Goal: Contribute content: Contribute content

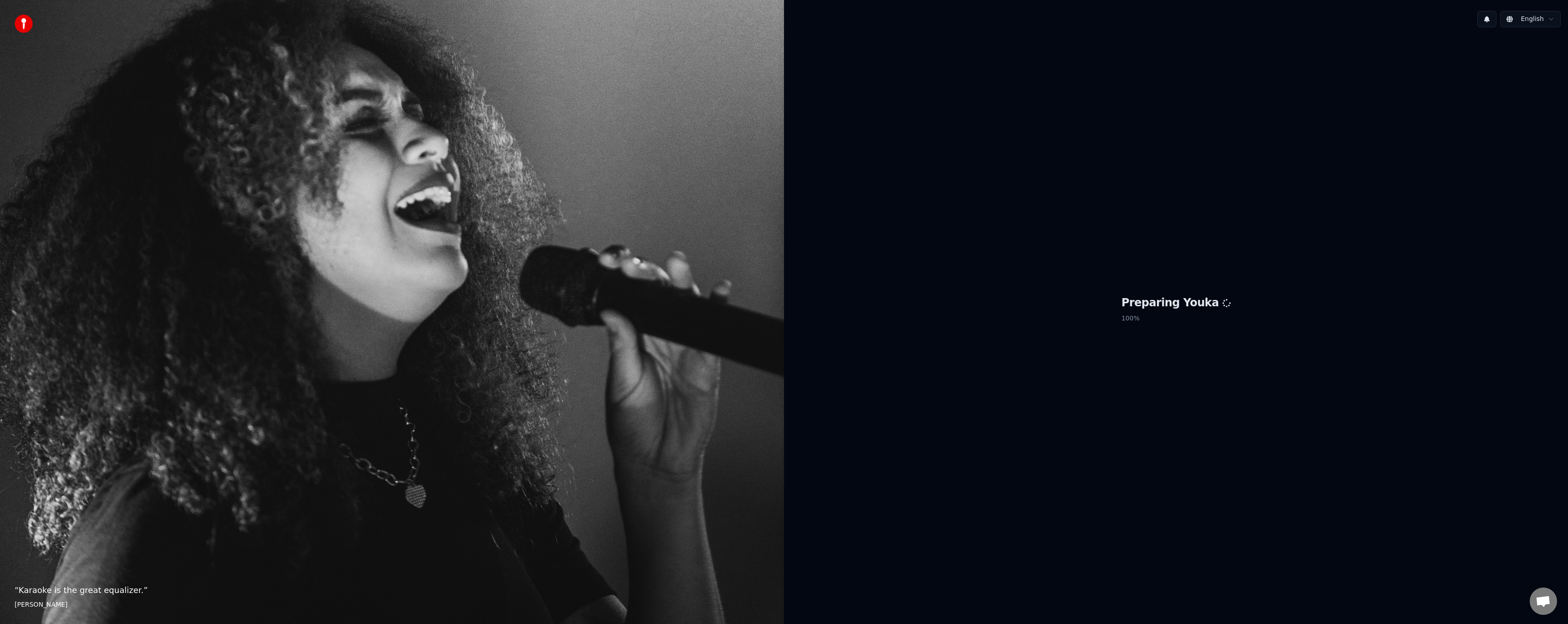
scroll to position [380, 0]
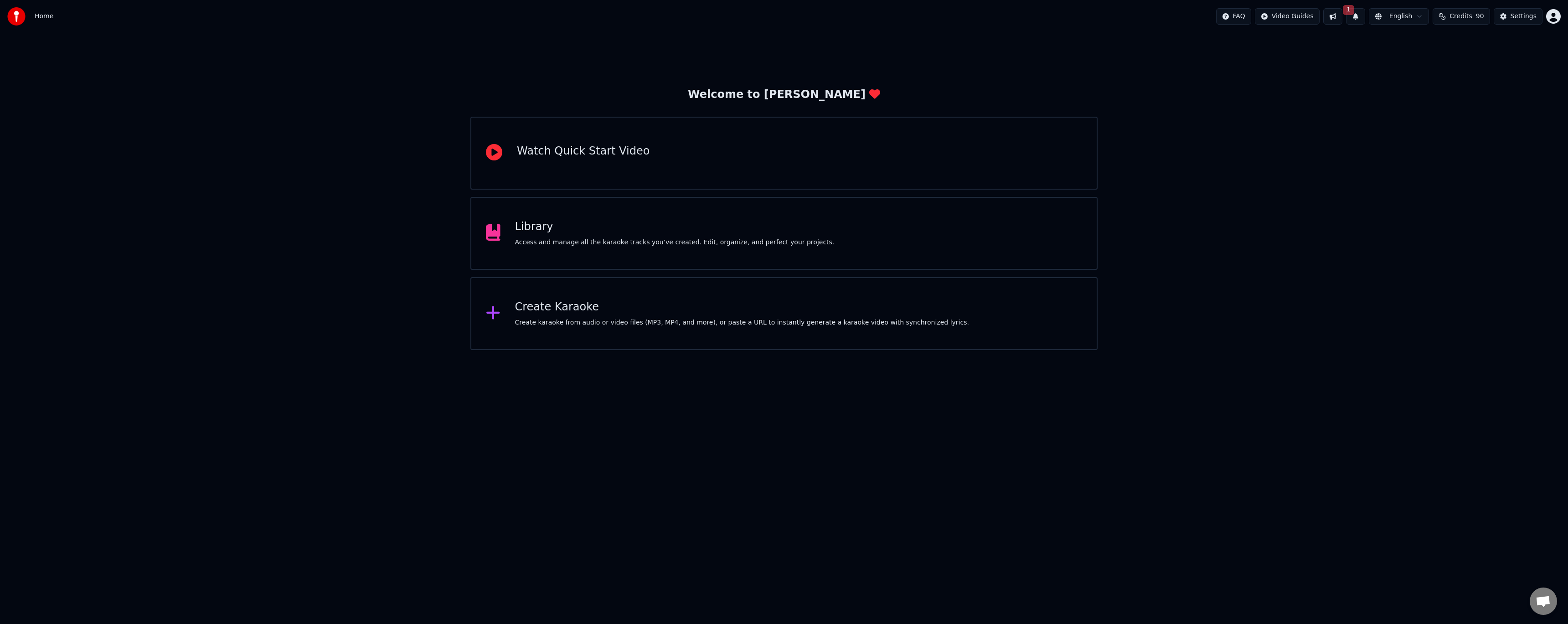
click at [357, 225] on div "Library Access and manage all the karaoke tracks you’ve created. Edit, organize…" at bounding box center [784, 233] width 627 height 73
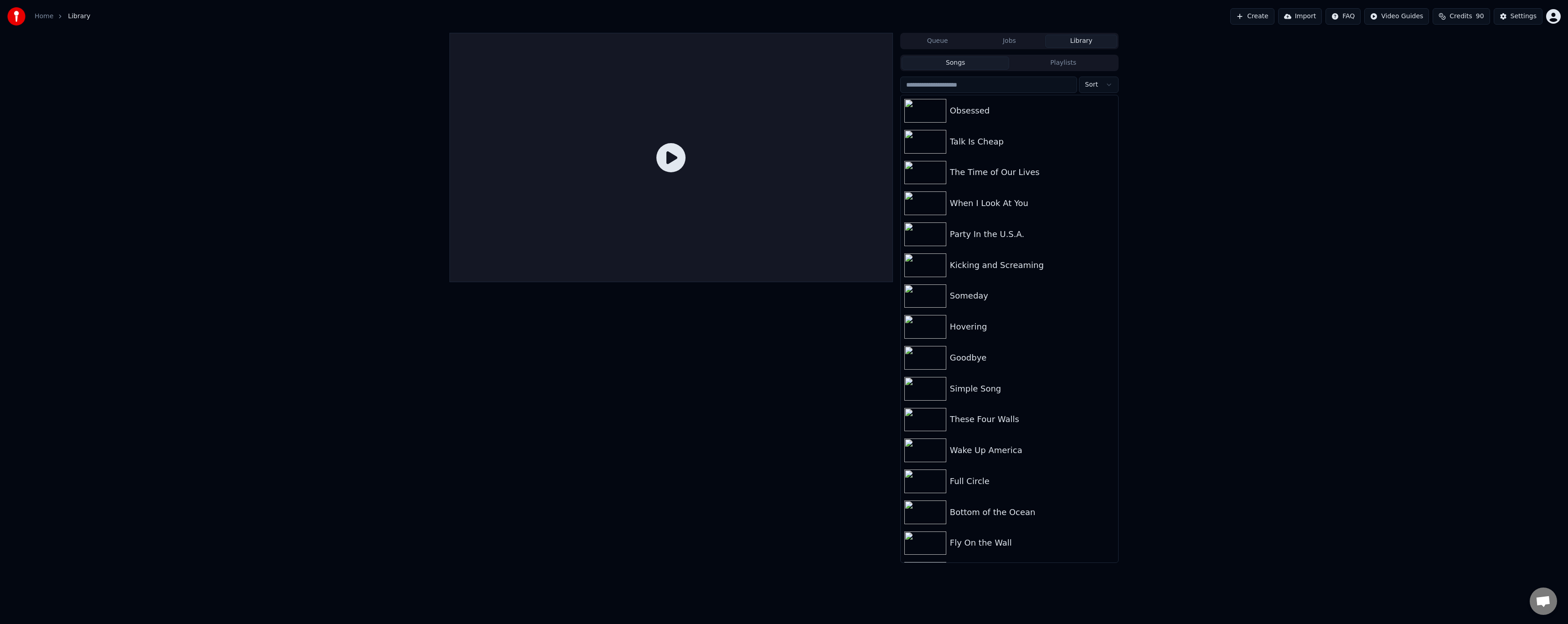
click at [357, 63] on button "Playlists" at bounding box center [1063, 63] width 108 height 13
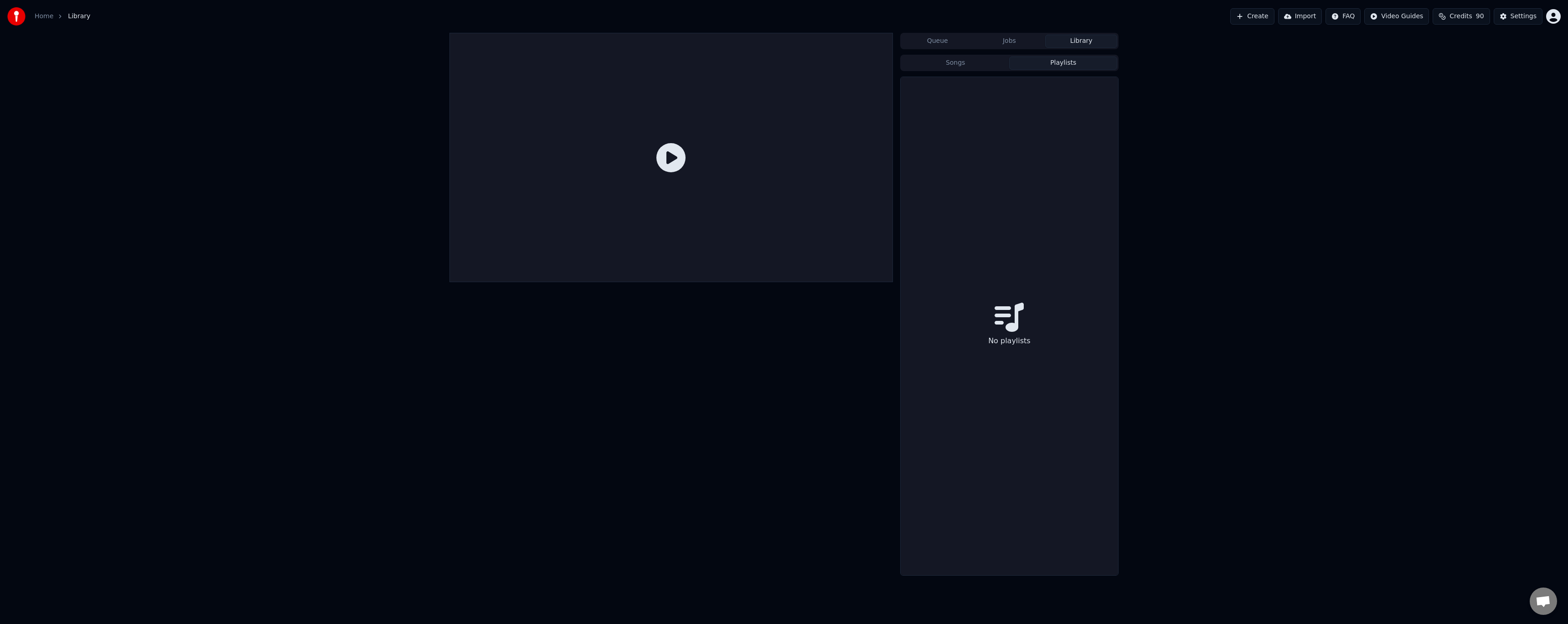
click at [357, 69] on button "Songs" at bounding box center [955, 63] width 108 height 13
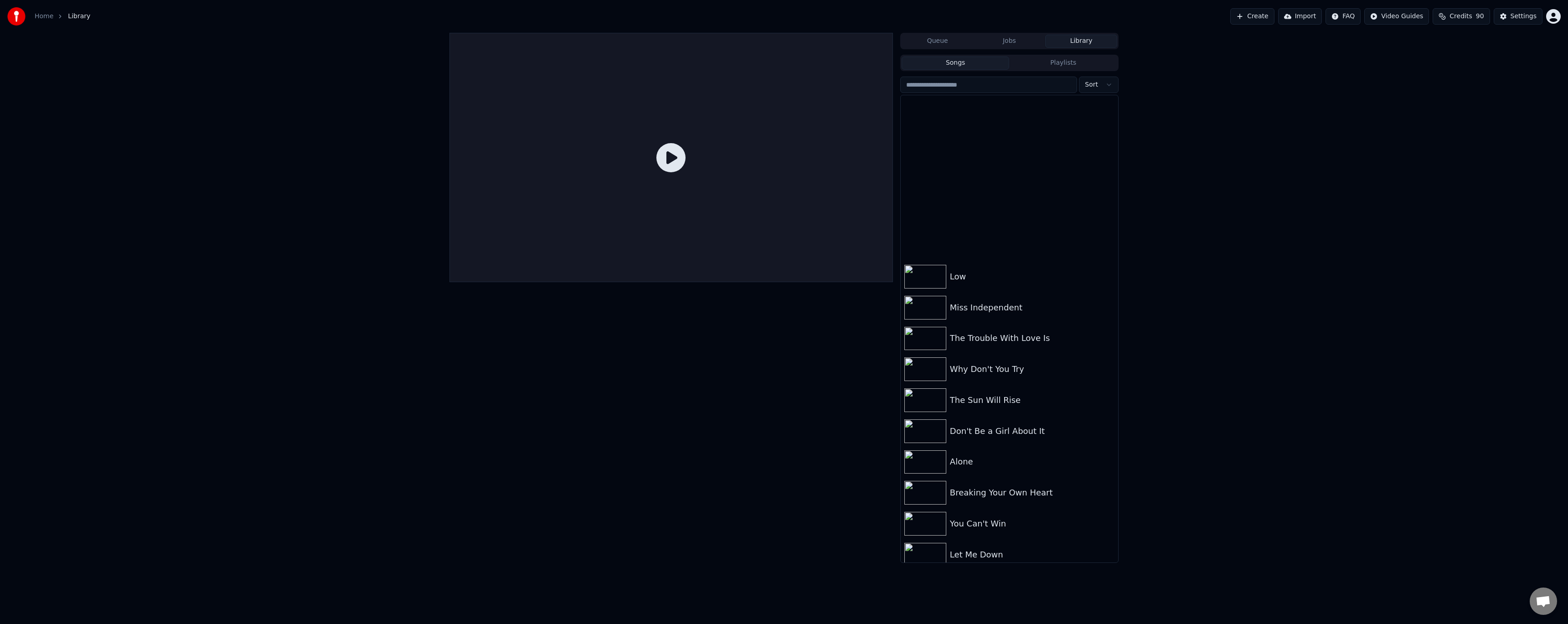
scroll to position [6532, 0]
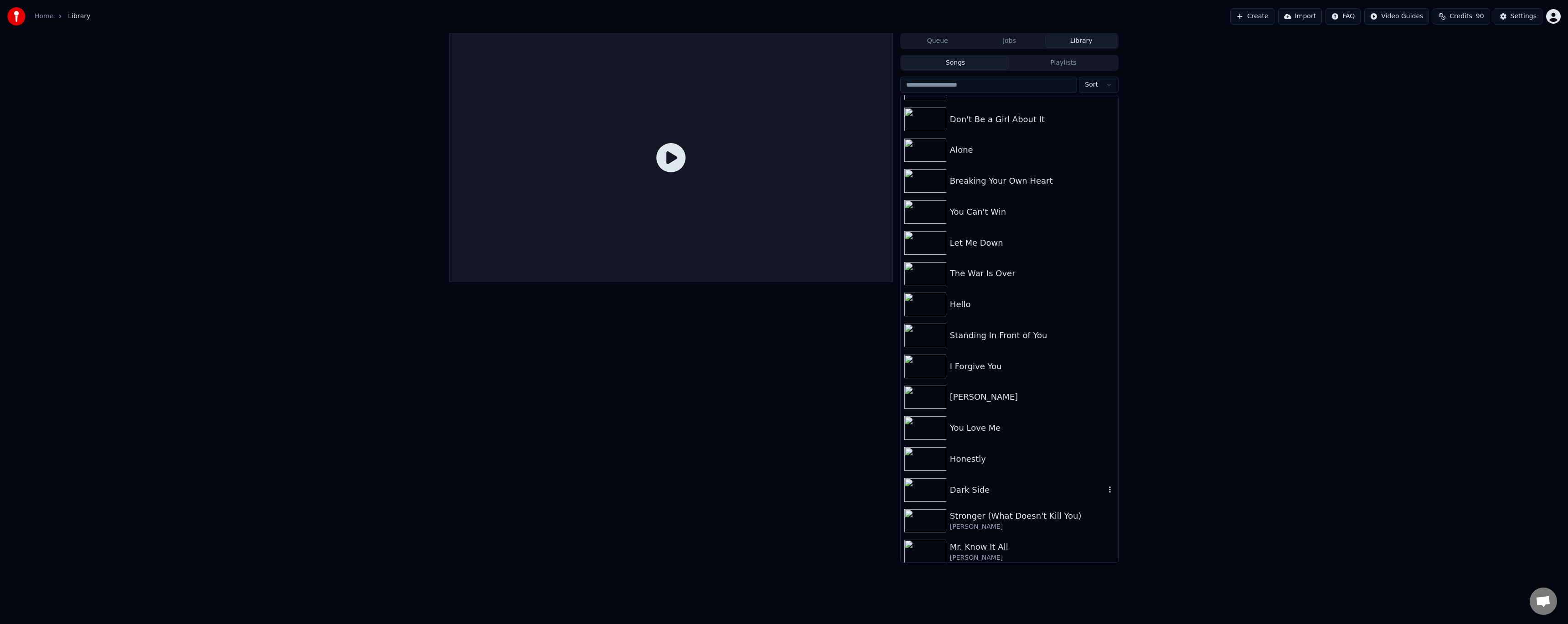
click at [357, 255] on div "Dark Side" at bounding box center [1027, 490] width 155 height 13
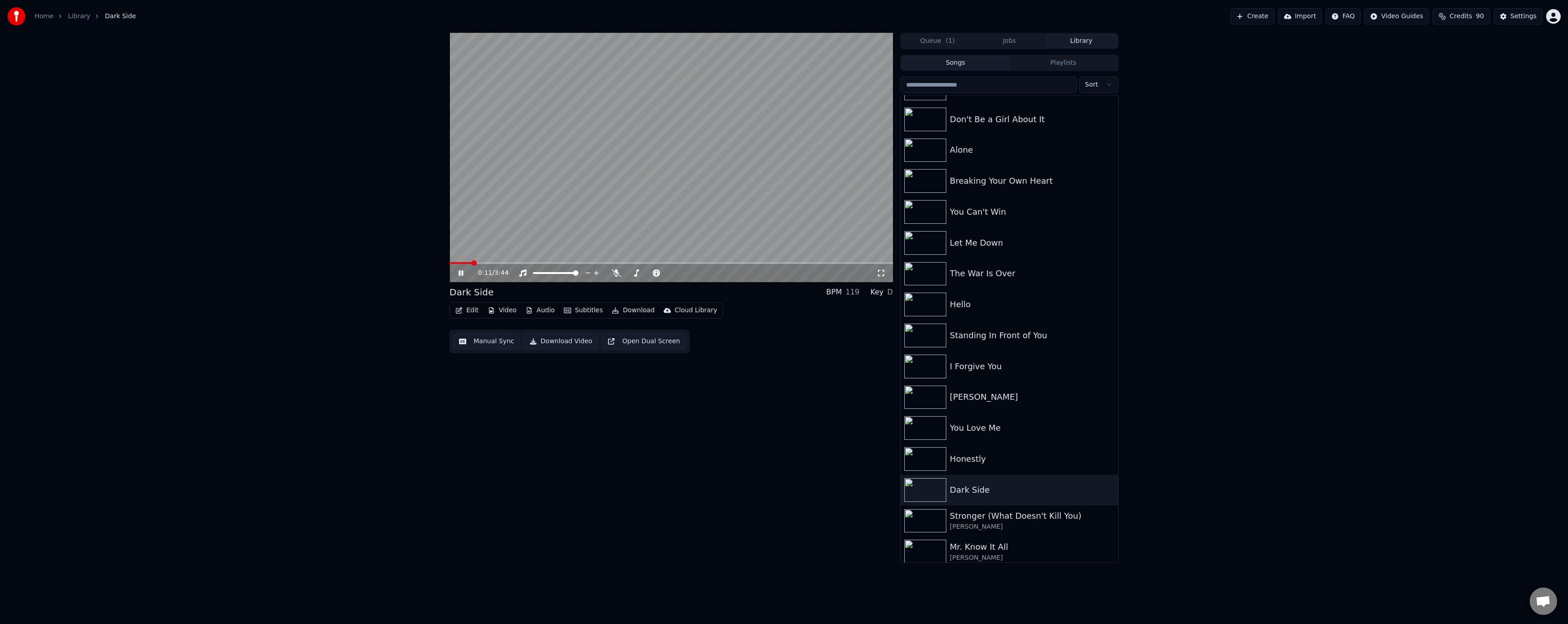
click at [357, 255] on icon at bounding box center [467, 273] width 21 height 7
click at [357, 255] on button "Edit" at bounding box center [467, 310] width 30 height 13
click at [357, 255] on div "Edit Metadata" at bounding box center [498, 345] width 92 height 15
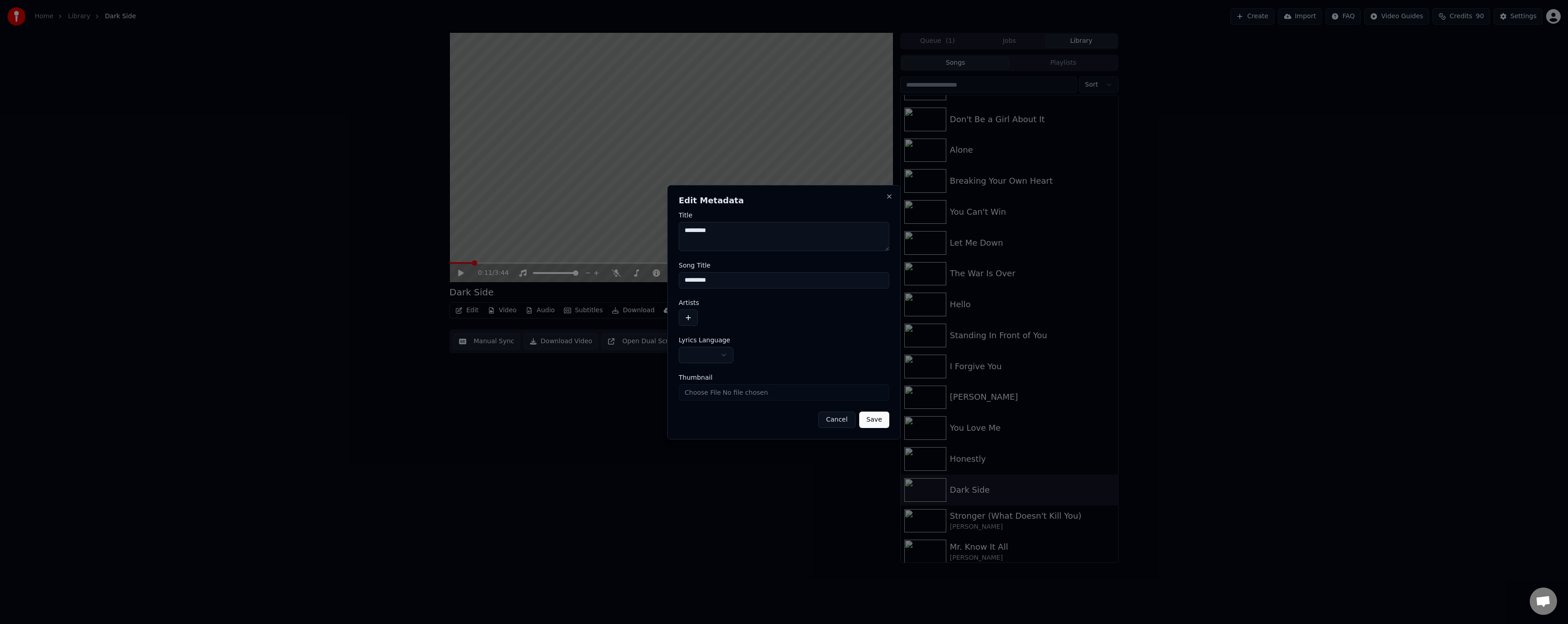
click at [357, 255] on button "button" at bounding box center [706, 355] width 55 height 16
select select "**"
click at [357, 255] on button "button" at bounding box center [688, 317] width 19 height 16
click at [357, 255] on input at bounding box center [772, 307] width 188 height 16
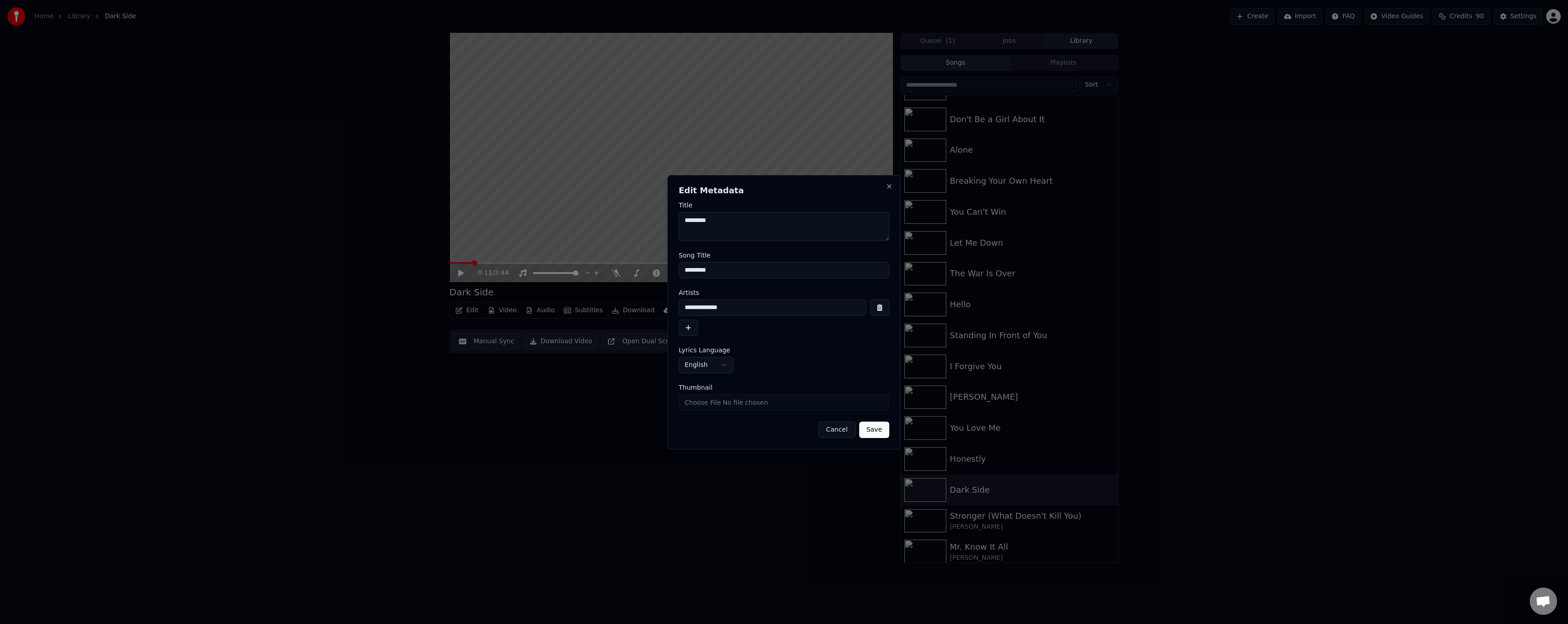
type input "**********"
click at [357, 255] on button "Save" at bounding box center [874, 430] width 30 height 16
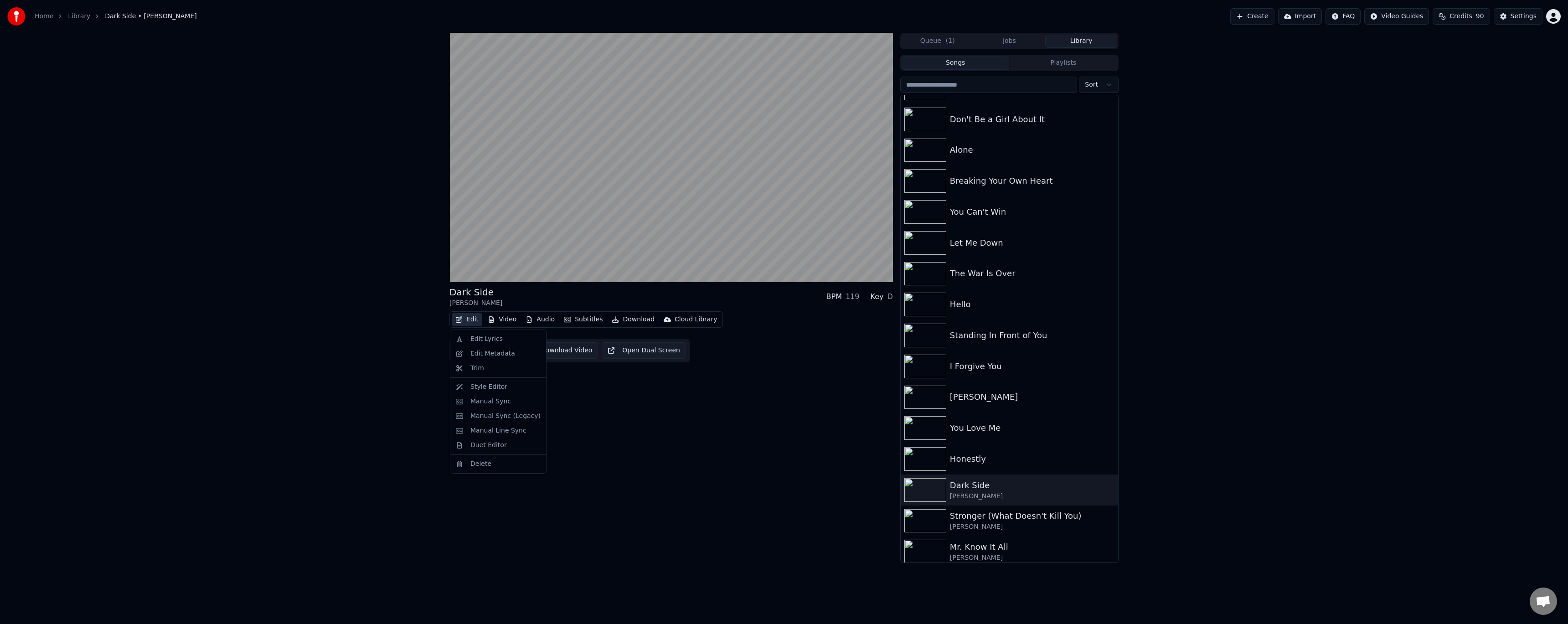
click at [357, 255] on button "Edit" at bounding box center [467, 319] width 30 height 13
click at [357, 255] on div "Manual Sync (Legacy)" at bounding box center [505, 416] width 70 height 9
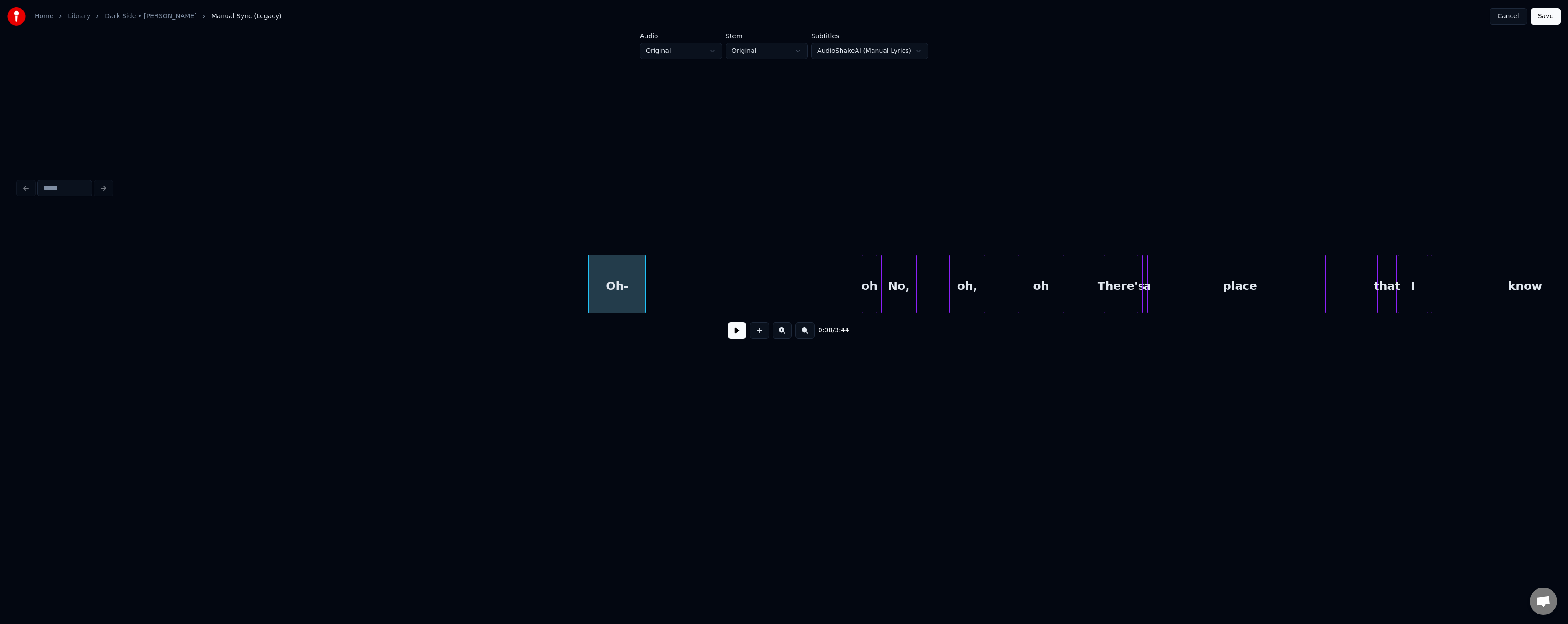
click at [357, 255] on button at bounding box center [737, 330] width 18 height 16
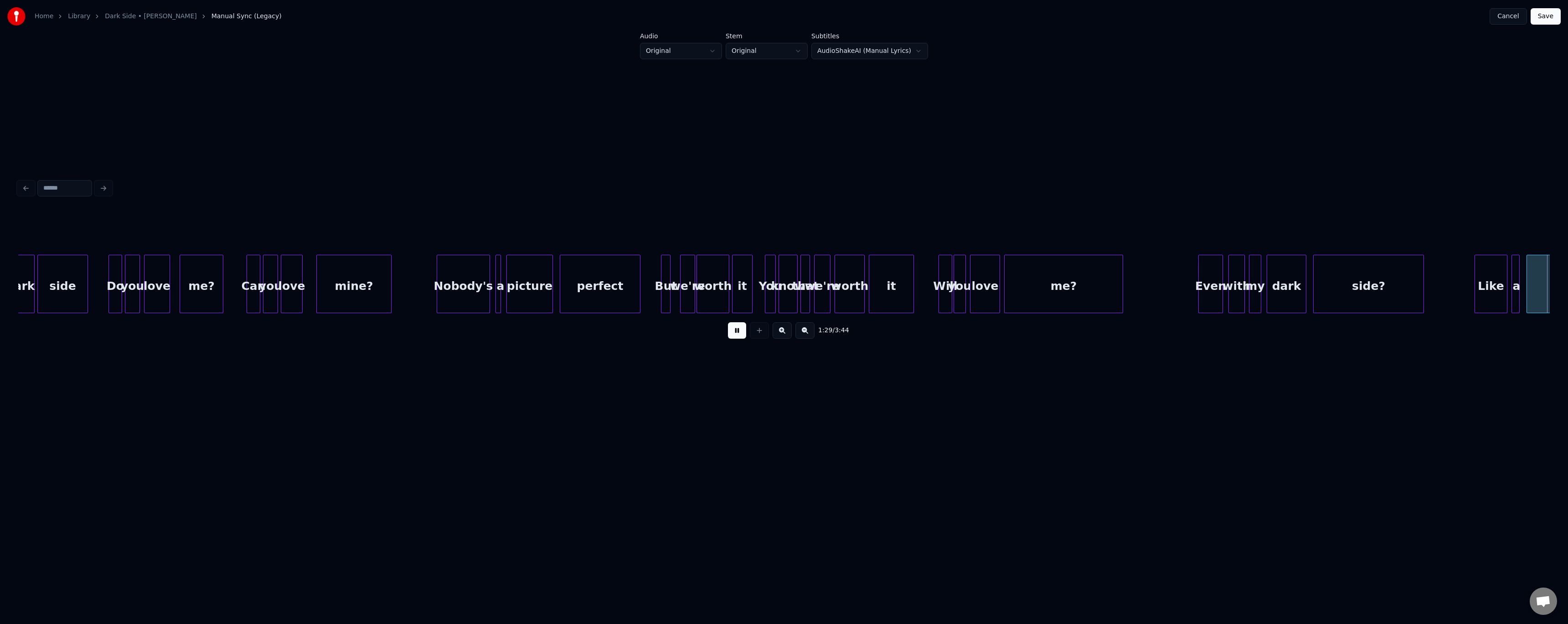
scroll to position [0, 6128]
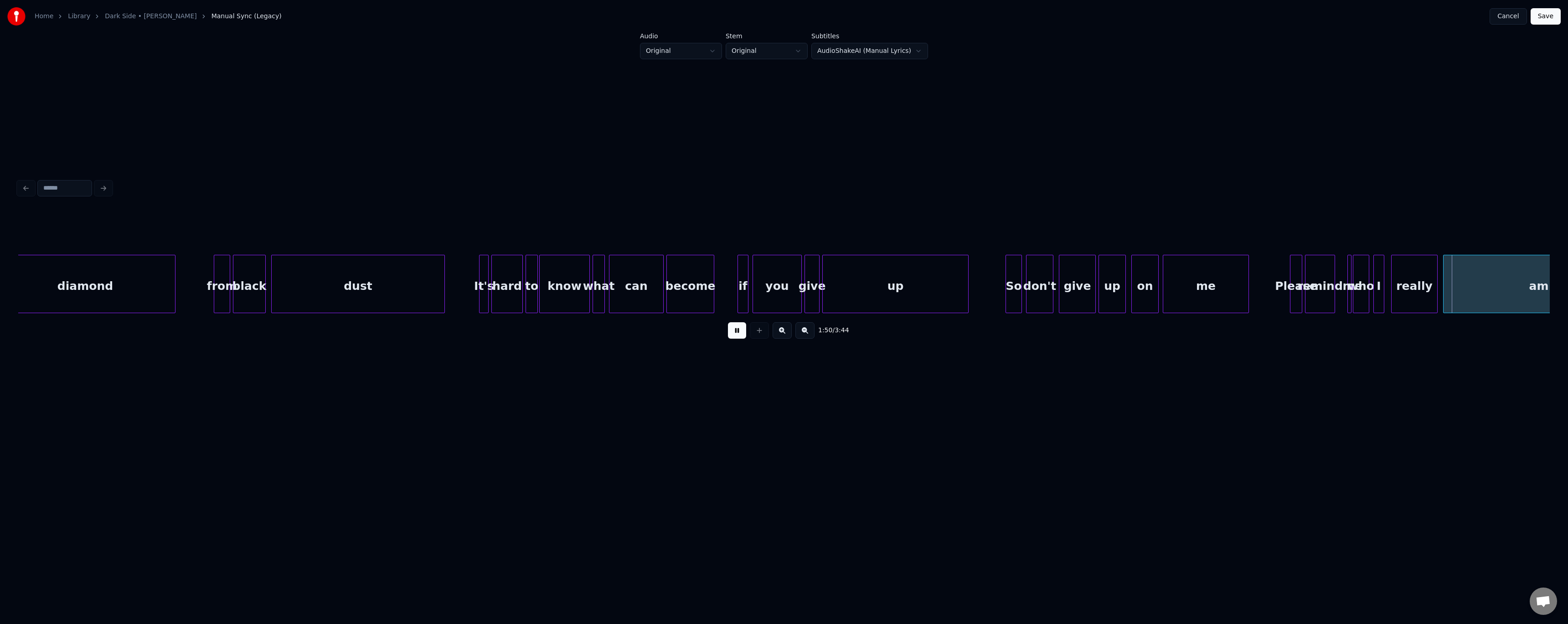
drag, startPoint x: 740, startPoint y: 335, endPoint x: 797, endPoint y: 500, distance: 174.6
click at [357, 255] on html "Home Library Dark Side • [PERSON_NAME] Manual Sync (Legacy) Cancel Save Audio O…" at bounding box center [784, 231] width 1568 height 463
click at [357, 255] on button at bounding box center [737, 330] width 18 height 16
click at [357, 255] on div "me" at bounding box center [1351, 284] width 6 height 58
click at [357, 255] on div at bounding box center [1344, 284] width 2 height 57
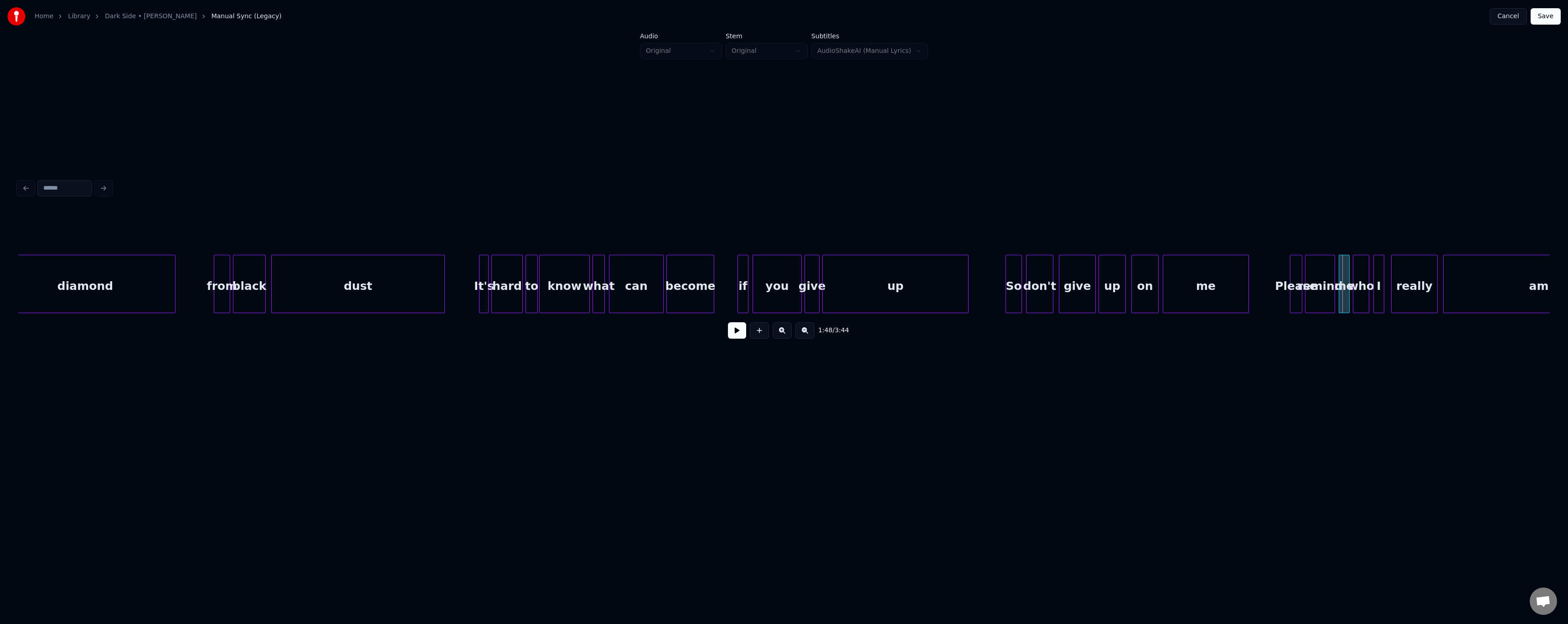
click at [357, 255] on div "me" at bounding box center [1344, 286] width 10 height 62
click at [357, 255] on div "diamond from black dust It's hard to know what can become if you give up So don…" at bounding box center [1567, 284] width 15354 height 58
click at [357, 255] on button at bounding box center [737, 330] width 18 height 16
click at [357, 255] on div "remind" at bounding box center [1320, 286] width 29 height 62
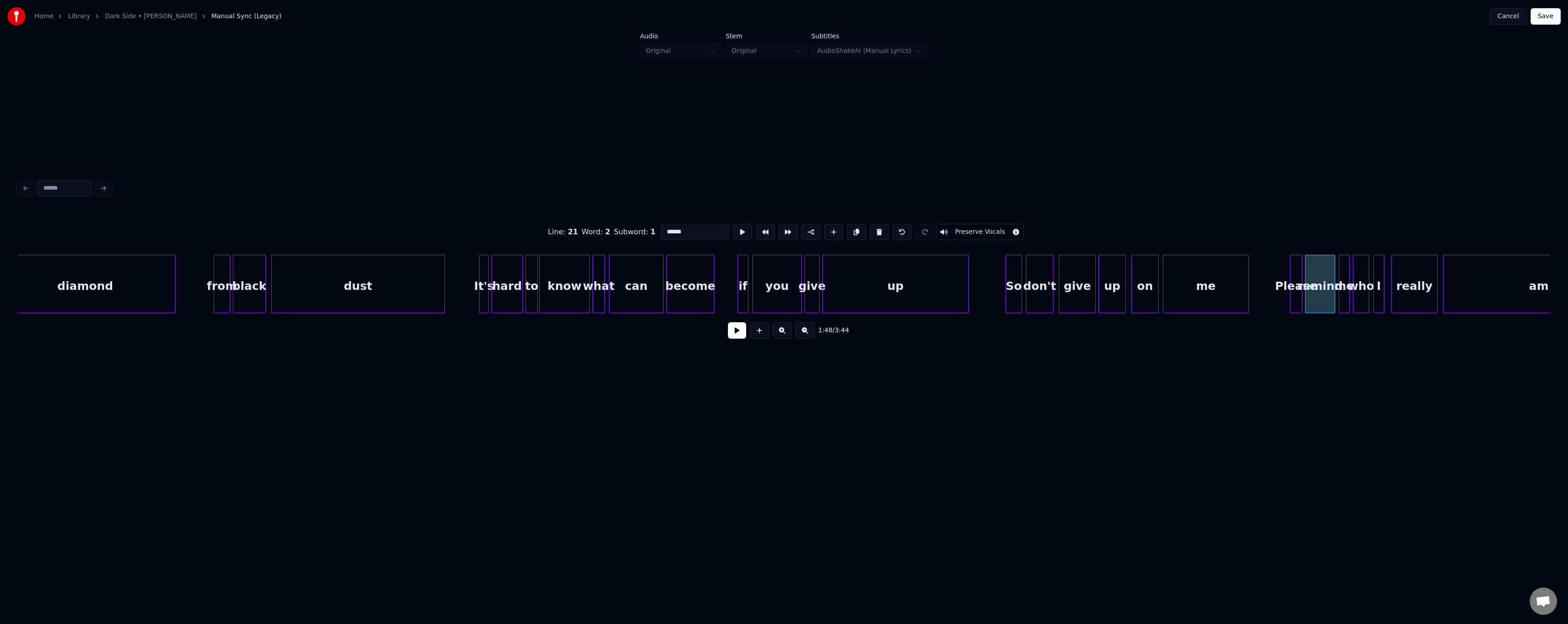
click at [357, 255] on button at bounding box center [737, 330] width 18 height 16
click at [357, 255] on div "diamond from black dust It's hard to know what can become if you give up So don…" at bounding box center [1567, 284] width 15354 height 58
click at [357, 255] on div "remind" at bounding box center [1320, 286] width 29 height 62
click at [357, 255] on button at bounding box center [737, 330] width 18 height 16
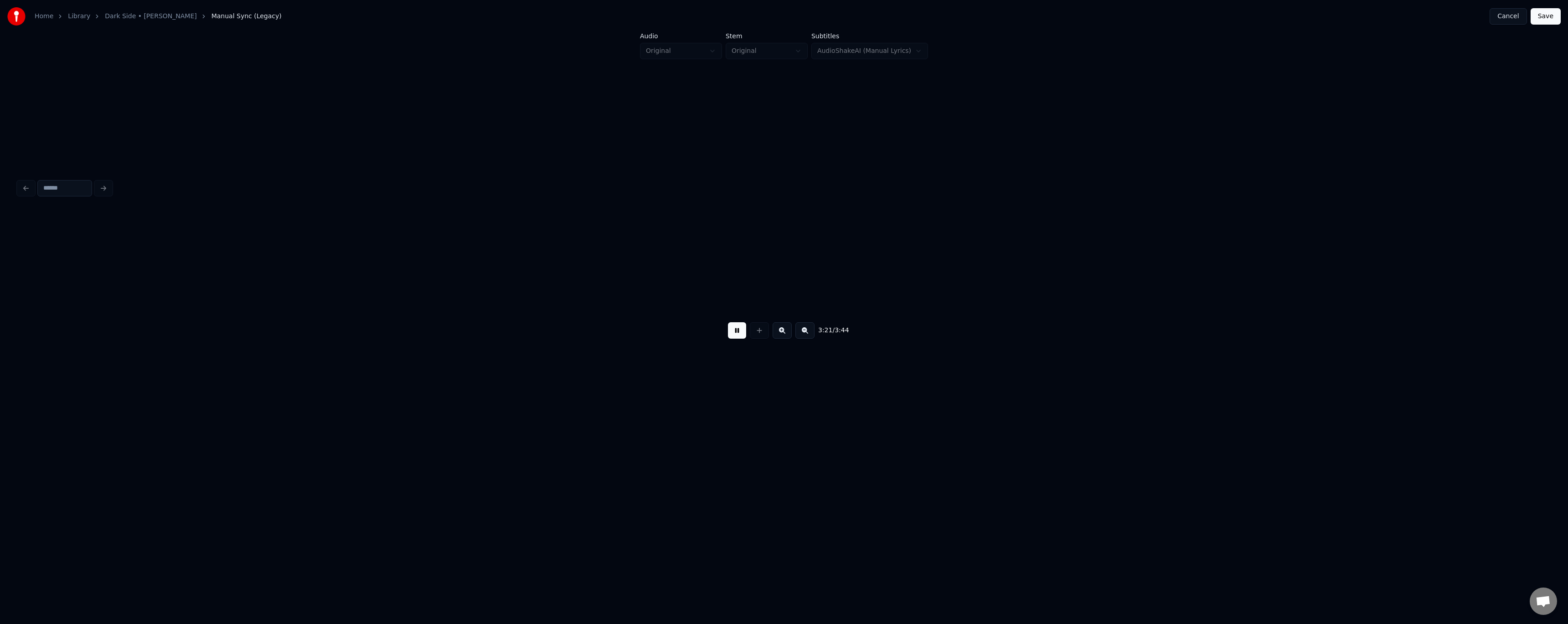
scroll to position [0, 13787]
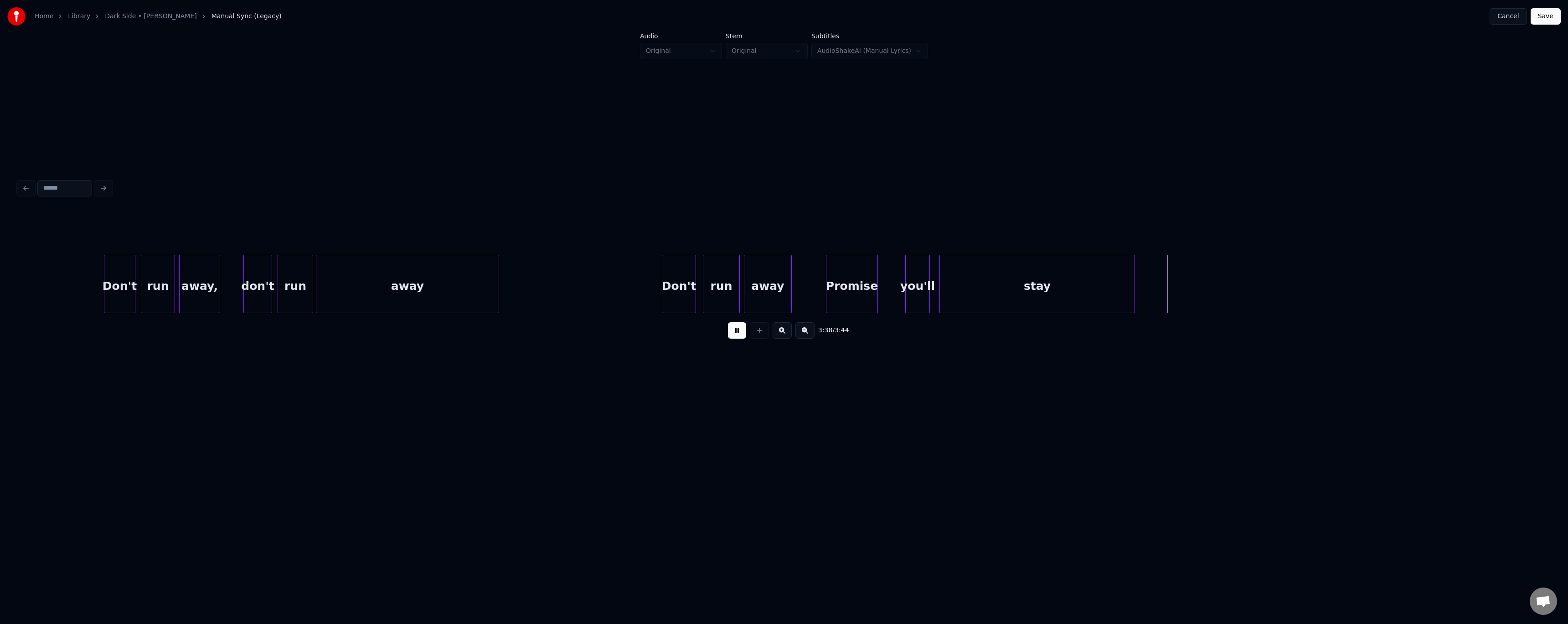
click at [357, 15] on button "Save" at bounding box center [1545, 16] width 30 height 16
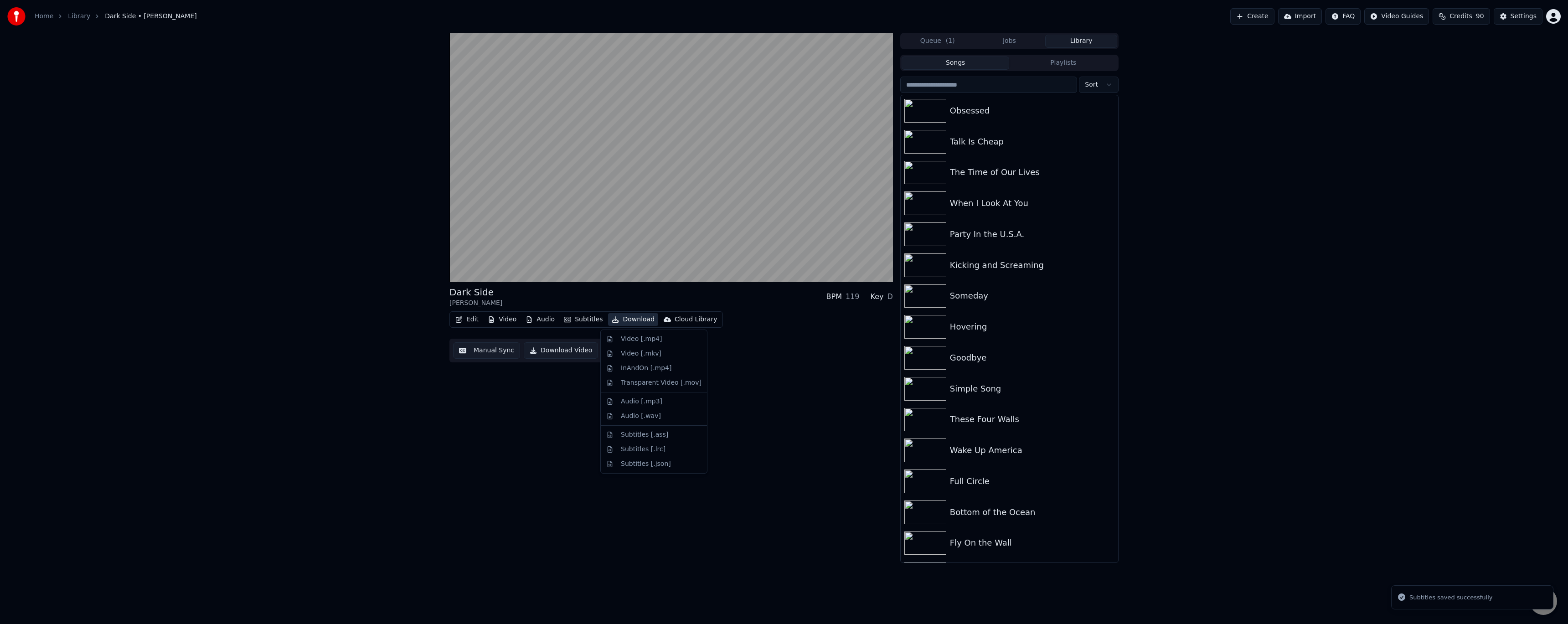
click at [357, 255] on icon "button" at bounding box center [615, 320] width 7 height 6
click at [357, 255] on div "Video [.mp4]" at bounding box center [654, 339] width 102 height 15
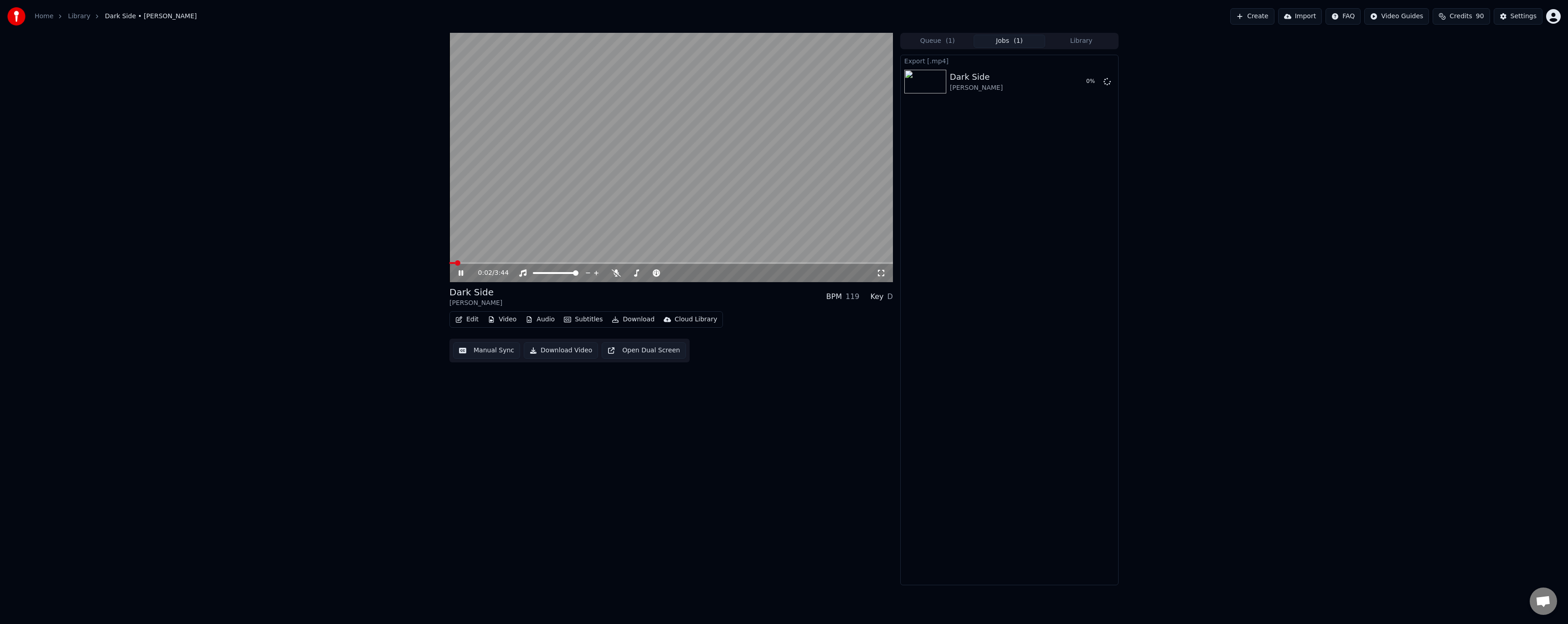
click at [357, 255] on icon at bounding box center [467, 273] width 21 height 7
click at [357, 37] on button "Library" at bounding box center [1081, 41] width 72 height 13
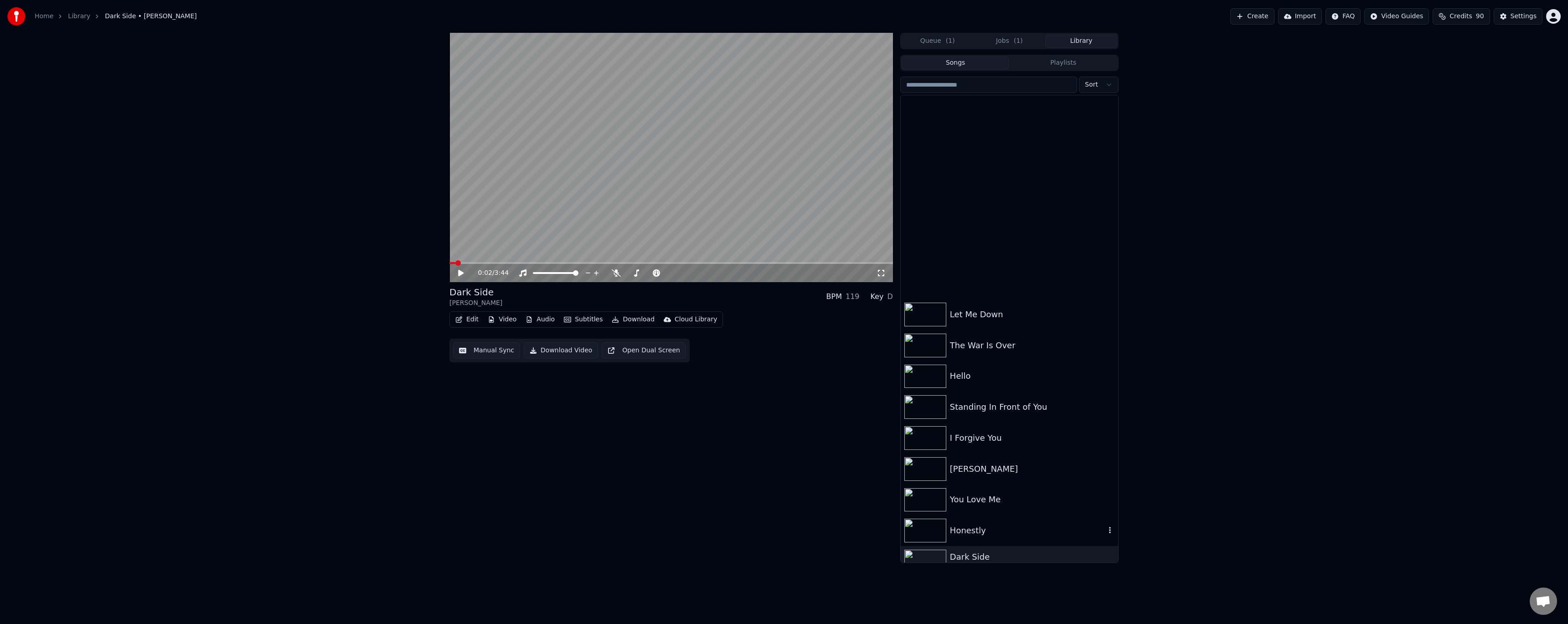
scroll to position [6702, 0]
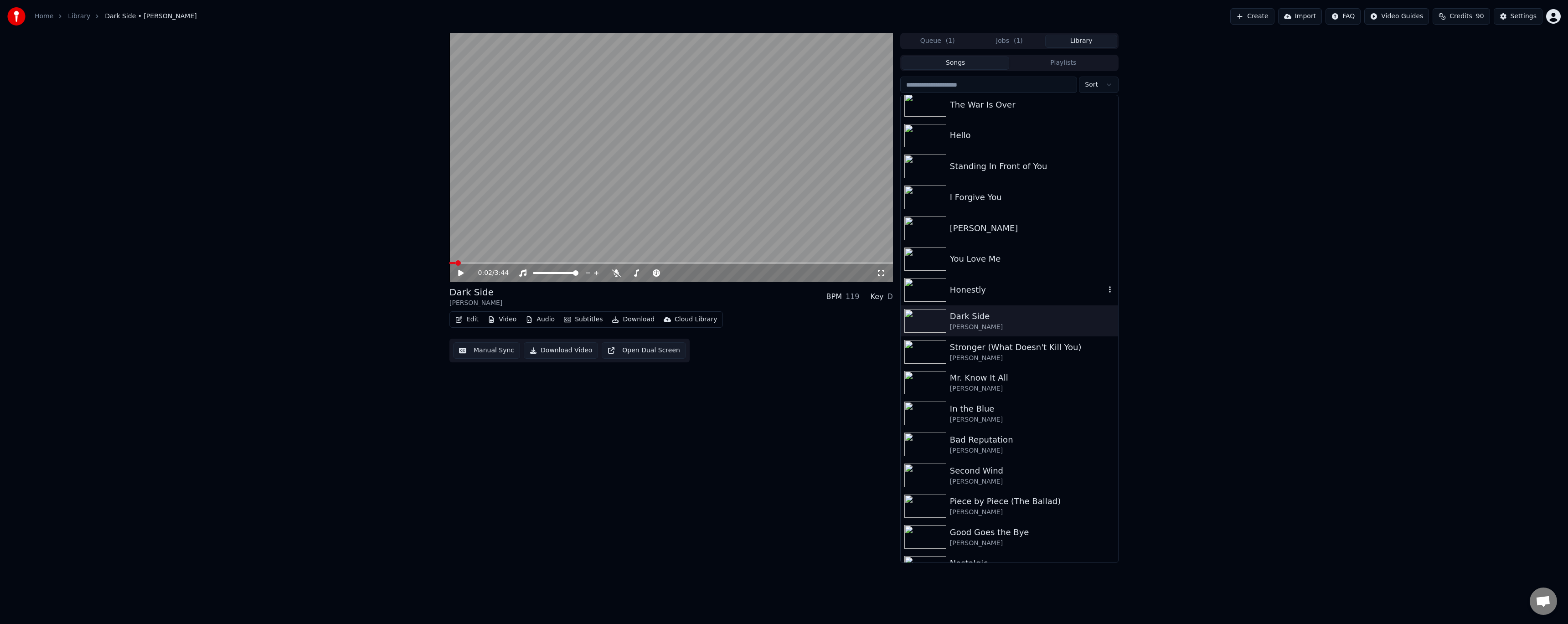
click at [357, 255] on div "Honestly" at bounding box center [1027, 290] width 155 height 13
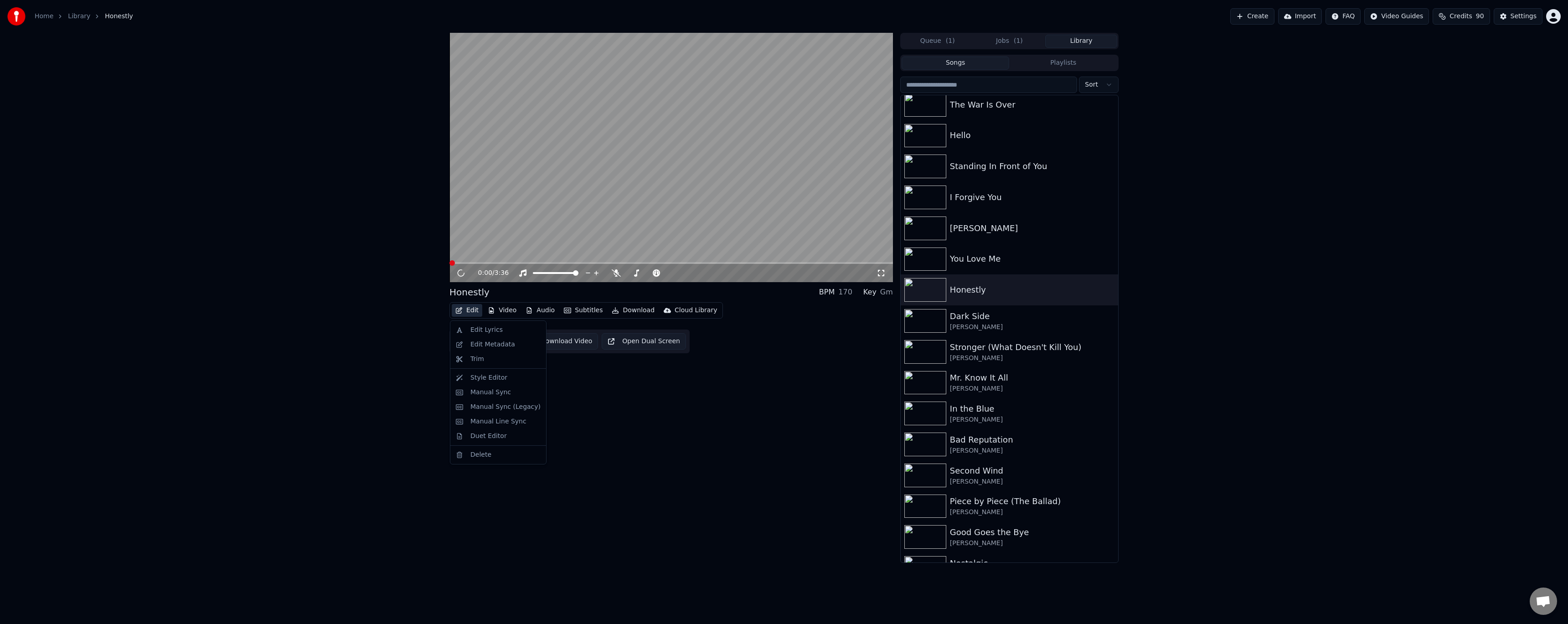
click at [357, 255] on icon "button" at bounding box center [459, 310] width 7 height 6
click at [357, 255] on div "Edit Metadata" at bounding box center [492, 345] width 44 height 9
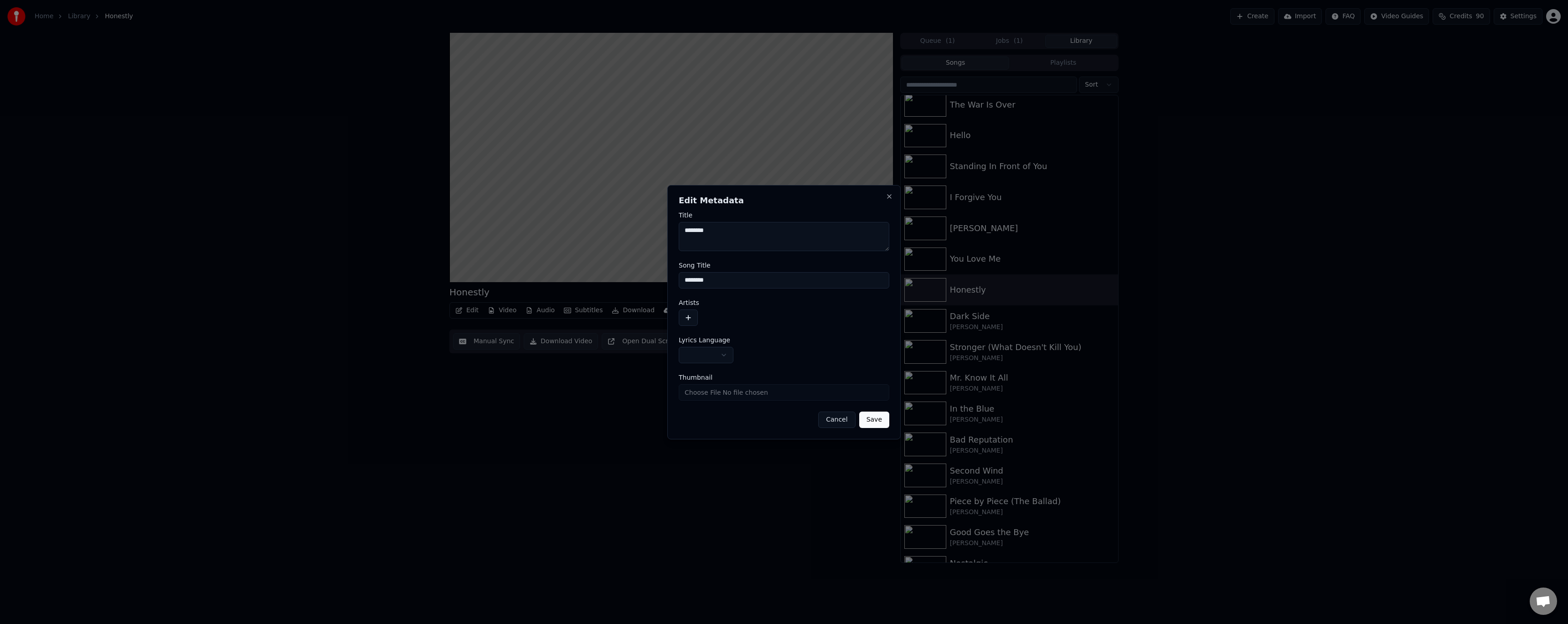
click at [357, 255] on button "button" at bounding box center [706, 355] width 55 height 16
select select "**"
click at [357, 255] on button "button" at bounding box center [688, 317] width 19 height 16
drag, startPoint x: 725, startPoint y: 312, endPoint x: 728, endPoint y: 320, distance: 8.5
click at [357, 255] on input at bounding box center [772, 307] width 188 height 16
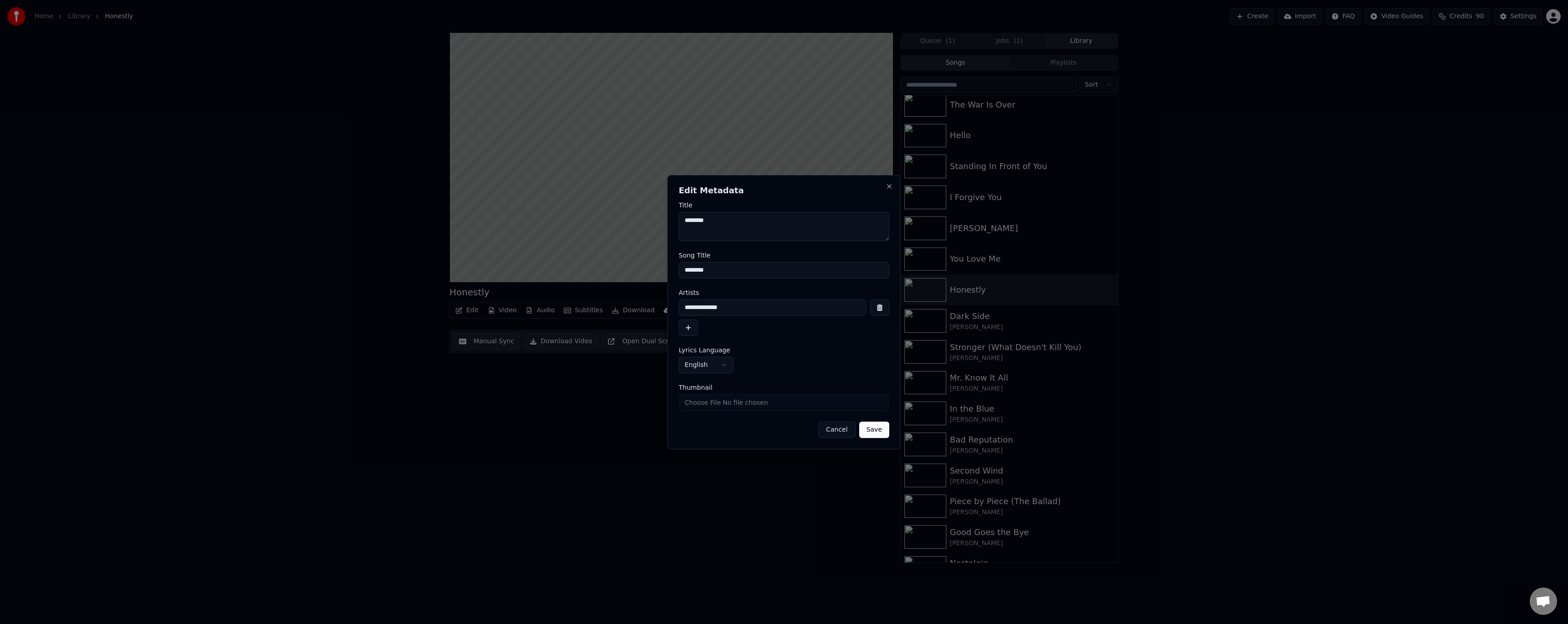
type input "**********"
click at [357, 255] on button "Save" at bounding box center [874, 430] width 30 height 16
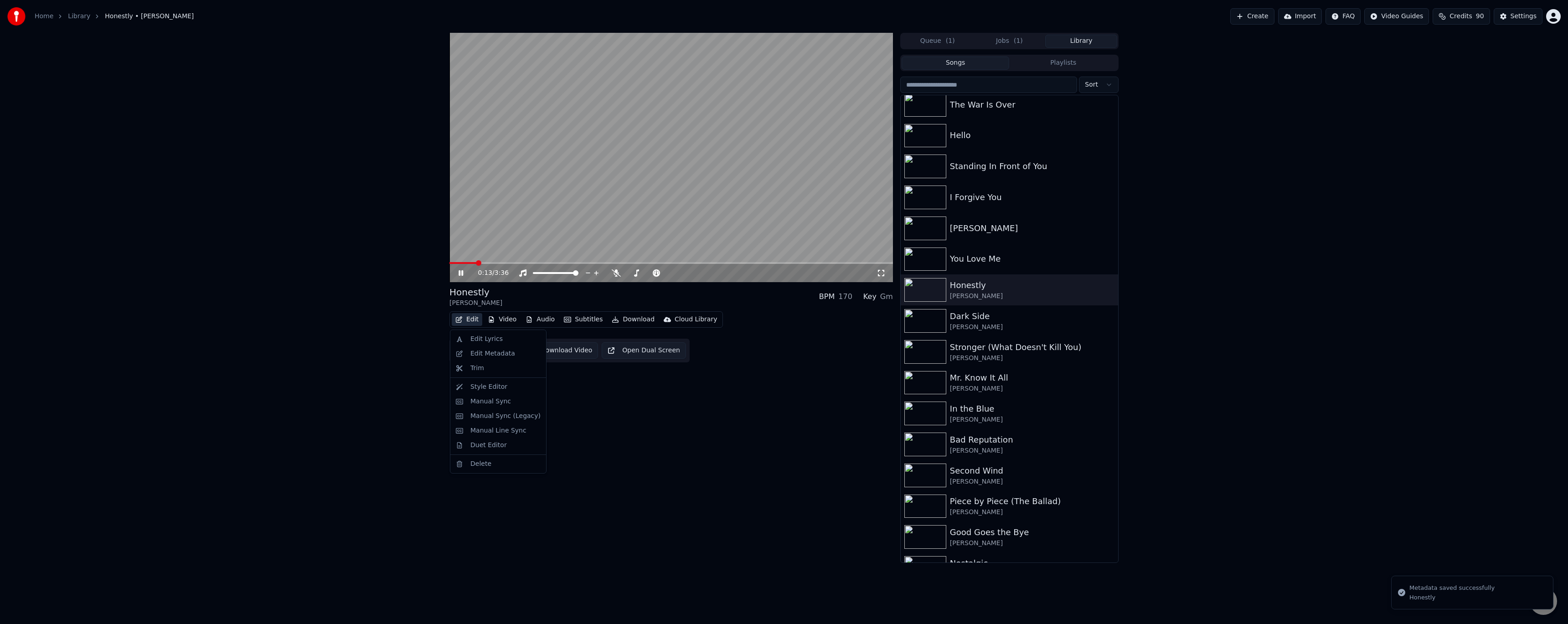
click at [357, 255] on button "Edit" at bounding box center [467, 319] width 30 height 13
click at [357, 255] on div "Manual Sync (Legacy)" at bounding box center [505, 416] width 70 height 9
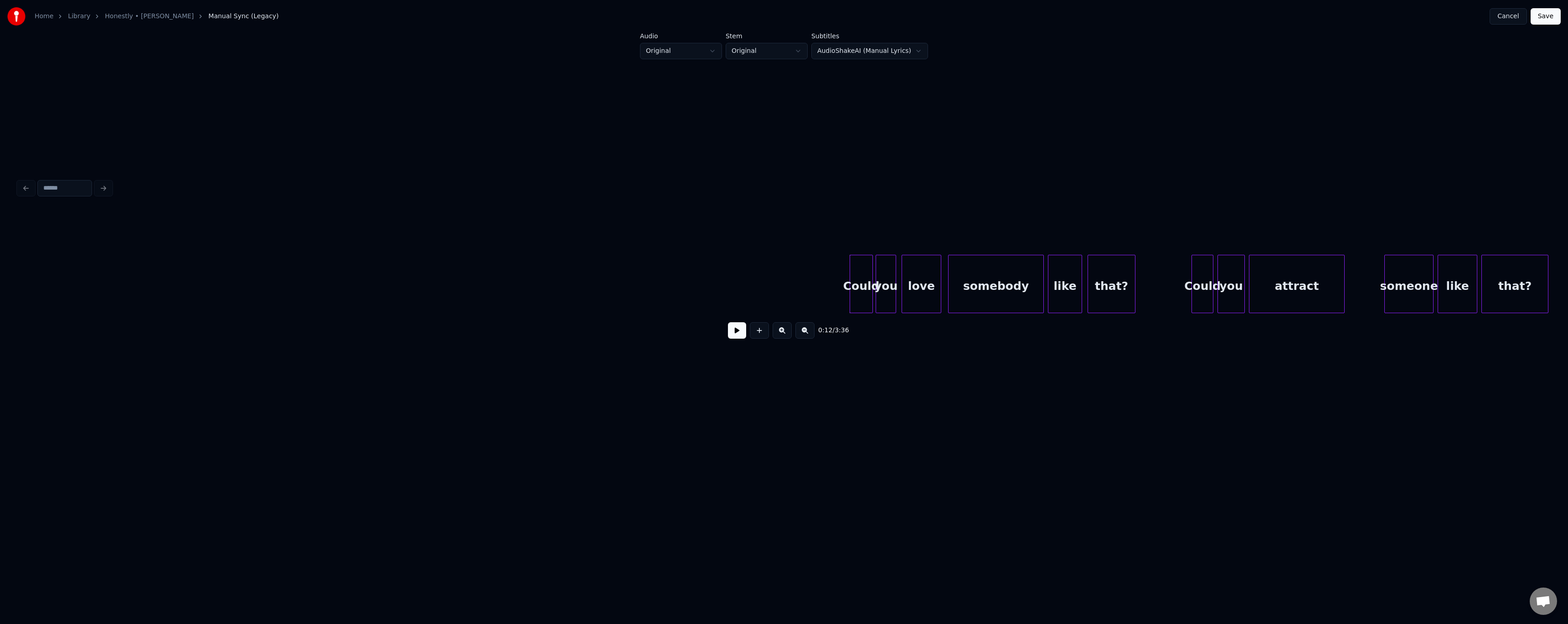
click at [357, 255] on button at bounding box center [737, 330] width 18 height 16
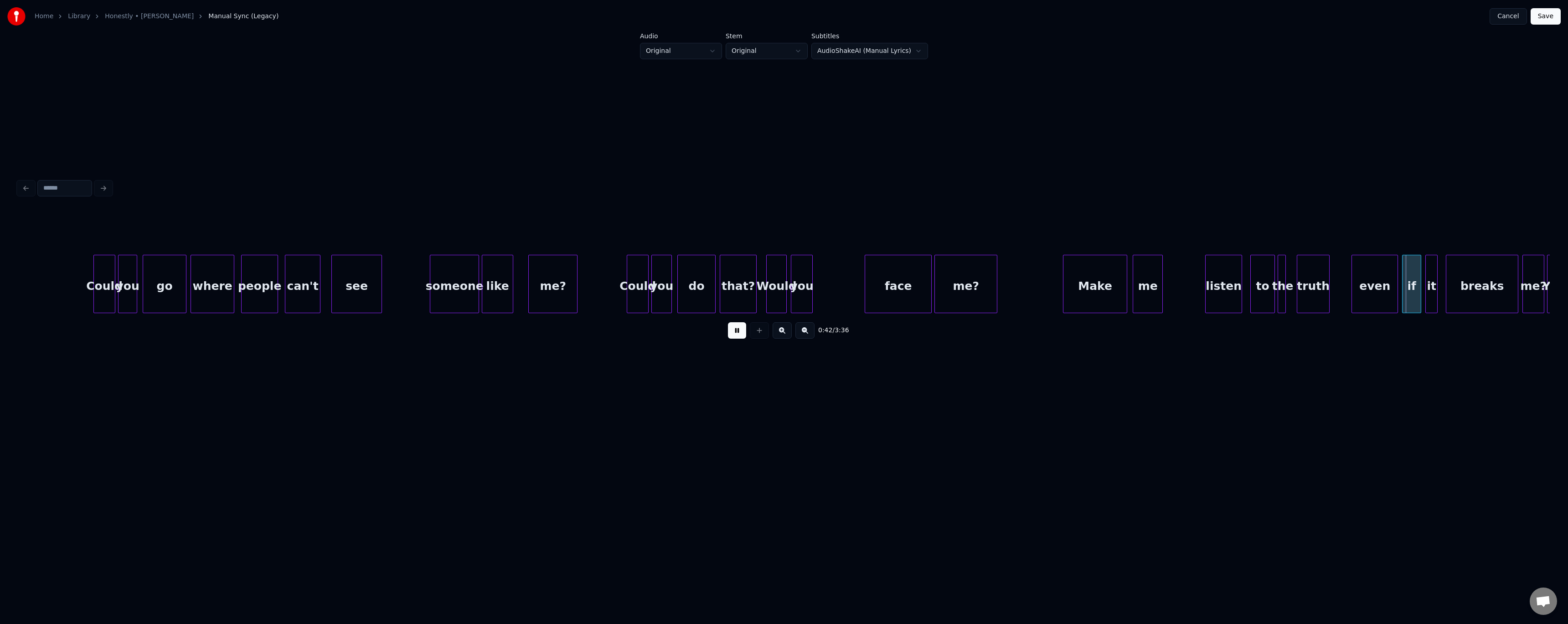
click at [357, 255] on div "listen" at bounding box center [1223, 286] width 36 height 62
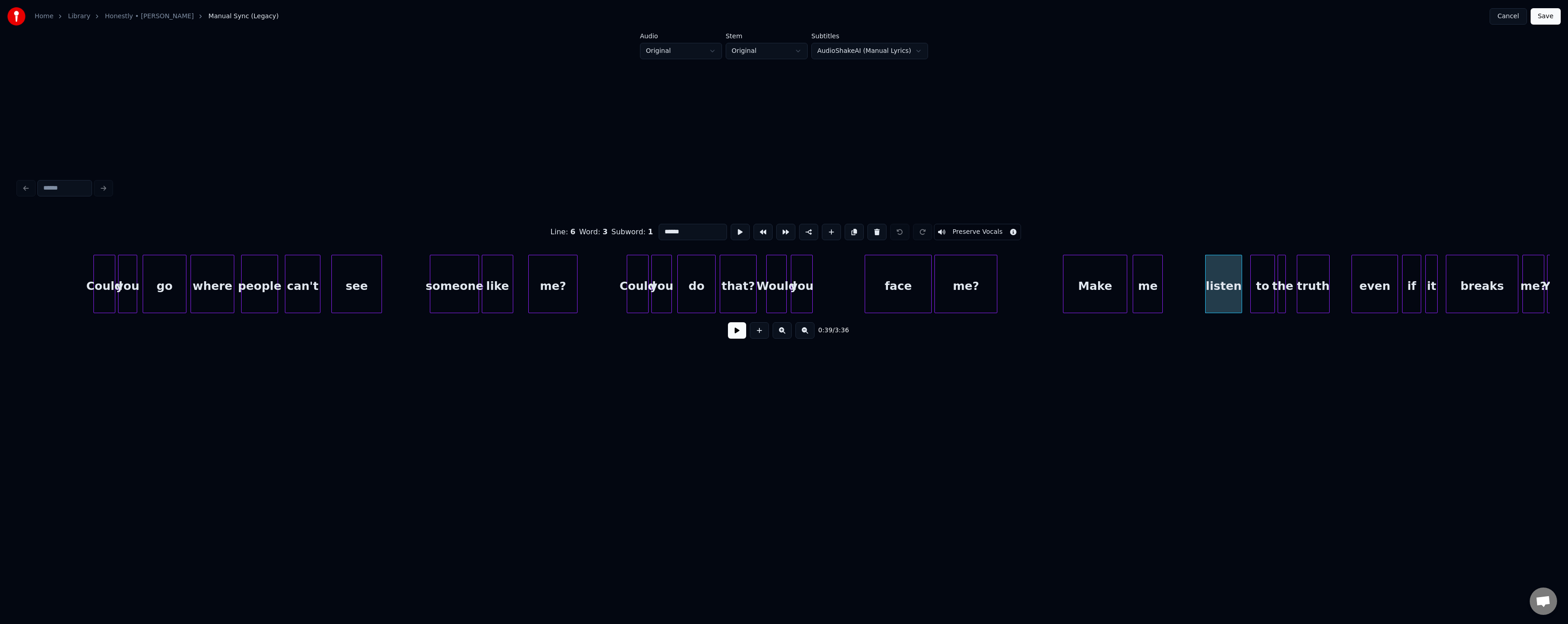
click at [357, 255] on button at bounding box center [737, 330] width 18 height 16
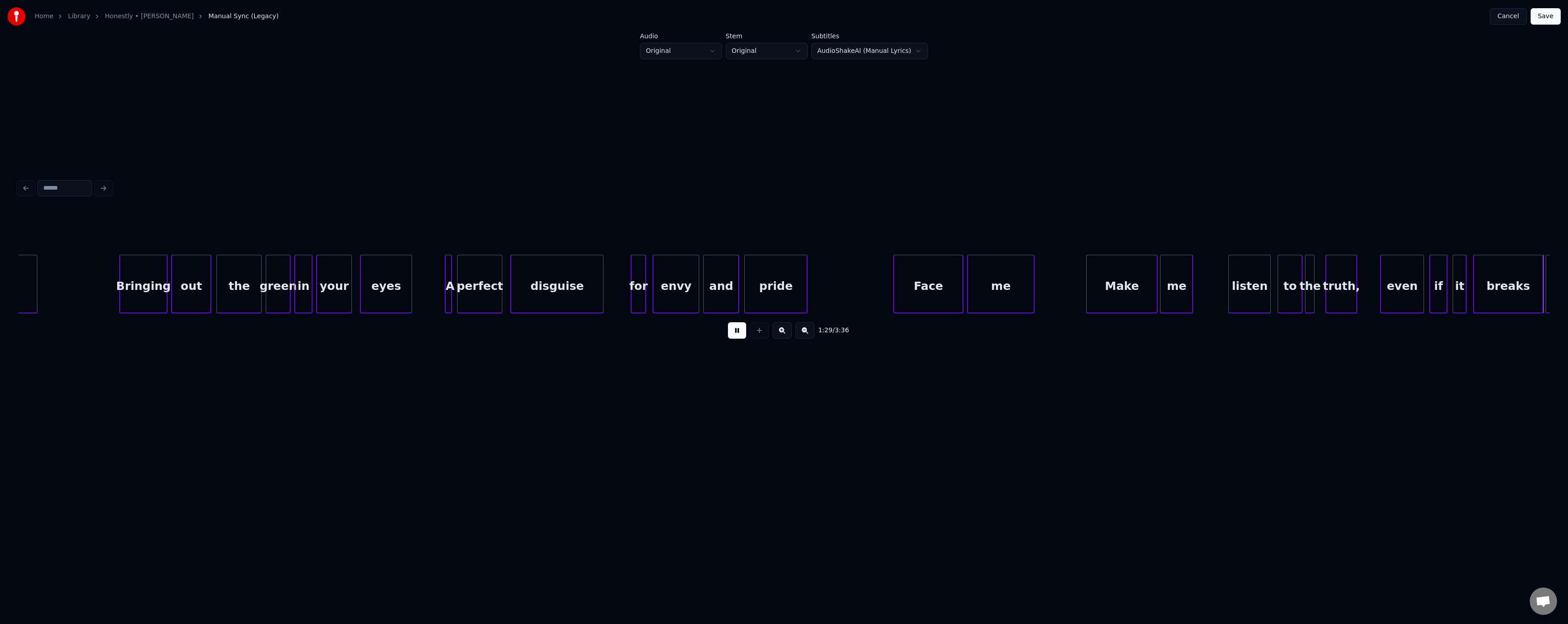
scroll to position [0, 6127]
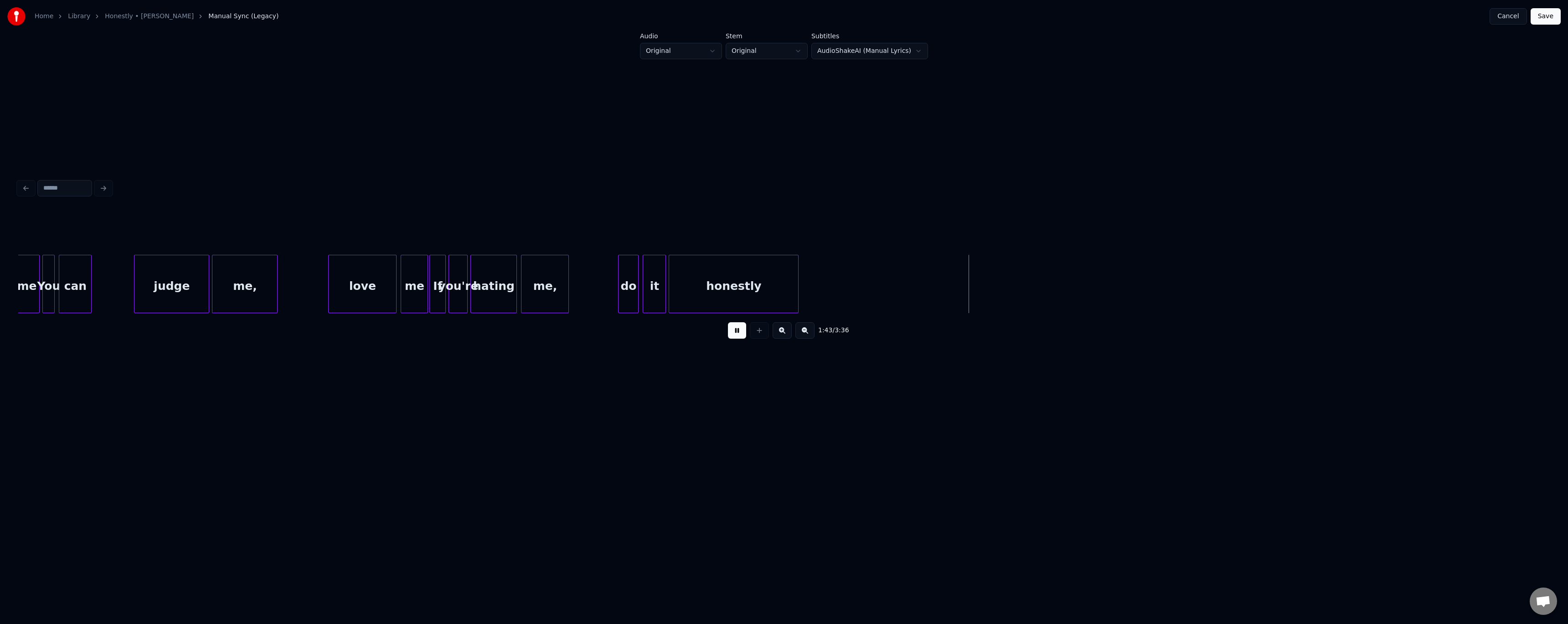
click at [357, 255] on button at bounding box center [737, 330] width 18 height 16
click at [357, 255] on div at bounding box center [952, 284] width 2 height 57
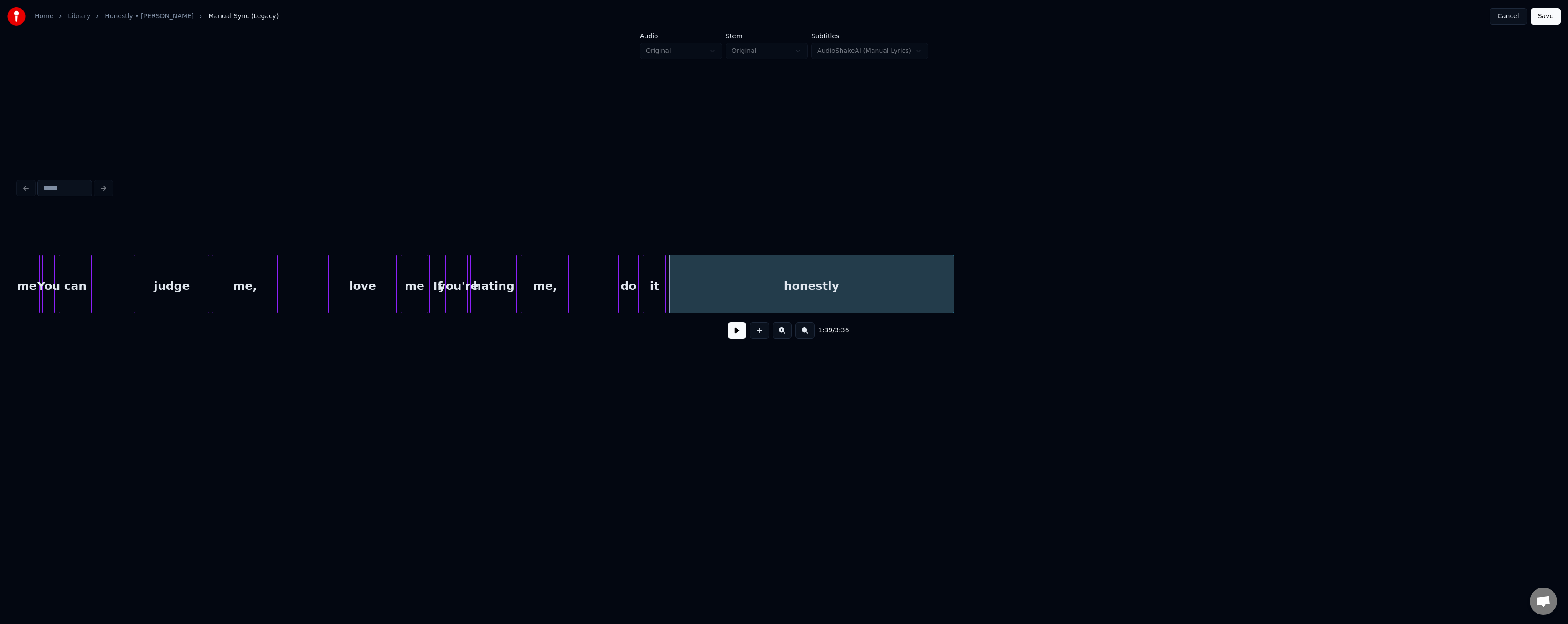
click at [357, 255] on button at bounding box center [737, 330] width 18 height 16
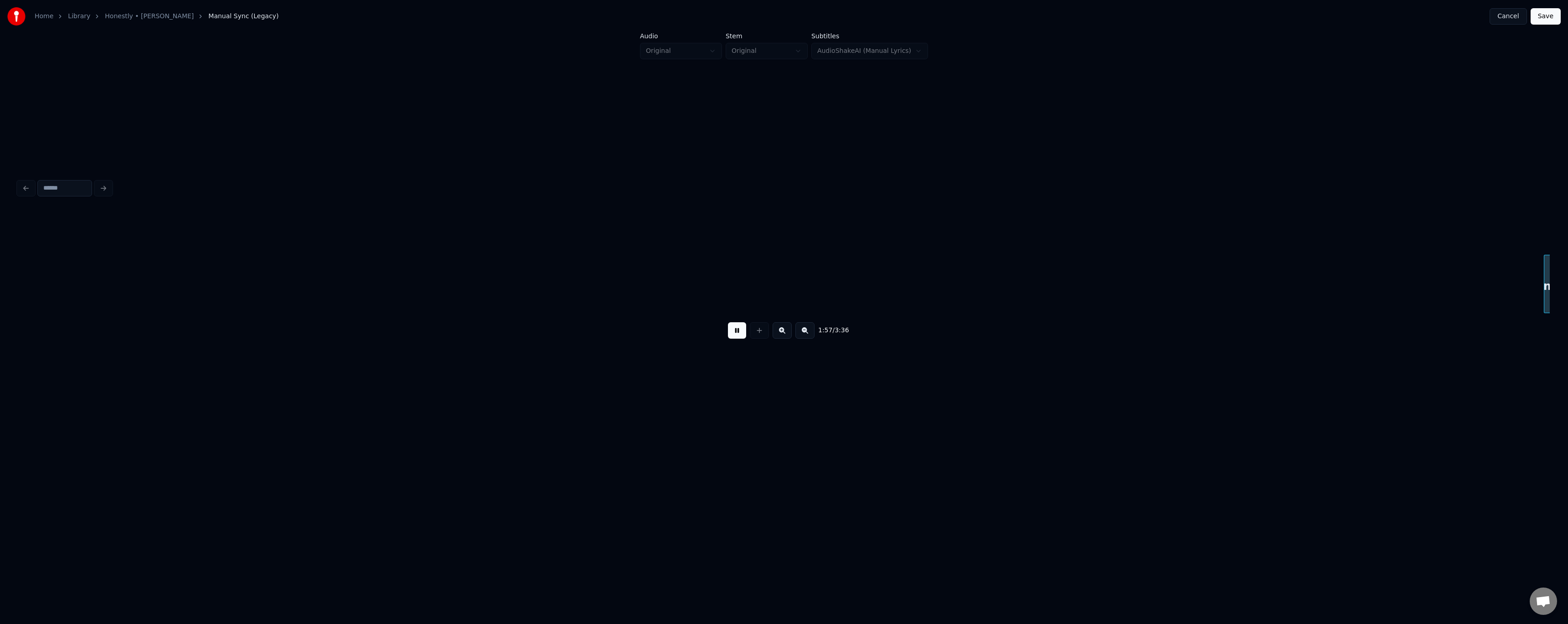
scroll to position [0, 8060]
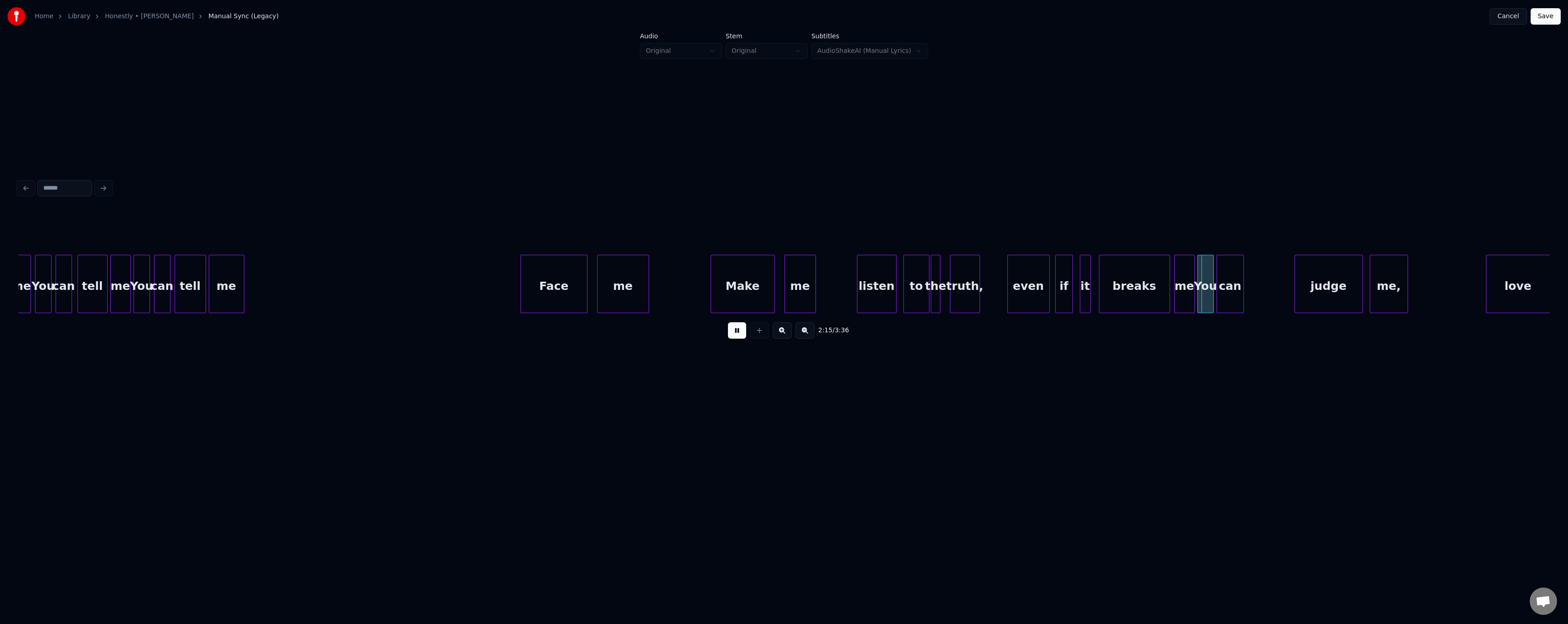
click at [357, 255] on div "even" at bounding box center [1029, 286] width 41 height 62
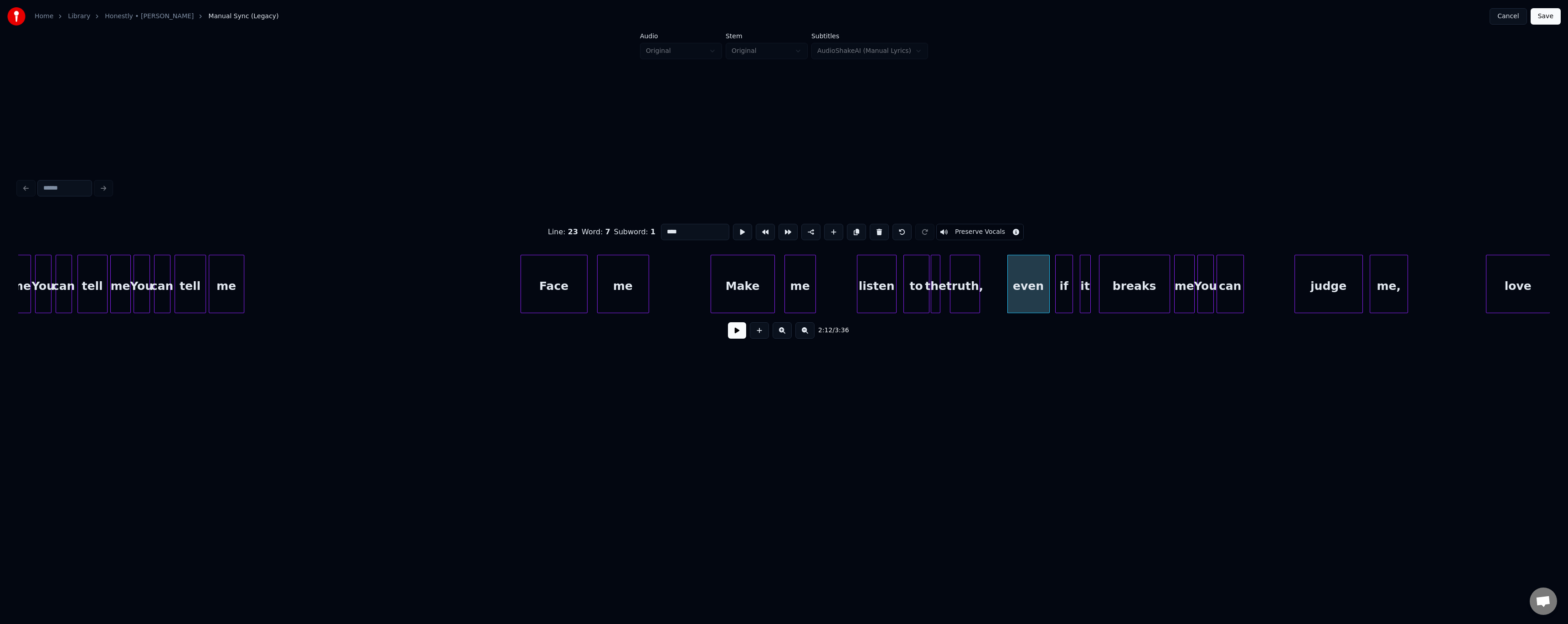
click at [357, 255] on button at bounding box center [737, 330] width 18 height 16
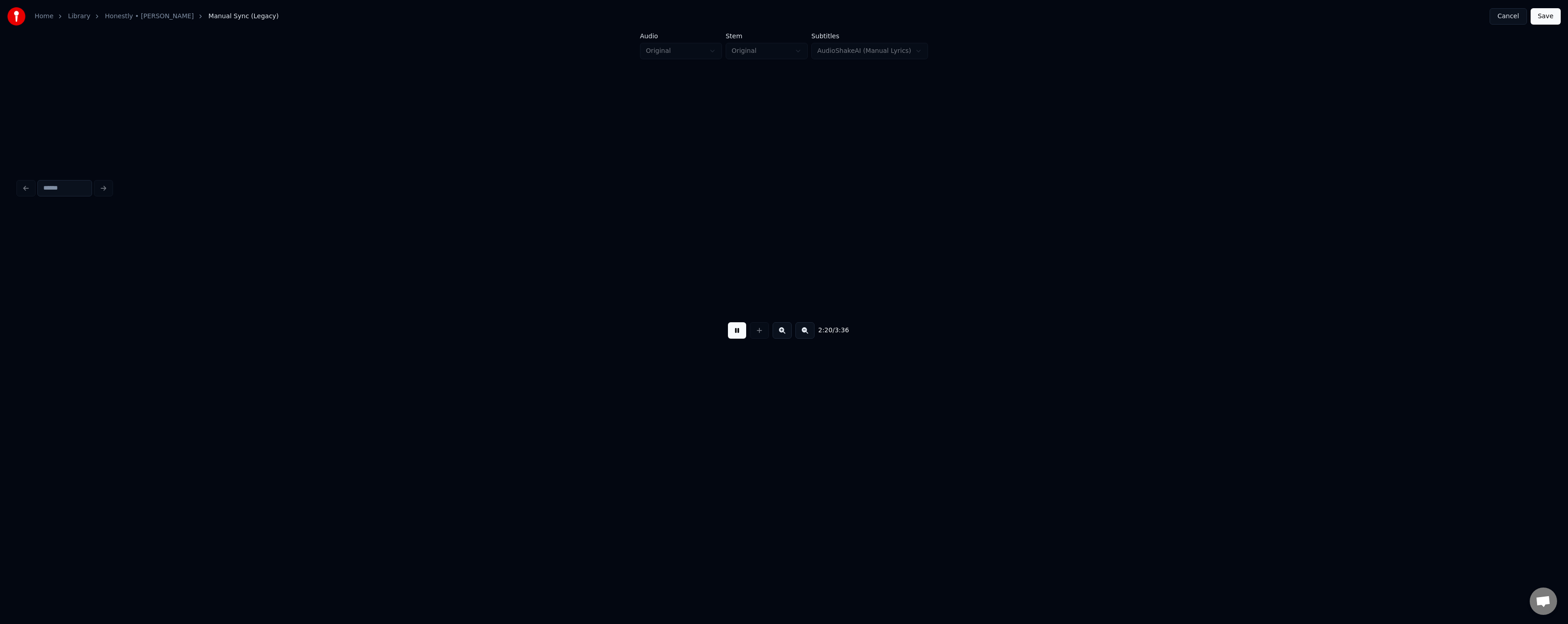
scroll to position [0, 9592]
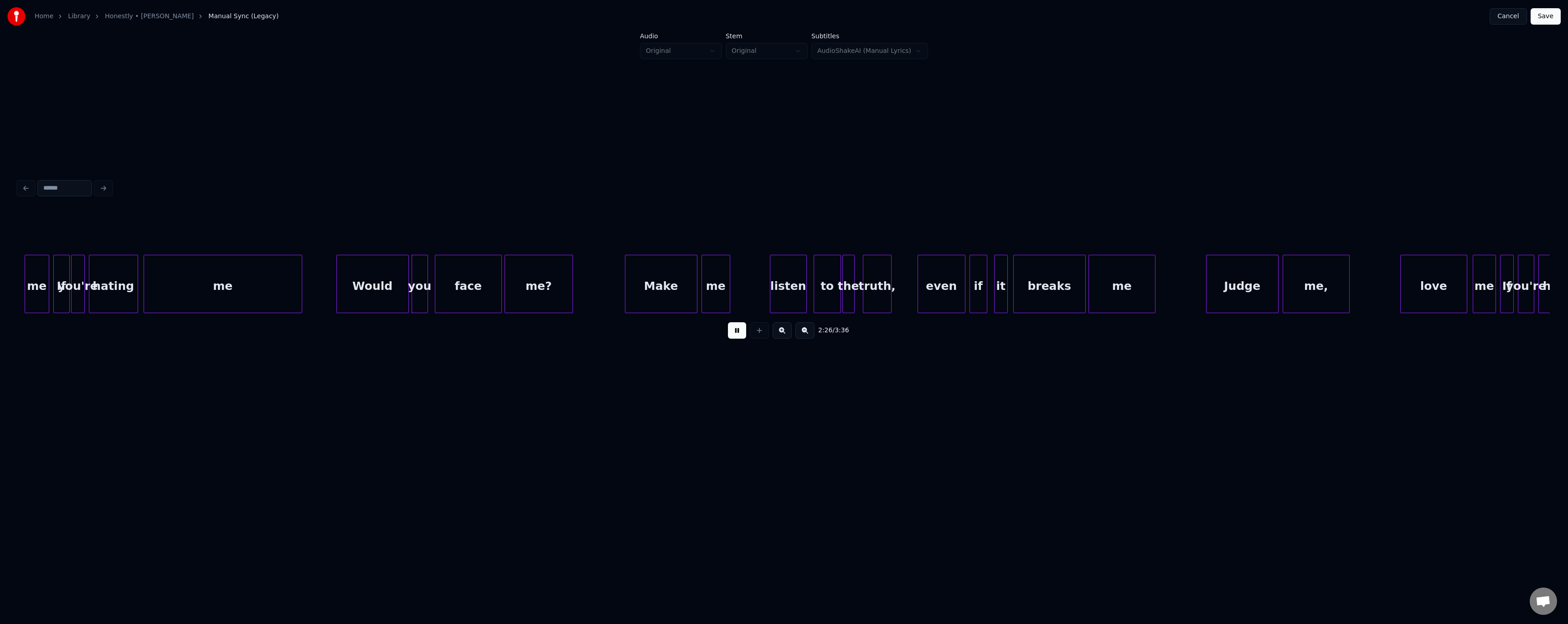
click at [357, 255] on button at bounding box center [737, 330] width 18 height 16
click at [338, 255] on div at bounding box center [338, 284] width 2 height 57
click at [357, 255] on div "you" at bounding box center [419, 286] width 15 height 62
click at [357, 255] on div "Would" at bounding box center [374, 286] width 69 height 62
type input "*****"
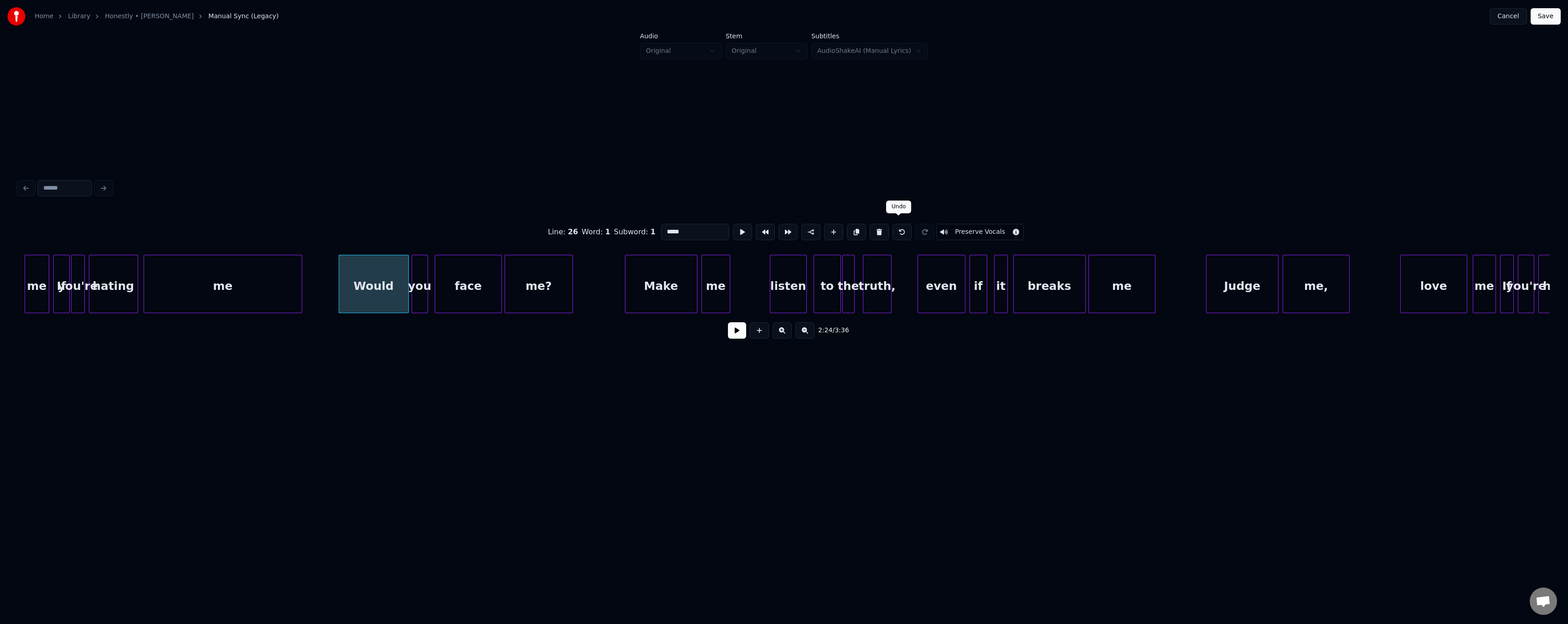
click at [357, 233] on button at bounding box center [901, 232] width 19 height 16
click at [357, 255] on button at bounding box center [737, 330] width 18 height 16
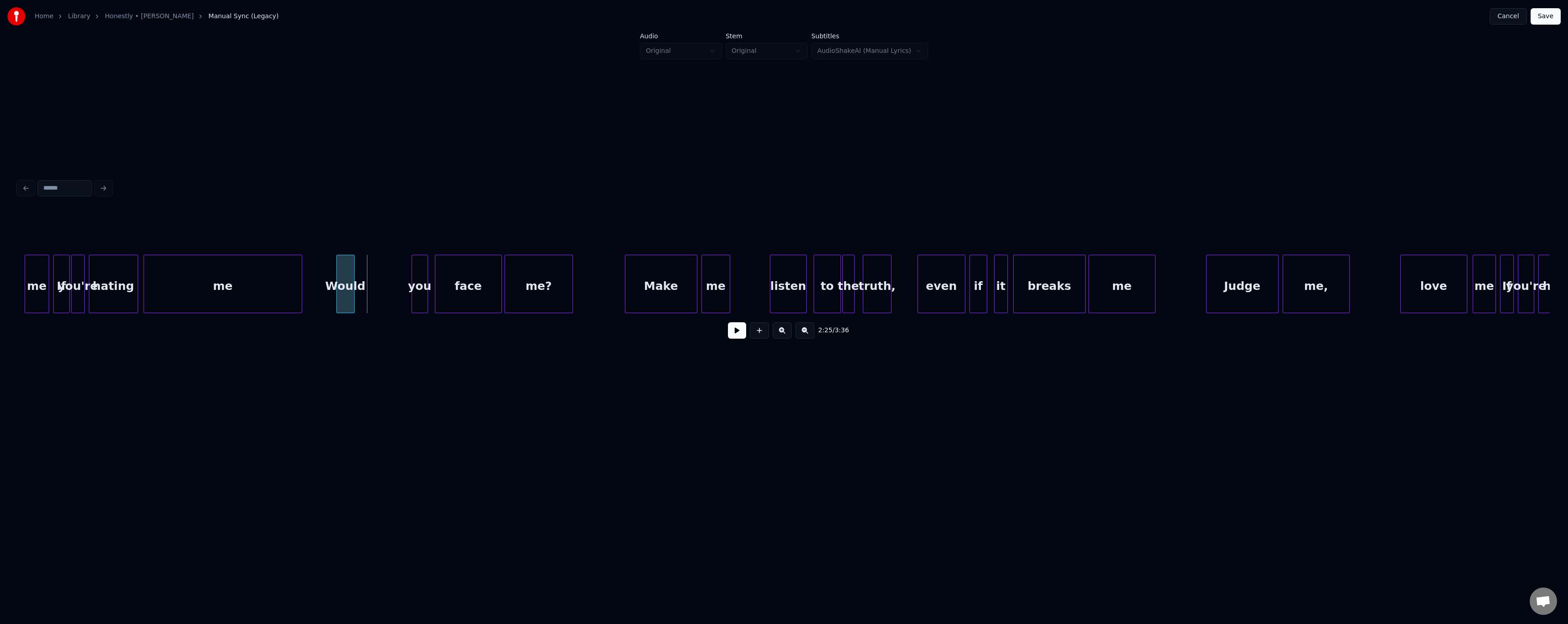
click at [352, 255] on div at bounding box center [352, 284] width 2 height 57
click at [357, 255] on div "you" at bounding box center [367, 286] width 15 height 62
click at [357, 255] on button at bounding box center [737, 330] width 18 height 16
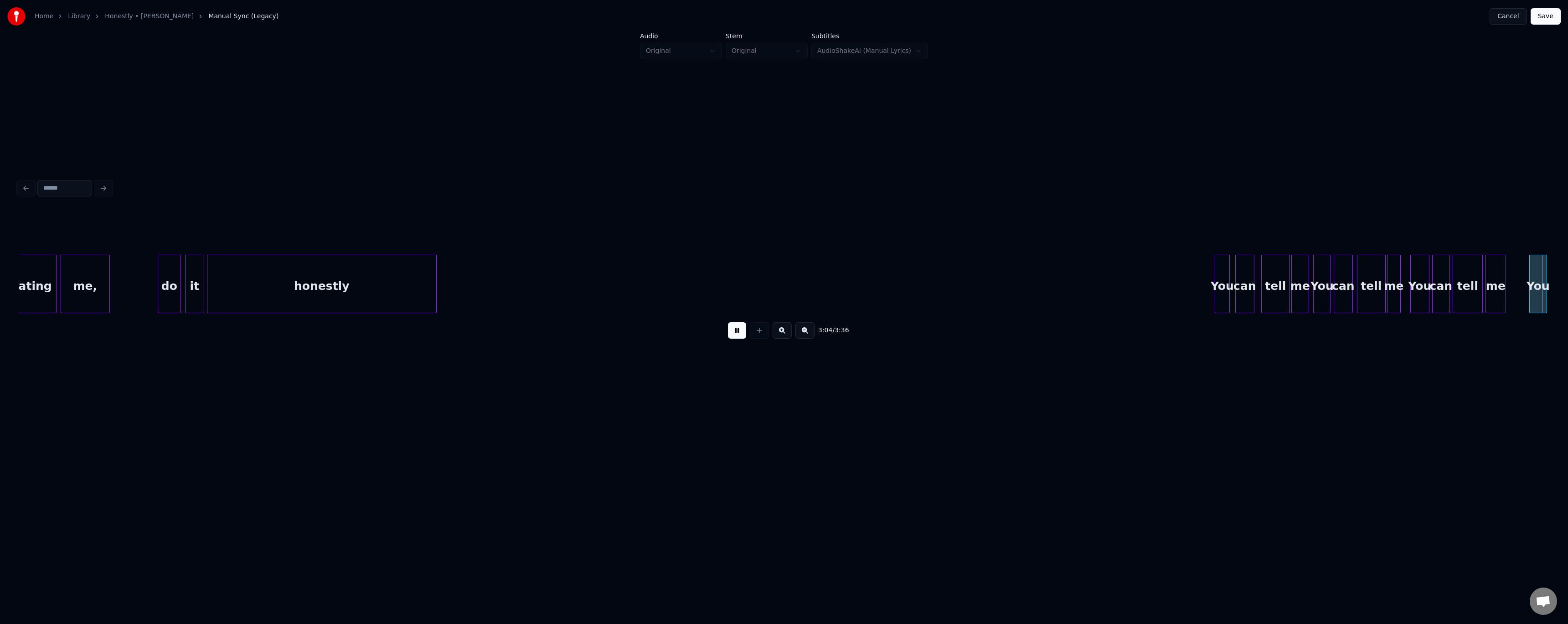
scroll to position [0, 12657]
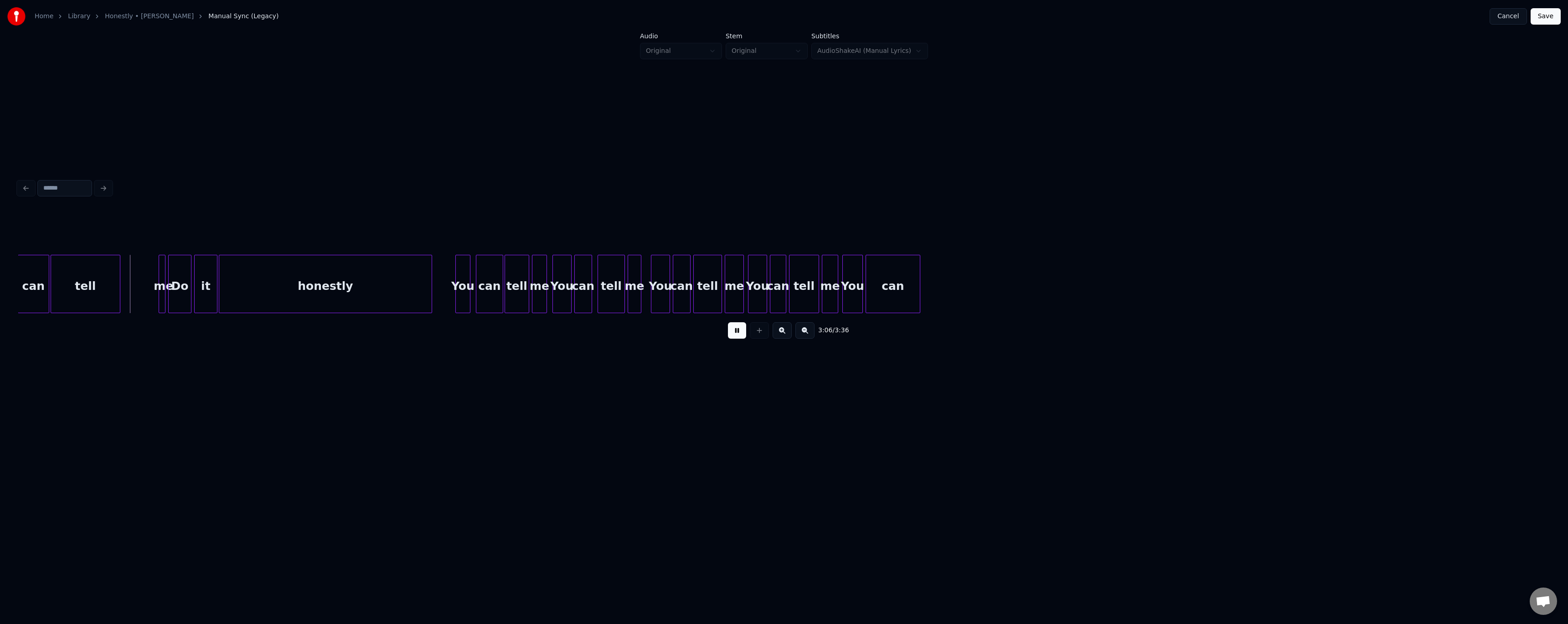
click at [357, 255] on button at bounding box center [737, 330] width 18 height 16
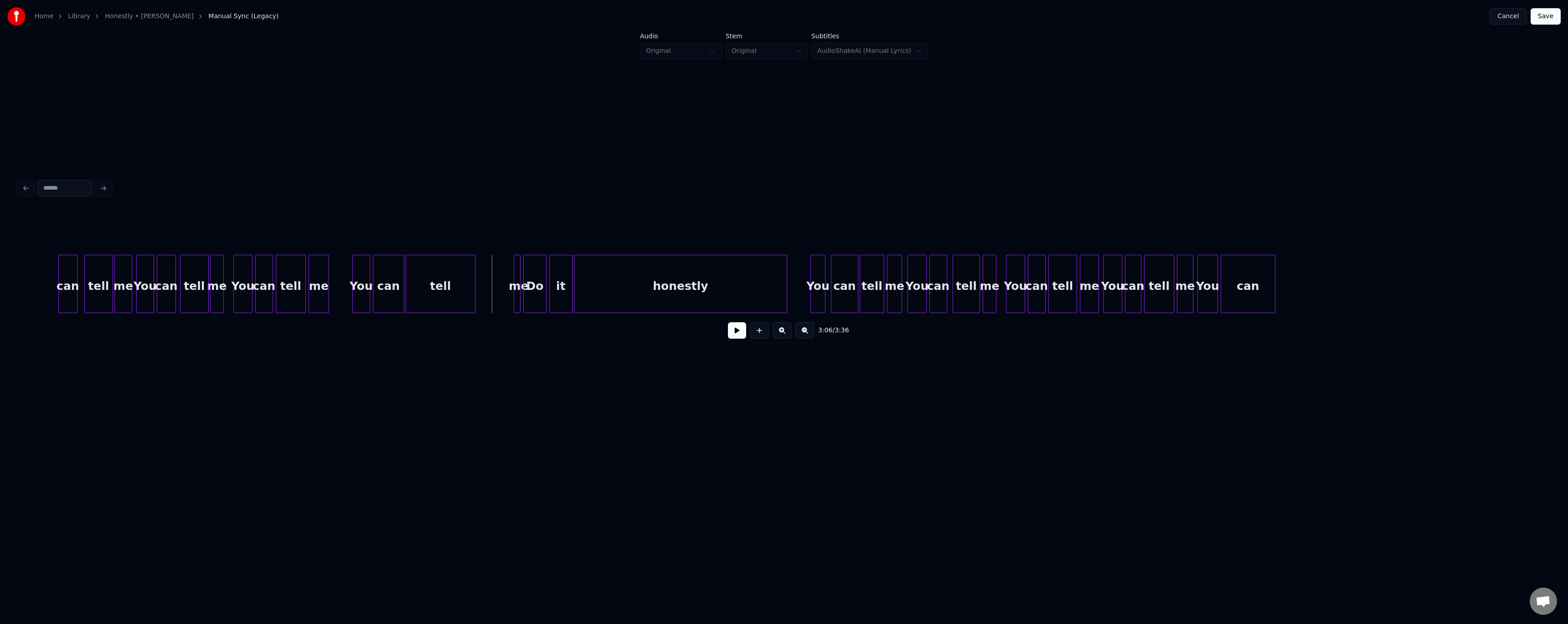
scroll to position [0, 12292]
click at [257, 255] on div "You" at bounding box center [253, 286] width 18 height 62
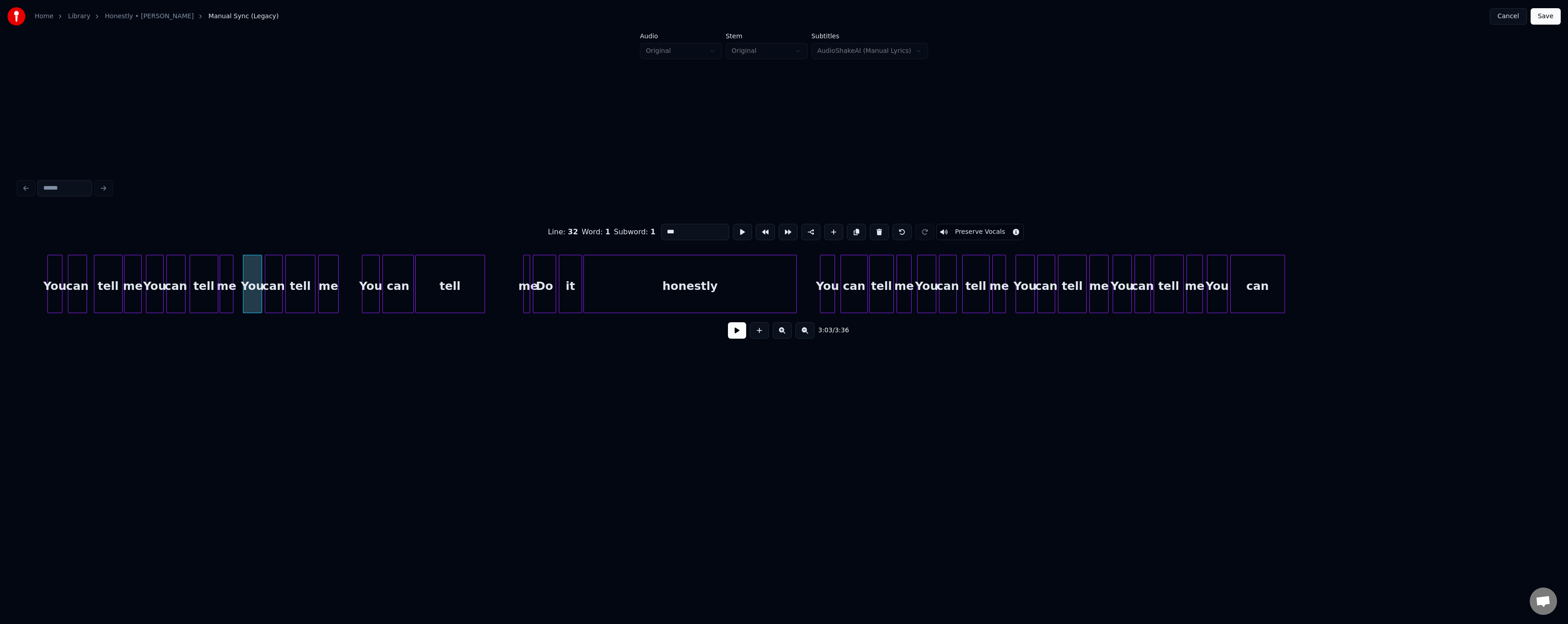
click at [357, 255] on button at bounding box center [737, 330] width 18 height 16
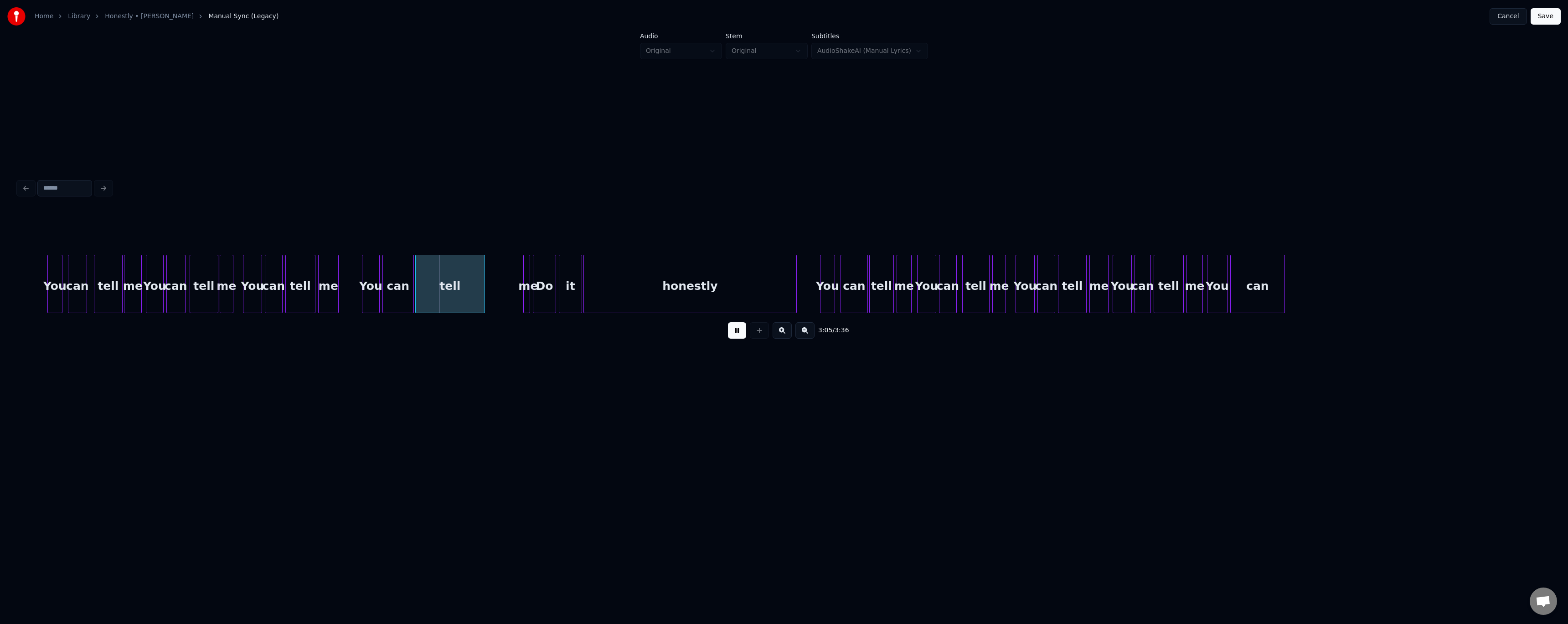
click at [357, 255] on button at bounding box center [737, 330] width 18 height 16
click at [349, 255] on div "You" at bounding box center [351, 286] width 17 height 62
click at [357, 255] on div "can" at bounding box center [380, 286] width 30 height 62
click at [357, 255] on div at bounding box center [382, 284] width 2 height 57
click at [357, 255] on div "tell" at bounding box center [423, 286] width 69 height 62
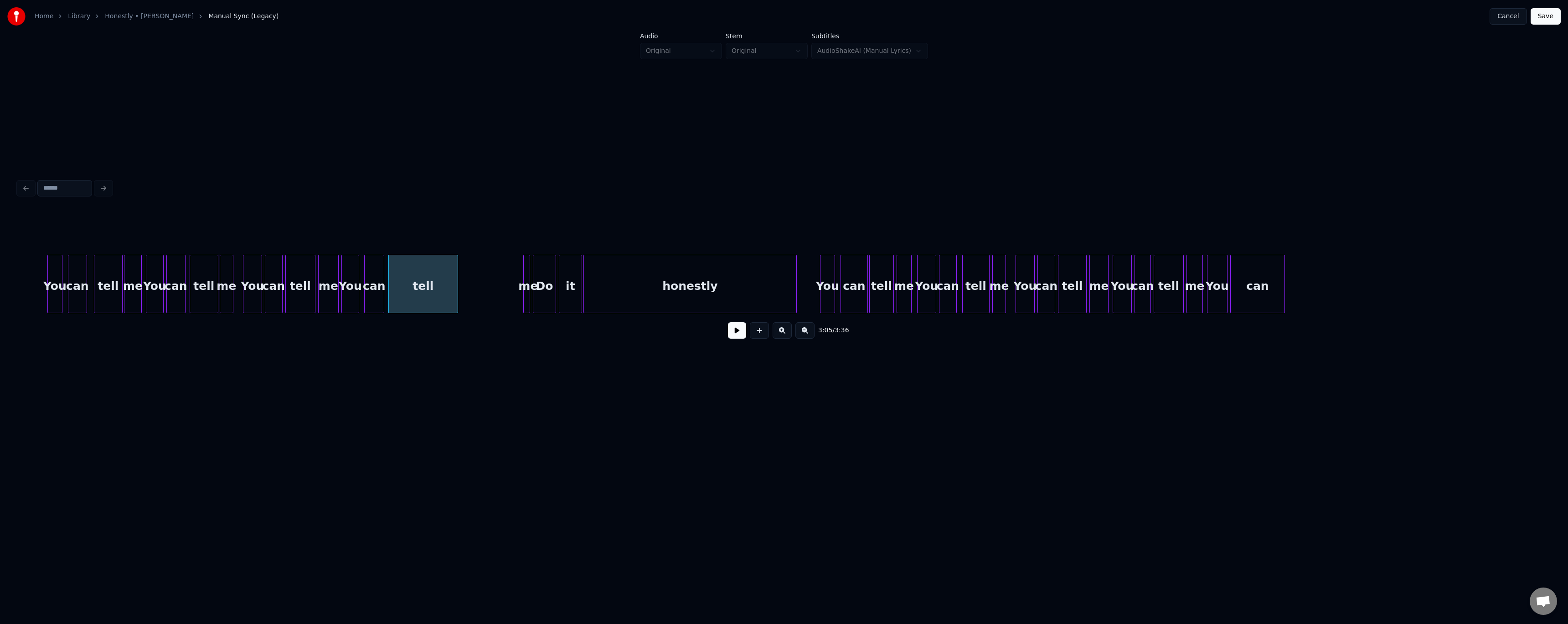
click at [357, 255] on div "tell" at bounding box center [423, 284] width 70 height 58
click at [357, 255] on div at bounding box center [418, 284] width 2 height 57
click at [357, 255] on div at bounding box center [503, 284] width 2 height 57
click at [357, 255] on div "me" at bounding box center [437, 286] width 32 height 62
click at [357, 255] on div at bounding box center [443, 284] width 2 height 57
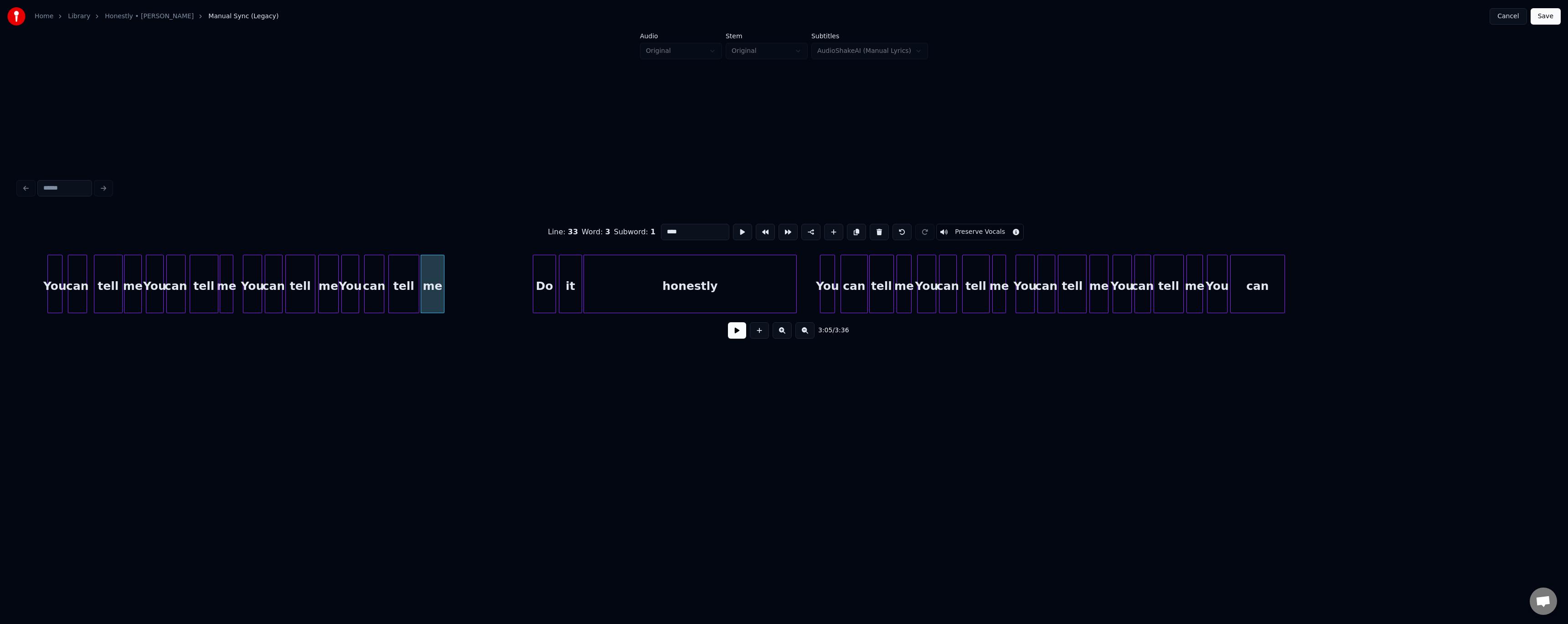
click at [327, 255] on div "me" at bounding box center [328, 286] width 19 height 62
type input "**"
click at [357, 255] on button at bounding box center [737, 330] width 18 height 16
click at [357, 255] on div "tell" at bounding box center [404, 286] width 30 height 62
click at [357, 255] on div at bounding box center [409, 284] width 2 height 57
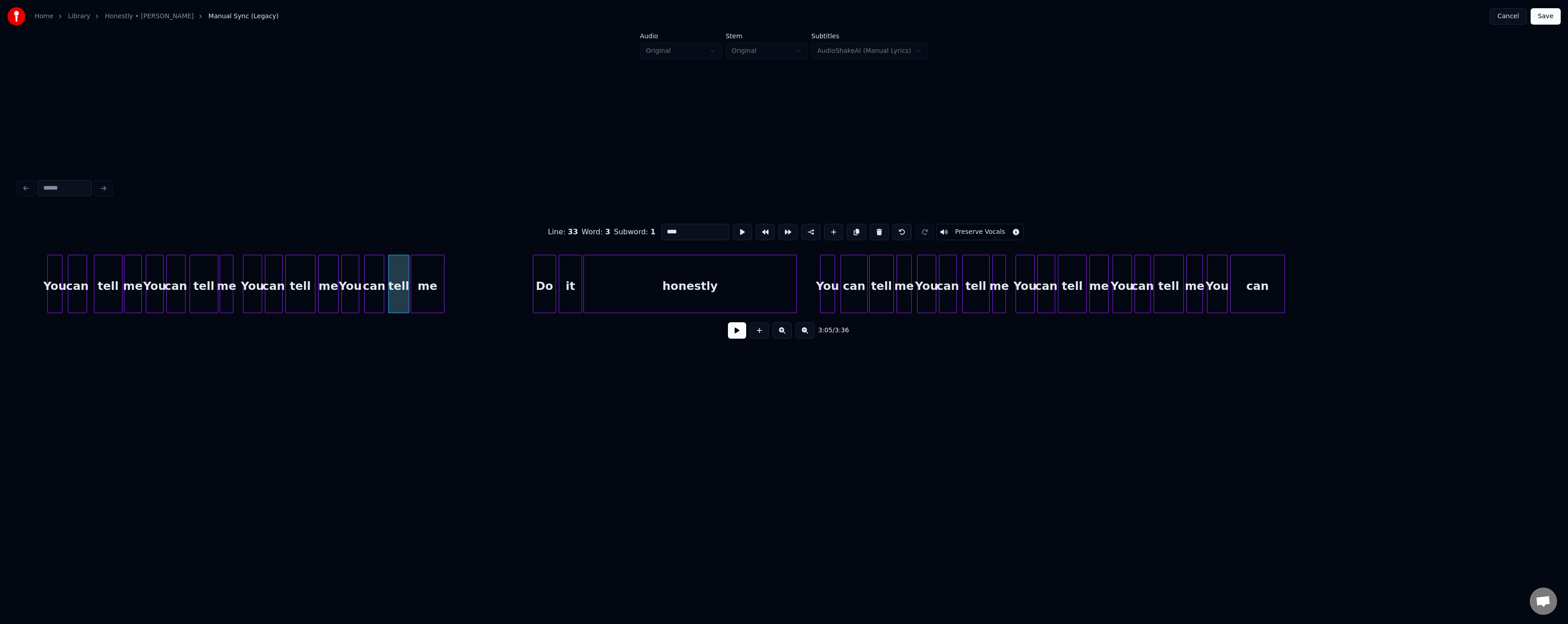
click at [357, 255] on div at bounding box center [412, 284] width 2 height 57
click at [355, 255] on div "You" at bounding box center [351, 286] width 17 height 62
type input "***"
click at [357, 255] on button at bounding box center [737, 330] width 18 height 16
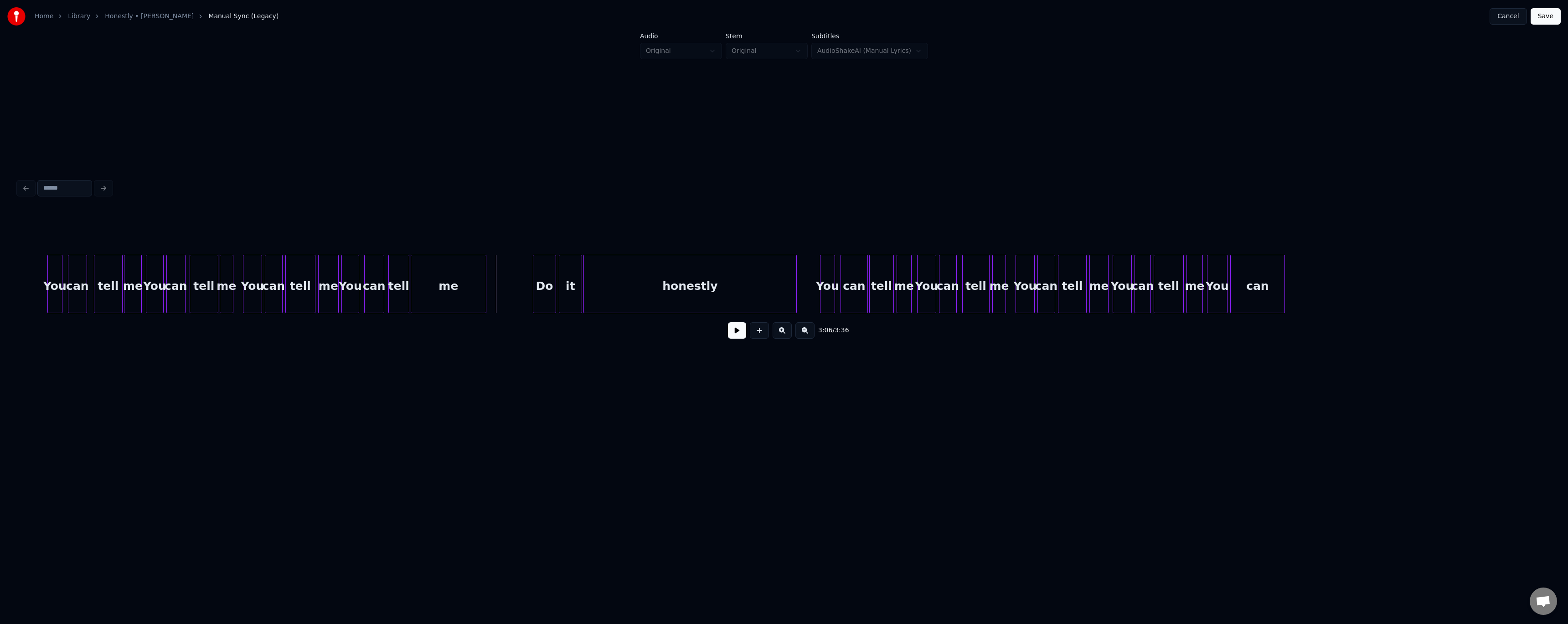
click at [357, 255] on div at bounding box center [485, 284] width 2 height 57
click at [357, 255] on button at bounding box center [737, 330] width 18 height 16
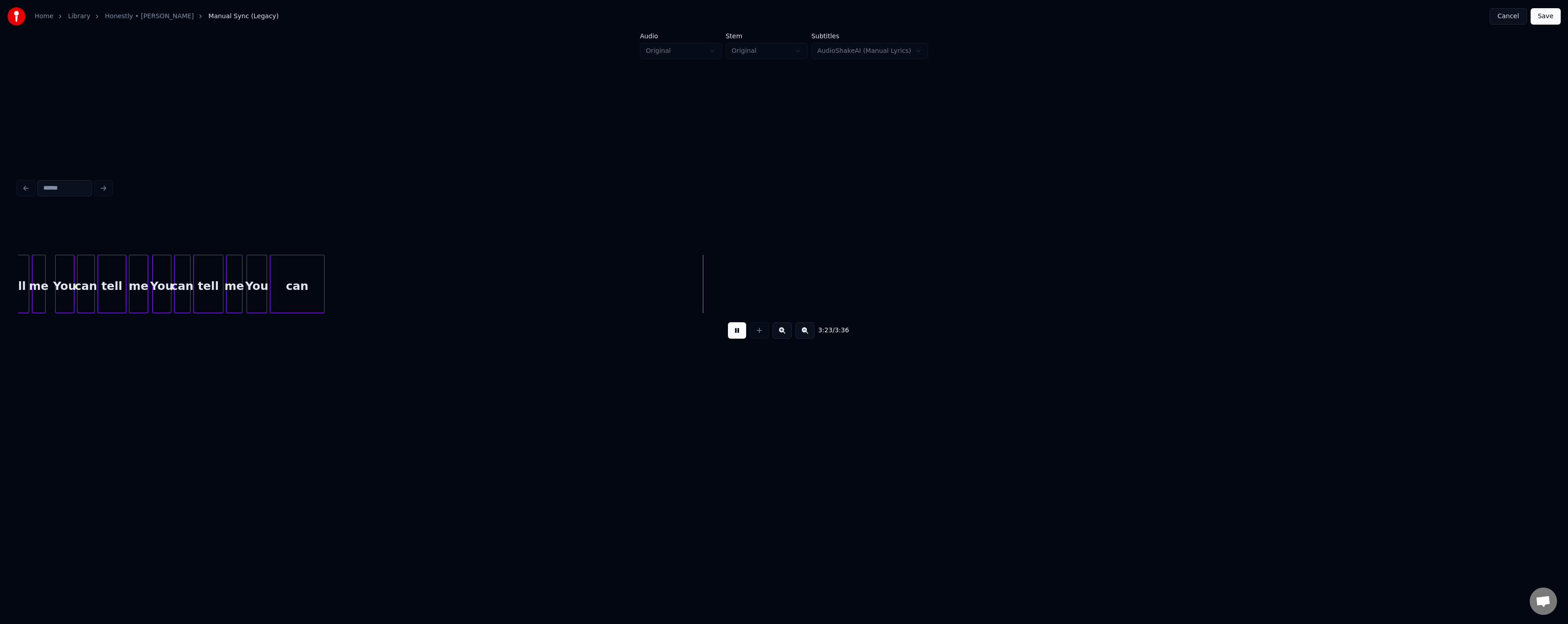
click at [357, 18] on button "Save" at bounding box center [1545, 16] width 30 height 16
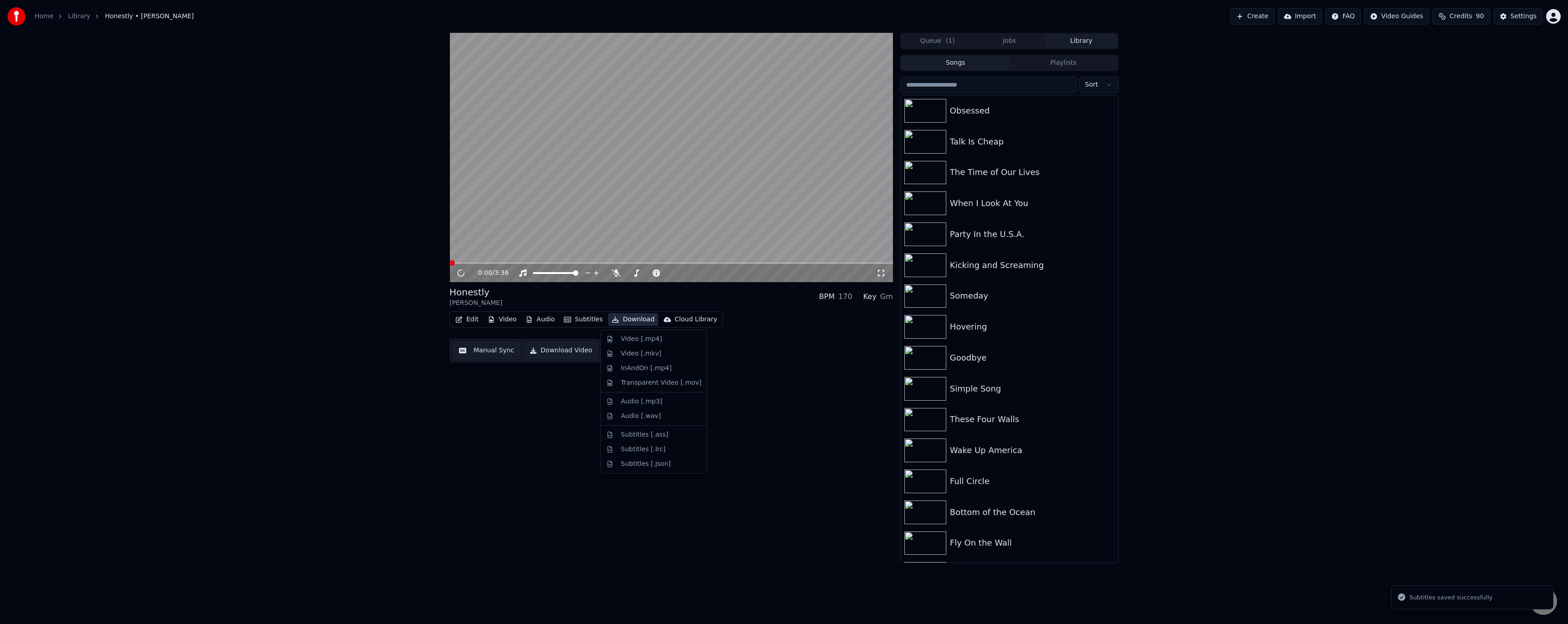
click at [357, 255] on button "Download" at bounding box center [633, 319] width 50 height 13
click at [357, 255] on div "Video [.mp4]" at bounding box center [641, 339] width 41 height 9
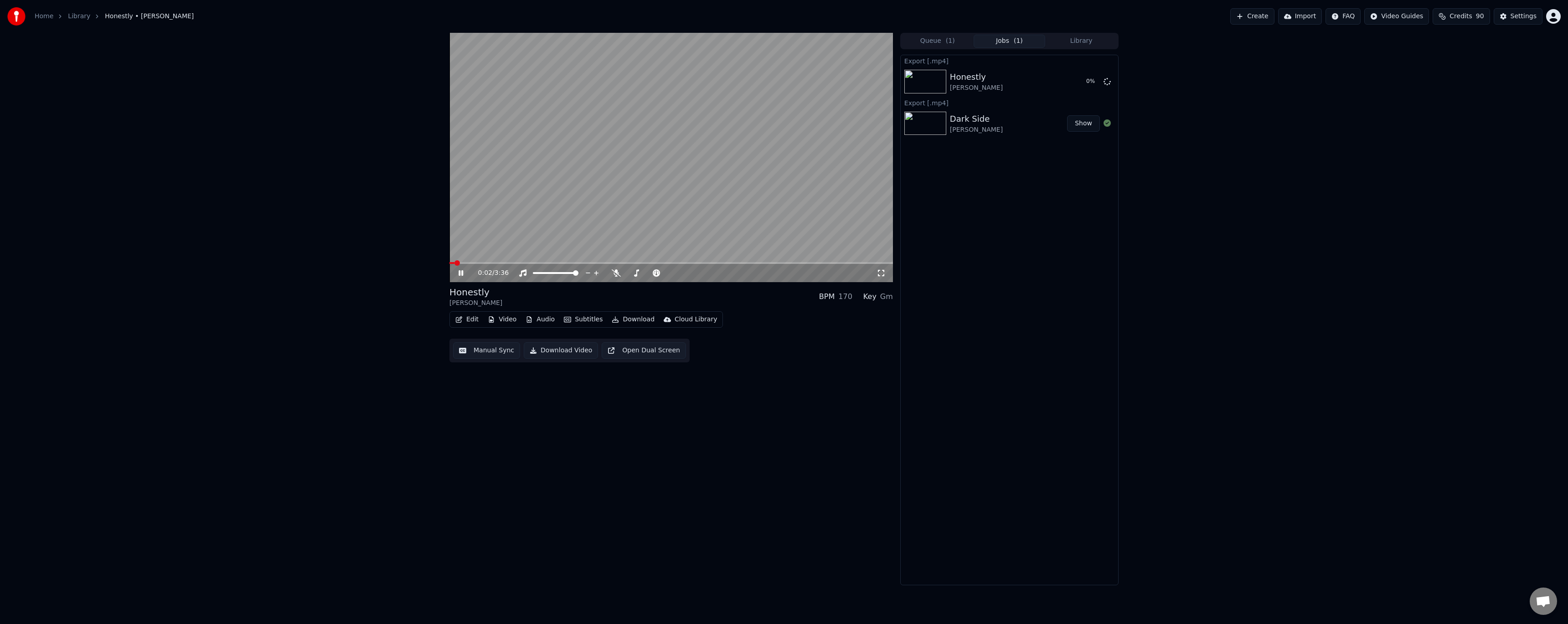
click at [357, 255] on icon at bounding box center [460, 273] width 4 height 5
click at [357, 40] on button "Library" at bounding box center [1081, 41] width 72 height 13
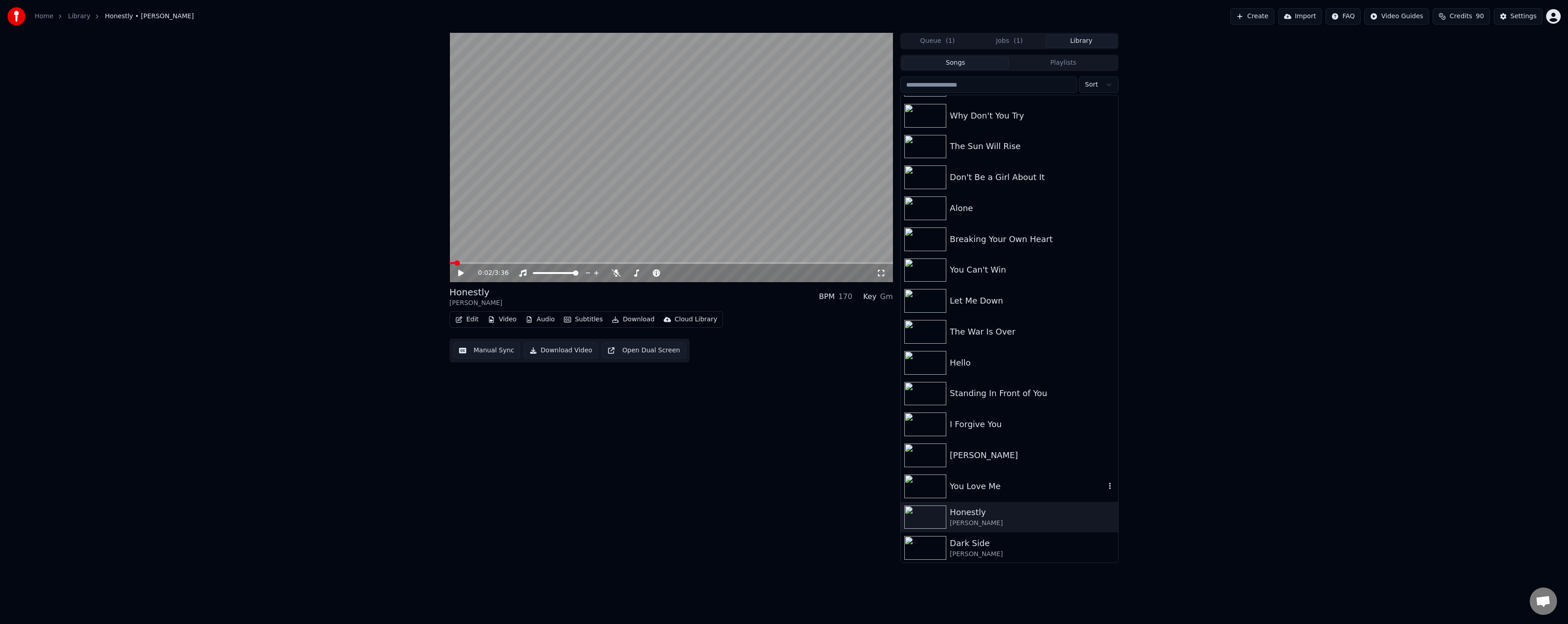
scroll to position [6487, 0]
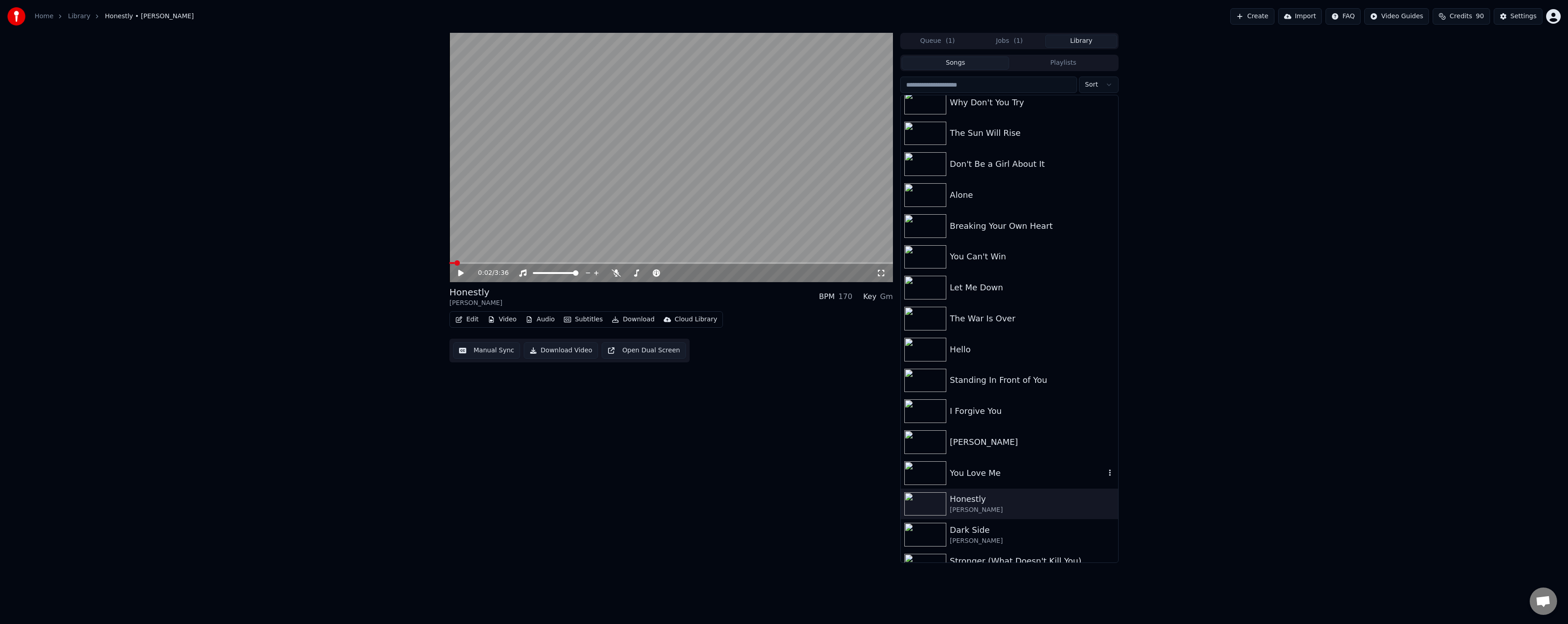
click at [357, 255] on div "You Love Me" at bounding box center [1027, 473] width 155 height 13
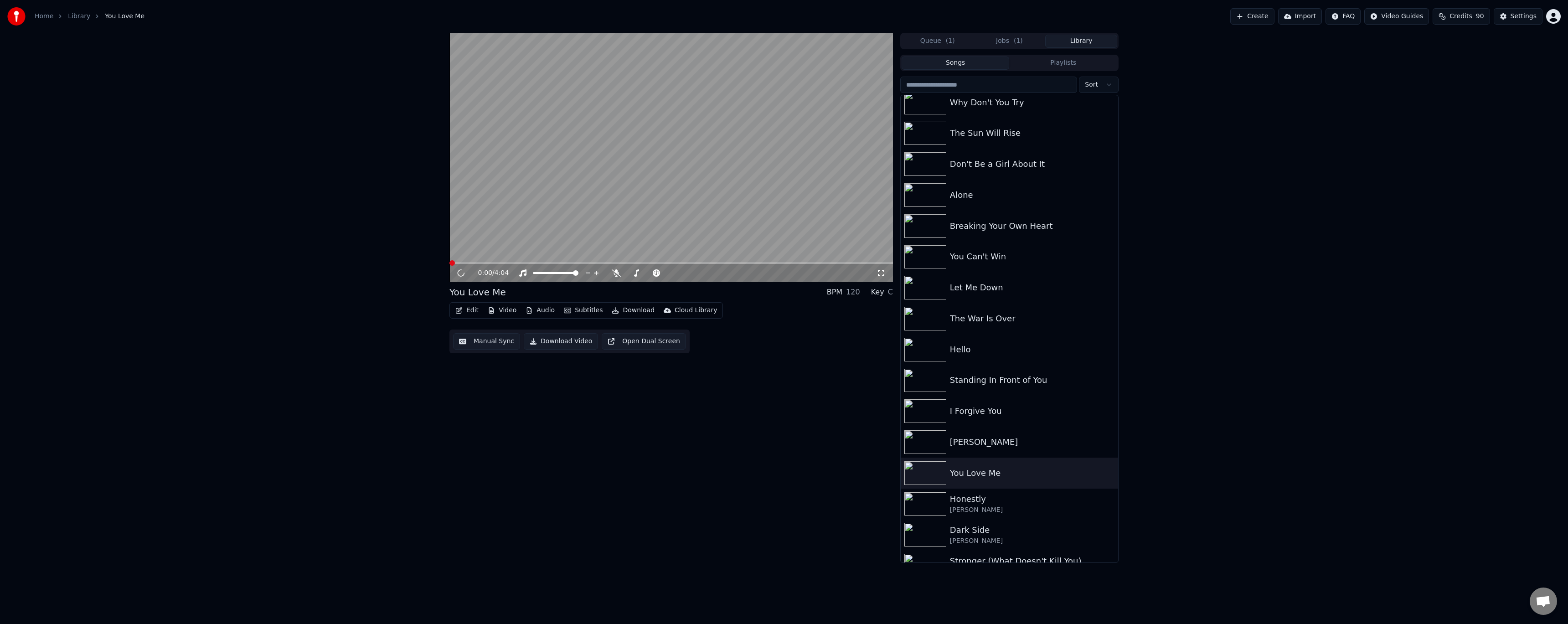
click at [357, 255] on icon "button" at bounding box center [459, 310] width 6 height 6
click at [357, 255] on div "Edit Metadata" at bounding box center [492, 345] width 44 height 9
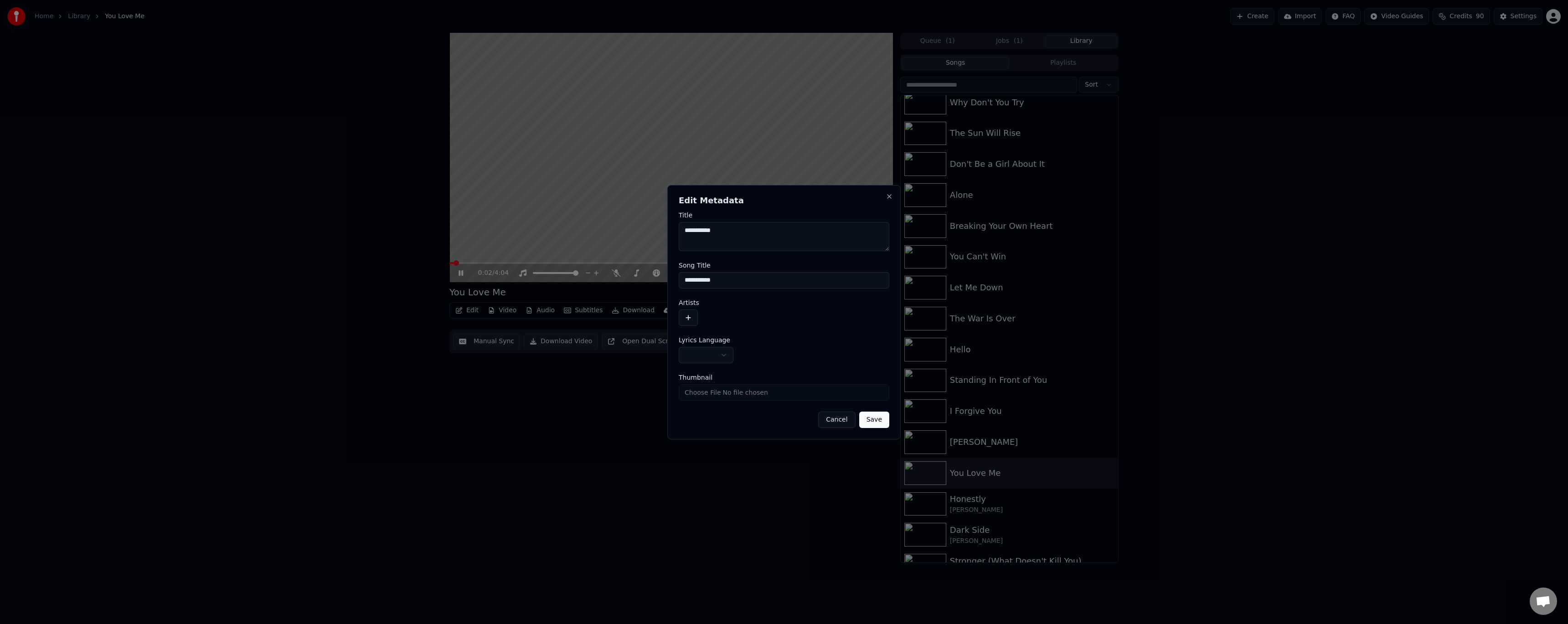
click at [357, 255] on button "button" at bounding box center [706, 355] width 55 height 16
select select "**"
click at [357, 255] on button "button" at bounding box center [688, 317] width 19 height 16
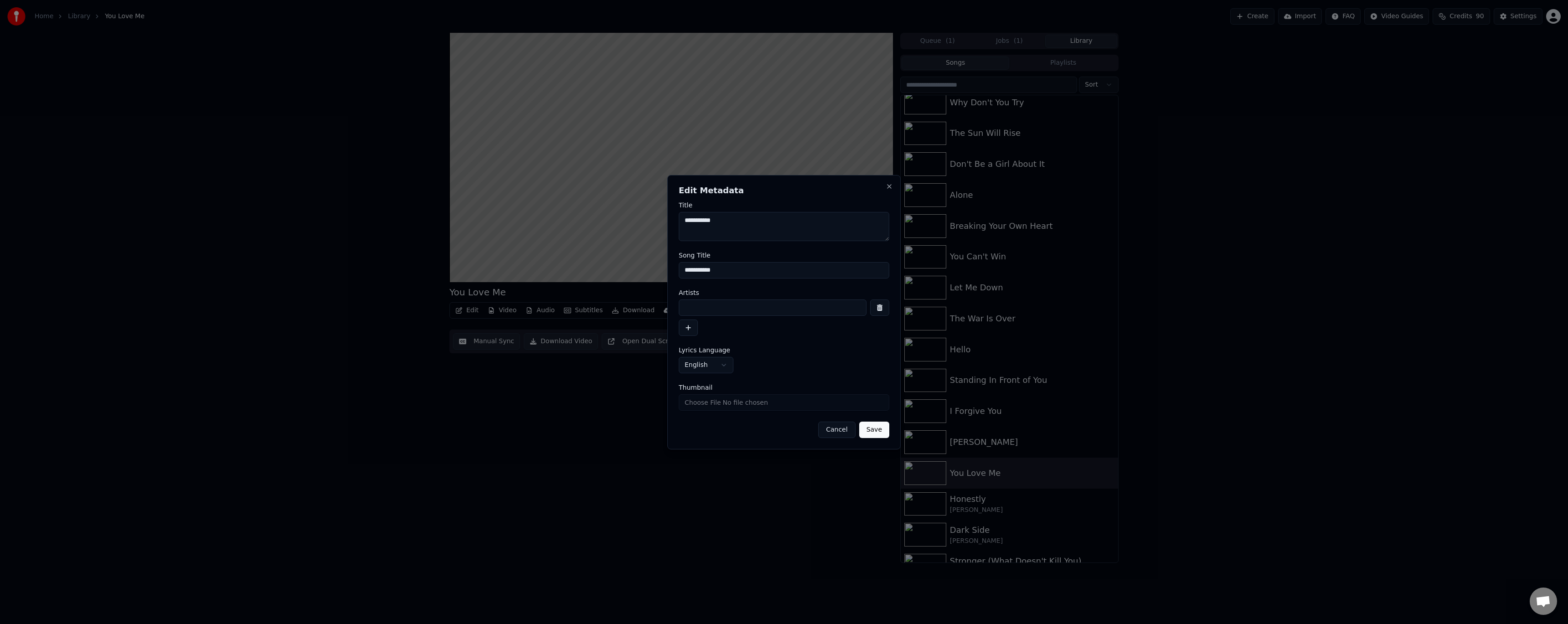
click at [357, 255] on input at bounding box center [772, 307] width 188 height 16
type input "**********"
click at [357, 255] on button "Save" at bounding box center [874, 430] width 30 height 16
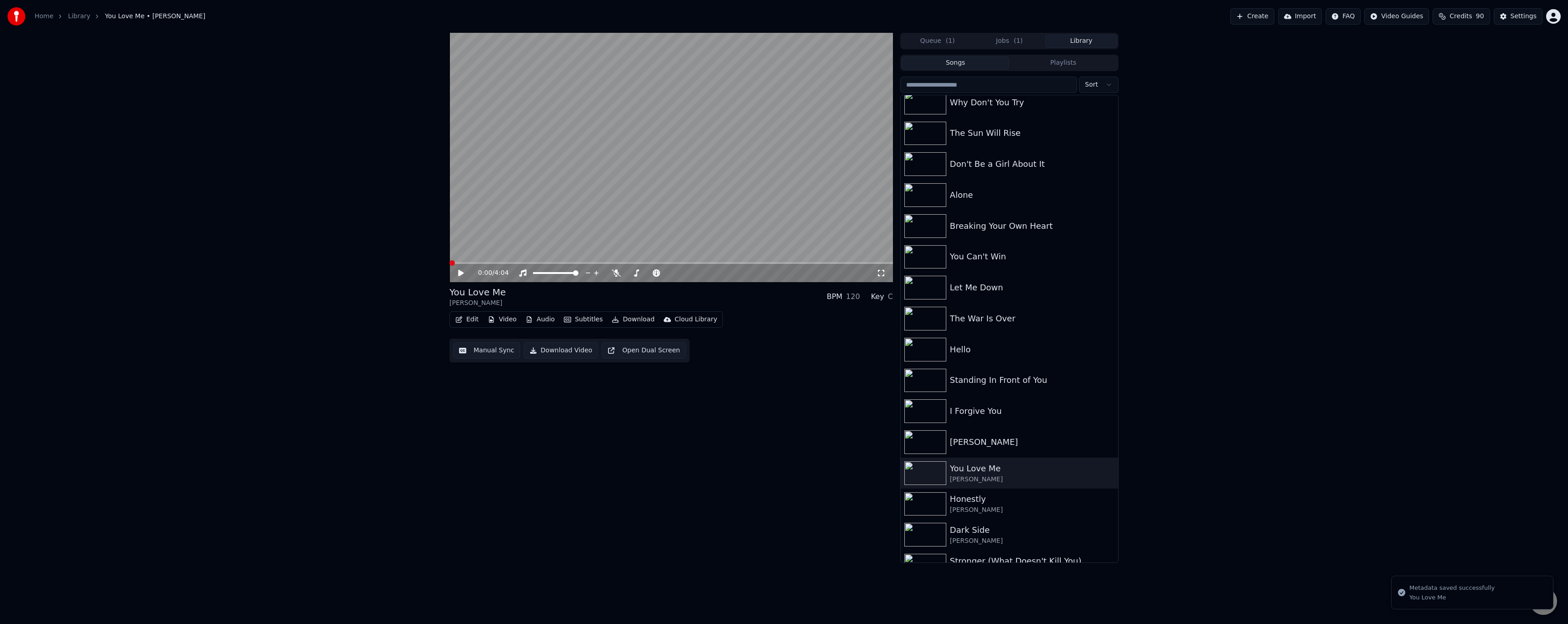
click at [357, 255] on button "Edit" at bounding box center [467, 319] width 30 height 13
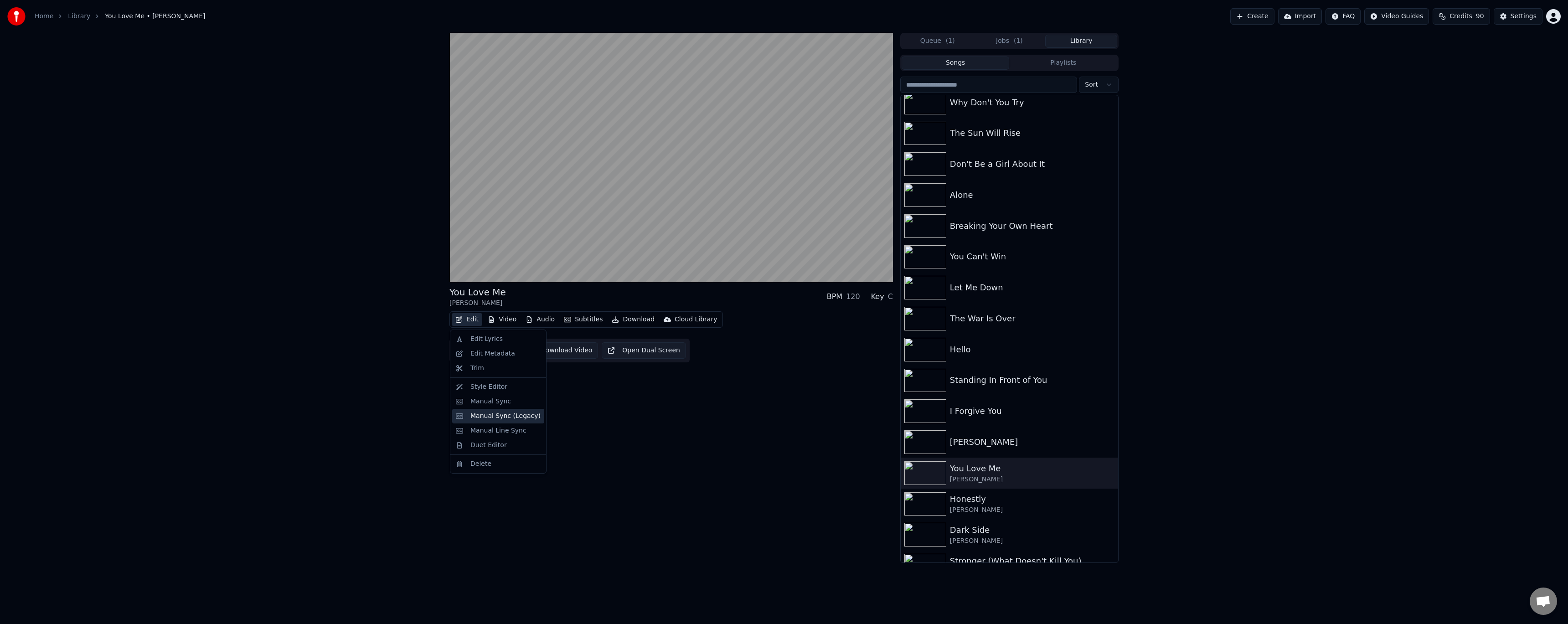
click at [357, 255] on div "Manual Sync (Legacy)" at bounding box center [505, 416] width 70 height 9
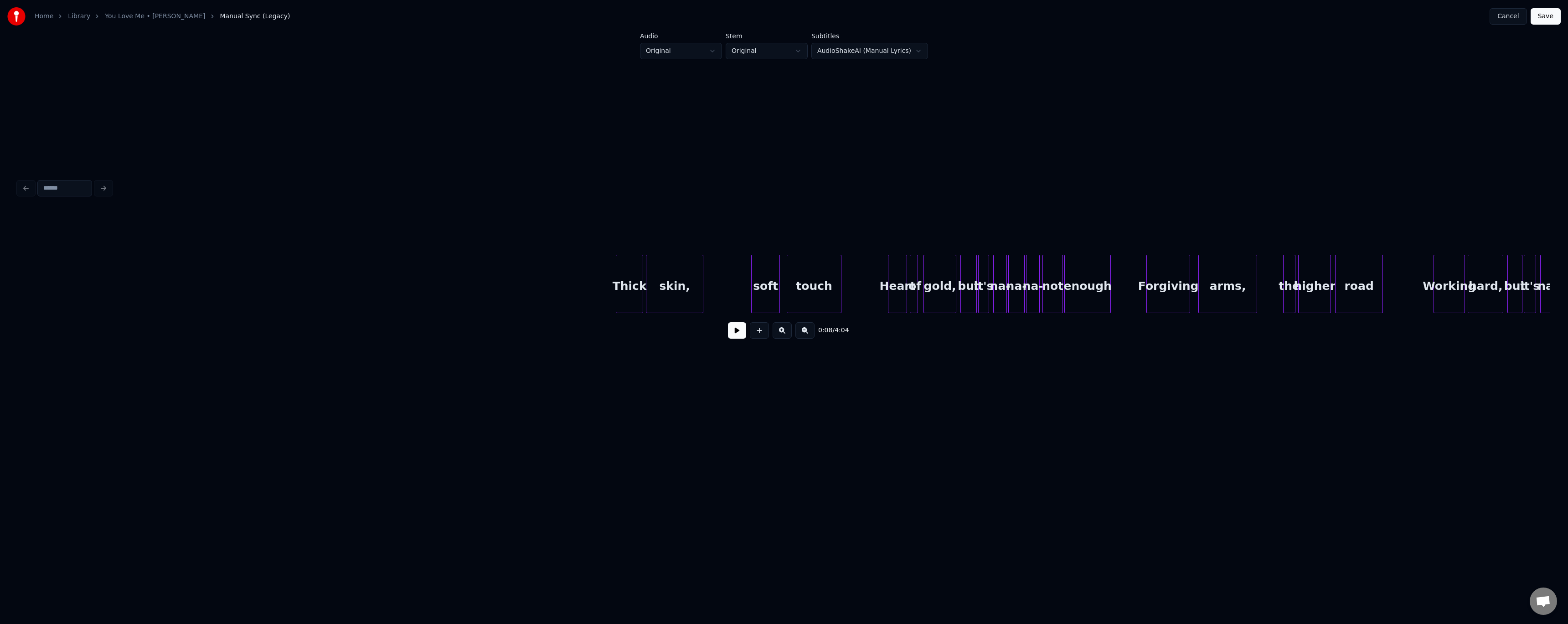
click at [357, 255] on button at bounding box center [737, 330] width 18 height 16
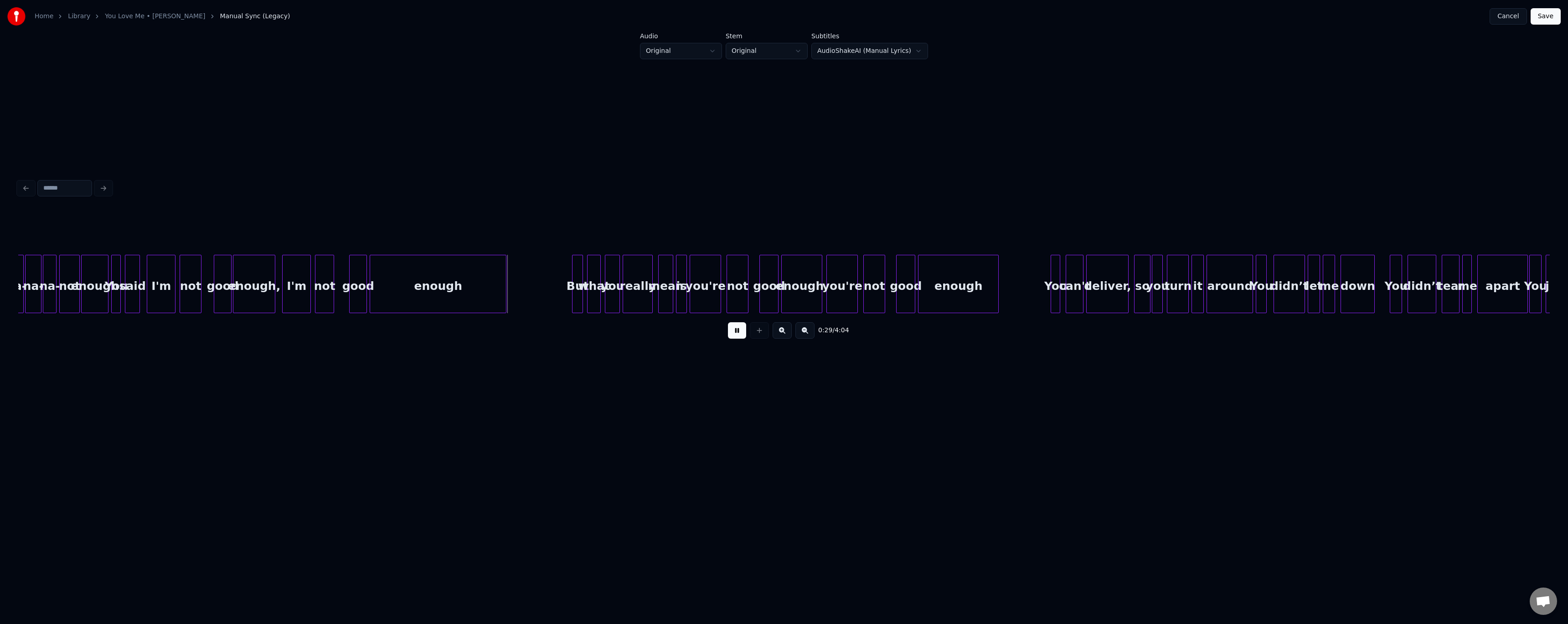
click at [357, 255] on button at bounding box center [737, 330] width 18 height 16
click at [357, 255] on div at bounding box center [452, 284] width 2 height 57
click at [357, 255] on button at bounding box center [737, 330] width 18 height 16
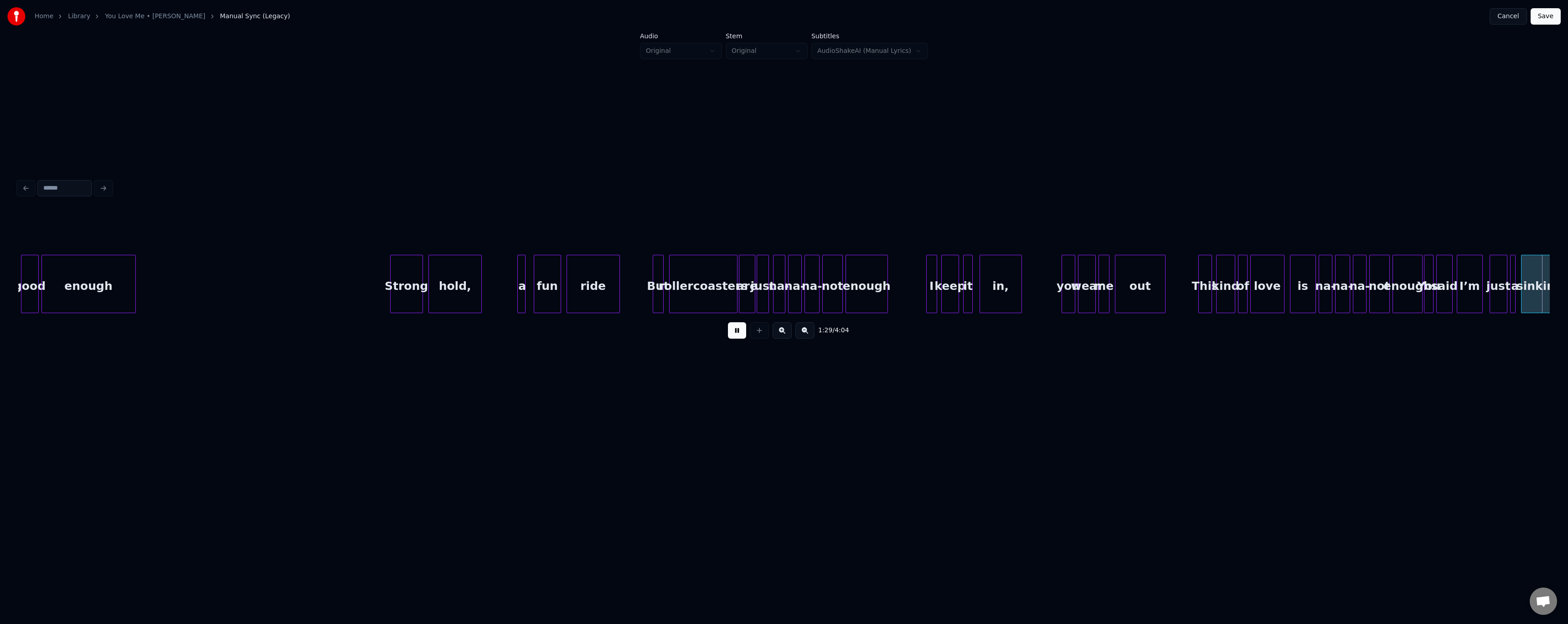
scroll to position [0, 6128]
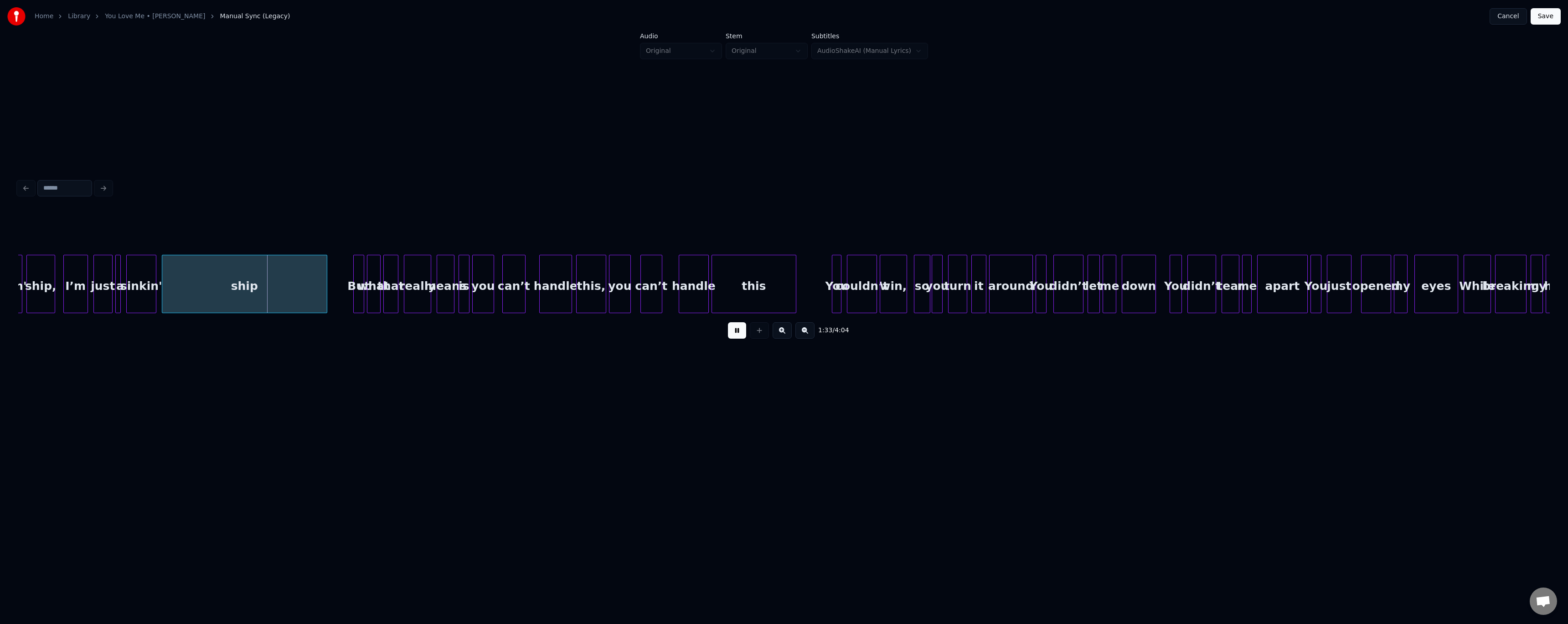
click at [357, 255] on button at bounding box center [737, 330] width 18 height 16
click at [234, 255] on div at bounding box center [233, 284] width 2 height 57
click at [357, 255] on button at bounding box center [737, 330] width 18 height 16
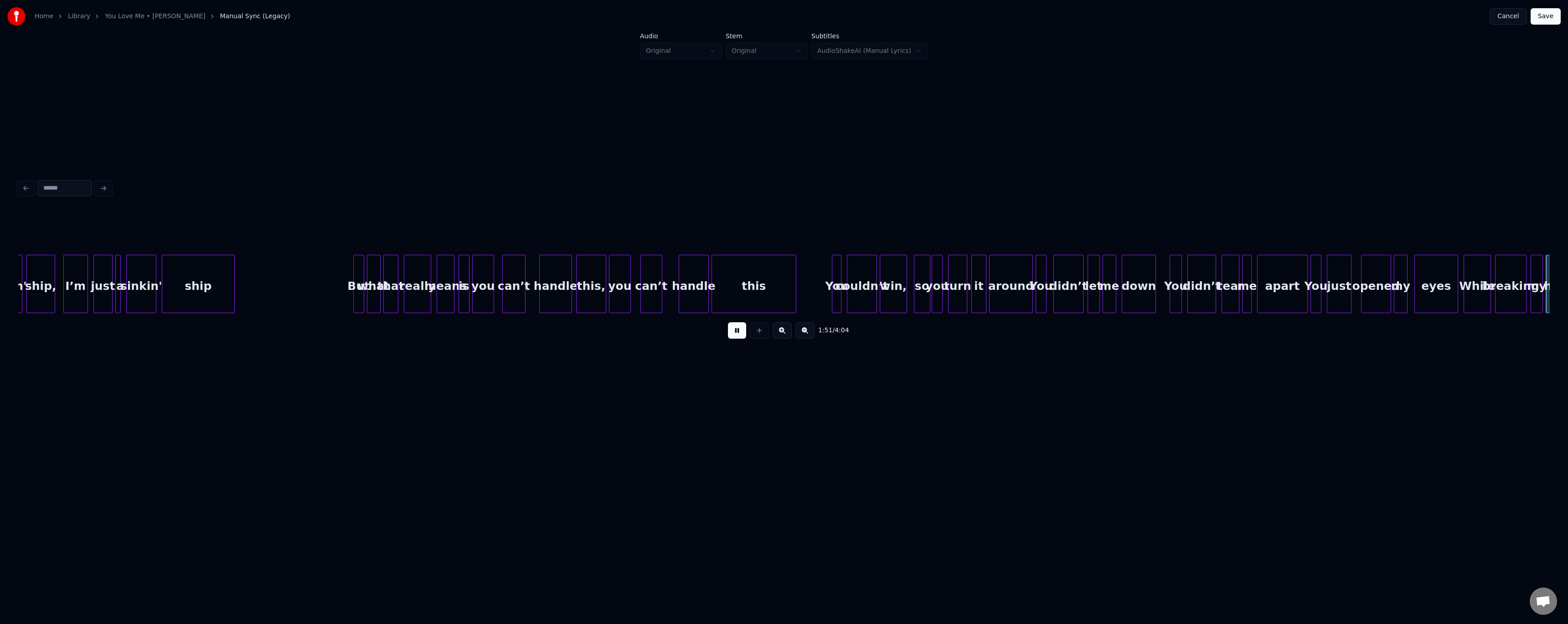
scroll to position [0, 7660]
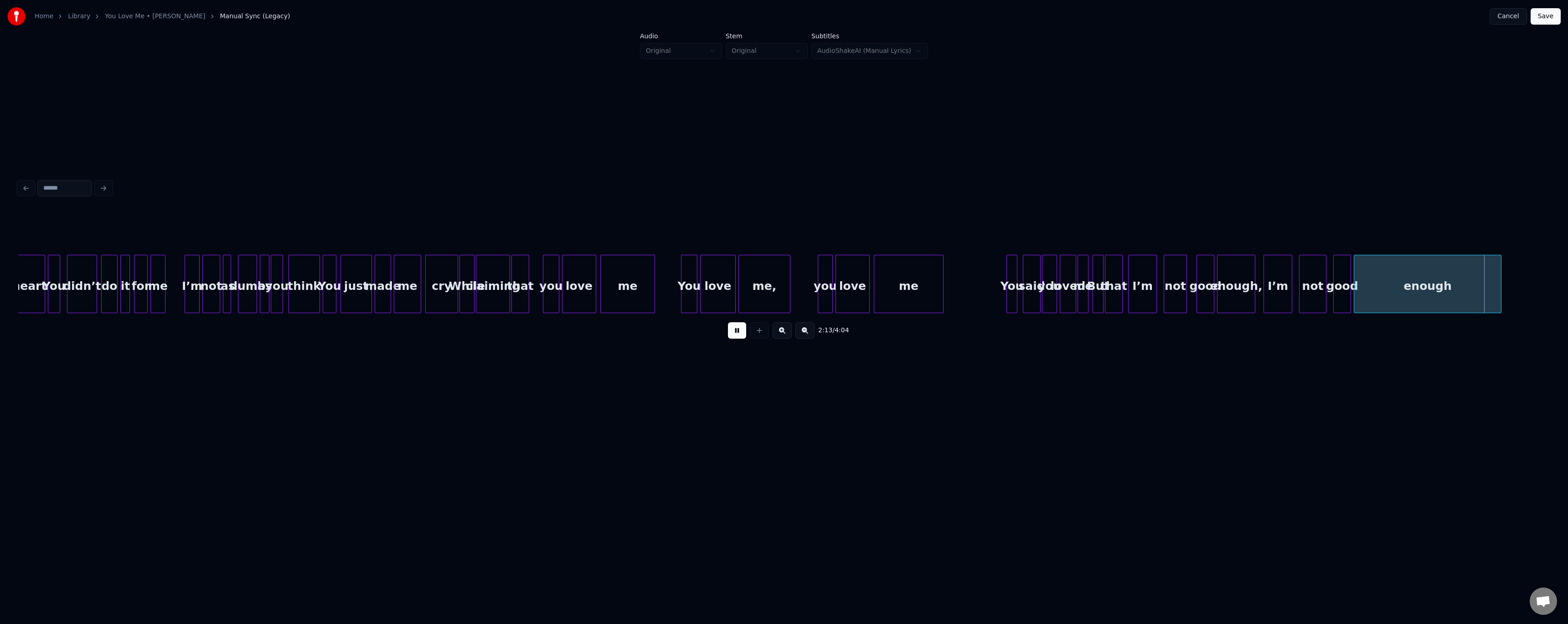
click at [357, 255] on button at bounding box center [737, 330] width 18 height 16
click at [357, 255] on div at bounding box center [1442, 284] width 2 height 57
click at [357, 255] on button at bounding box center [737, 330] width 18 height 16
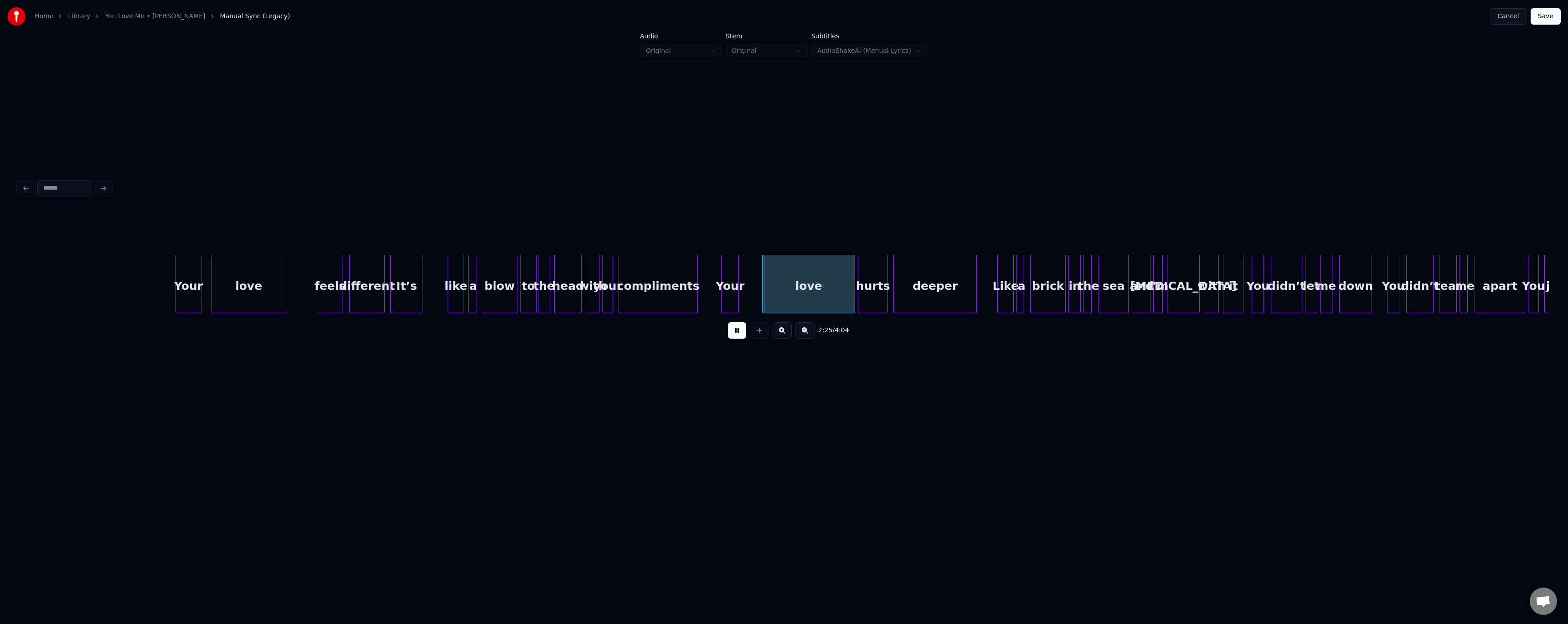
click at [357, 255] on button at bounding box center [737, 330] width 18 height 16
click at [357, 255] on div at bounding box center [757, 284] width 2 height 57
click at [357, 255] on button at bounding box center [737, 330] width 18 height 16
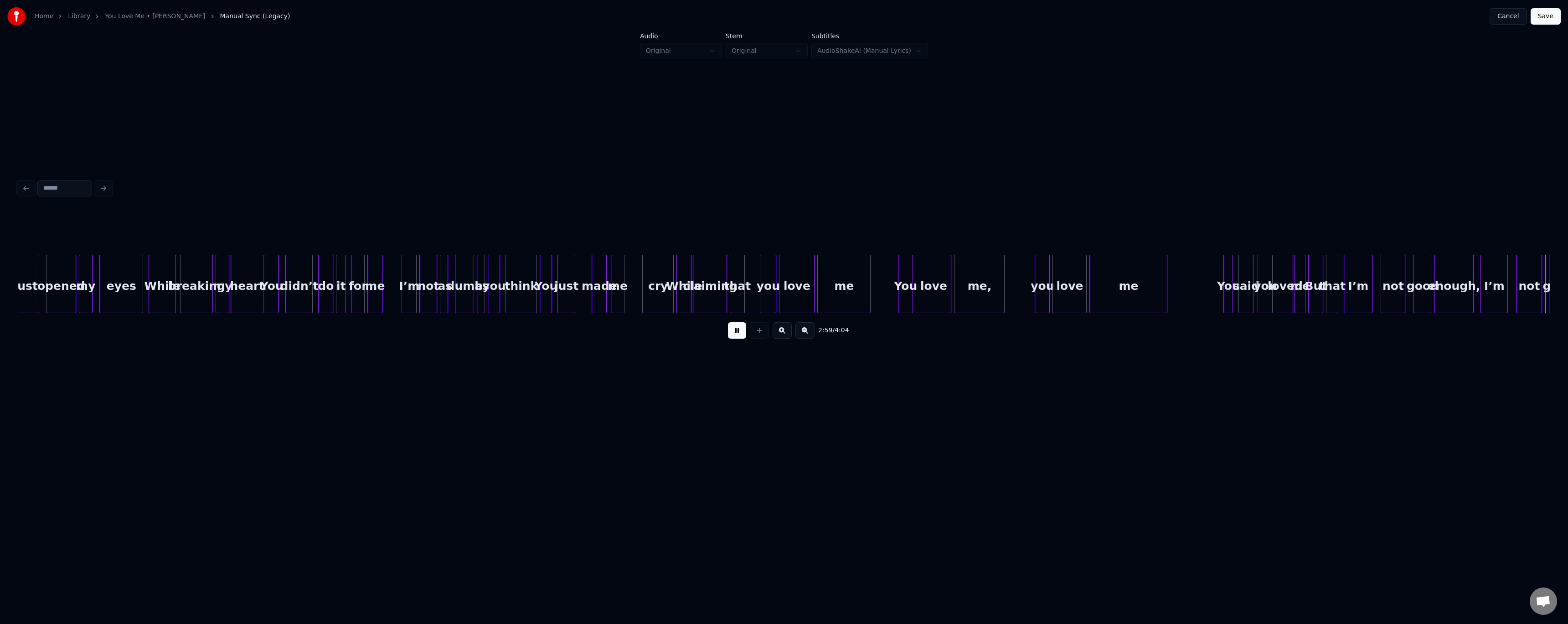
scroll to position [0, 12257]
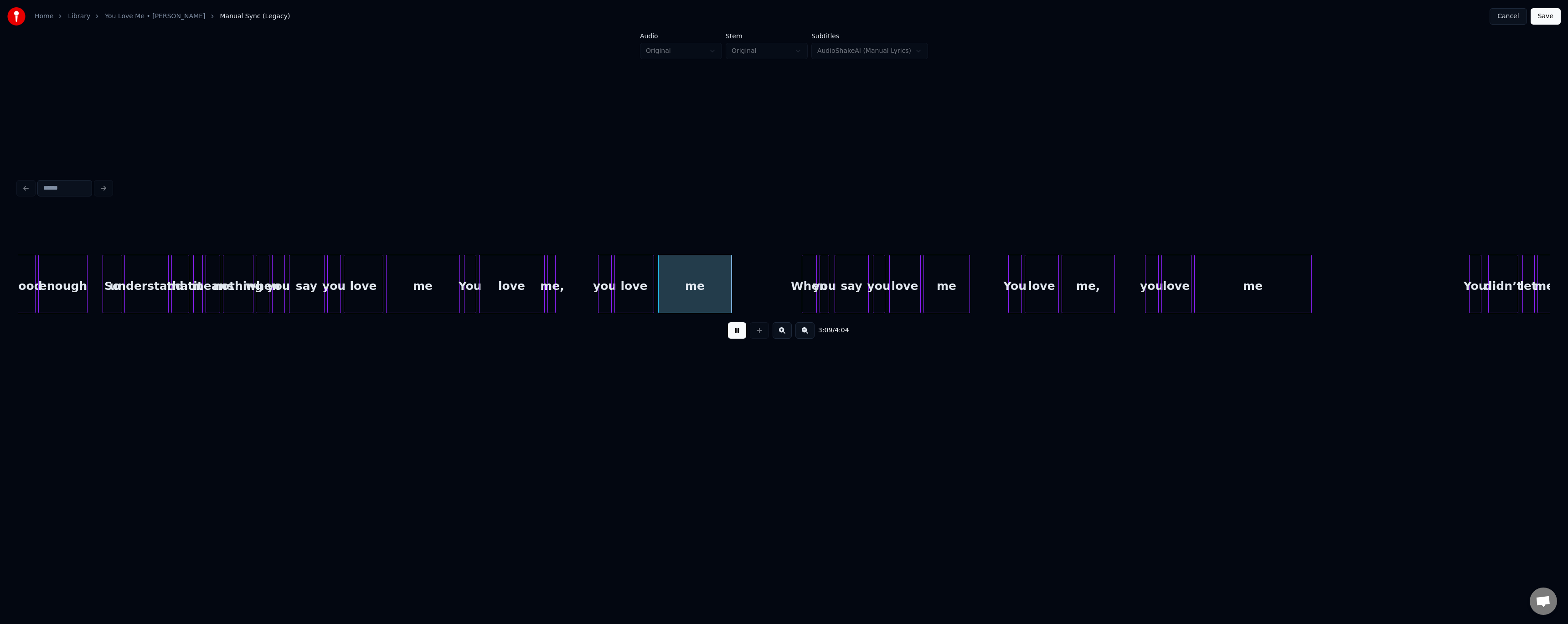
click at [357, 255] on div "3:09 / 4:04" at bounding box center [784, 330] width 1517 height 20
click at [357, 255] on button at bounding box center [737, 330] width 18 height 16
click at [357, 255] on div at bounding box center [549, 284] width 2 height 57
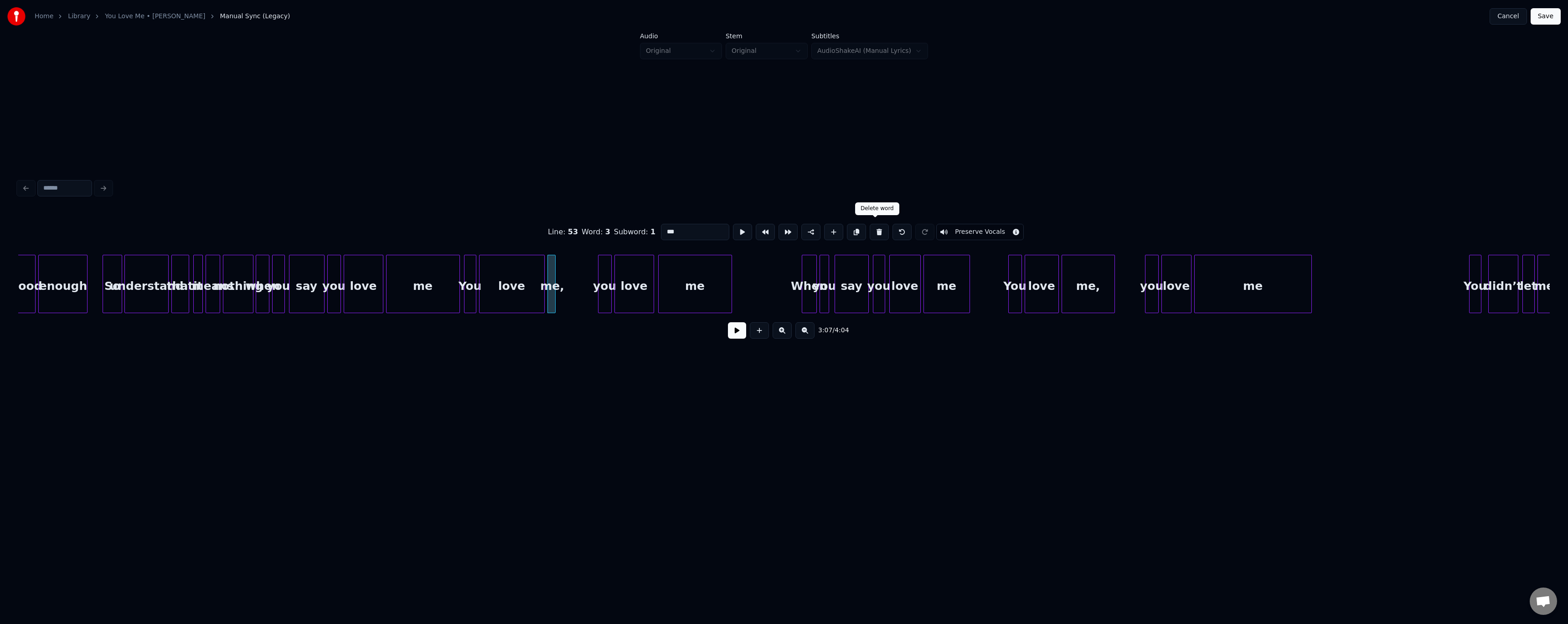
click at [357, 229] on button at bounding box center [879, 232] width 19 height 16
type input "**"
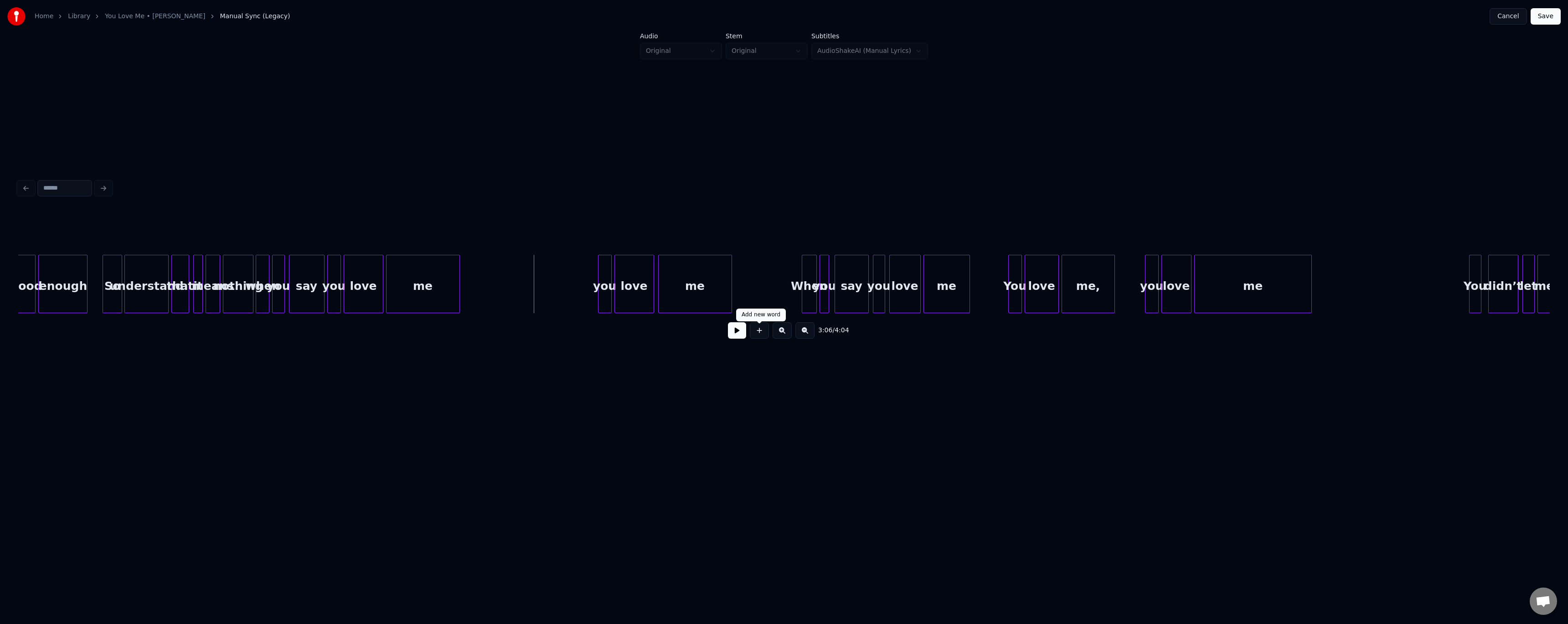
click at [357, 255] on button at bounding box center [759, 330] width 19 height 16
drag, startPoint x: 682, startPoint y: 228, endPoint x: 477, endPoint y: 239, distance: 205.3
click at [357, 237] on div "Line : 53 Word : 1 Subword : 1 ** Preserve Vocals" at bounding box center [784, 232] width 1531 height 46
click at [357, 255] on div "When" at bounding box center [489, 286] width 26 height 62
type input "****"
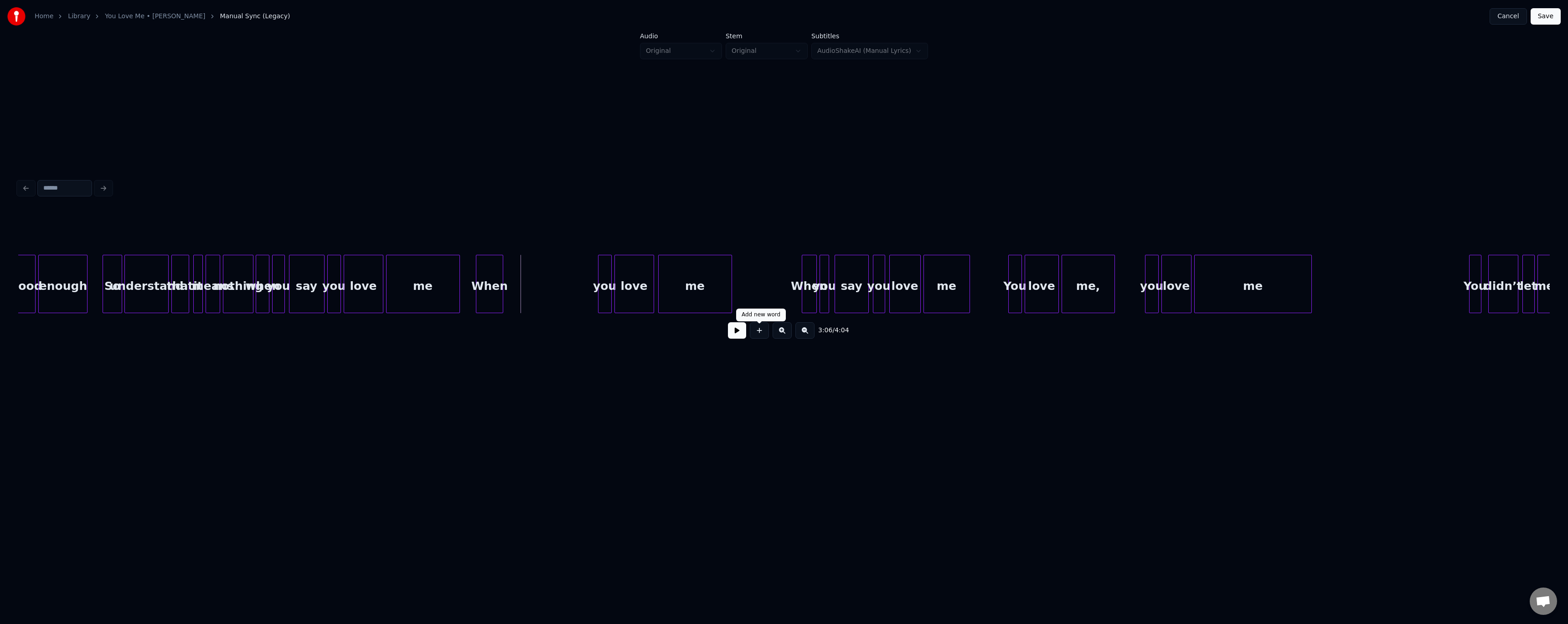
click at [357, 255] on button at bounding box center [759, 330] width 19 height 16
drag, startPoint x: 702, startPoint y: 233, endPoint x: 529, endPoint y: 233, distance: 173.0
click at [357, 233] on div "Line : 53 Word : 2 Subword : 1 ** Preserve Vocals" at bounding box center [784, 232] width 1531 height 46
type input "***"
click at [357, 255] on button at bounding box center [759, 330] width 19 height 16
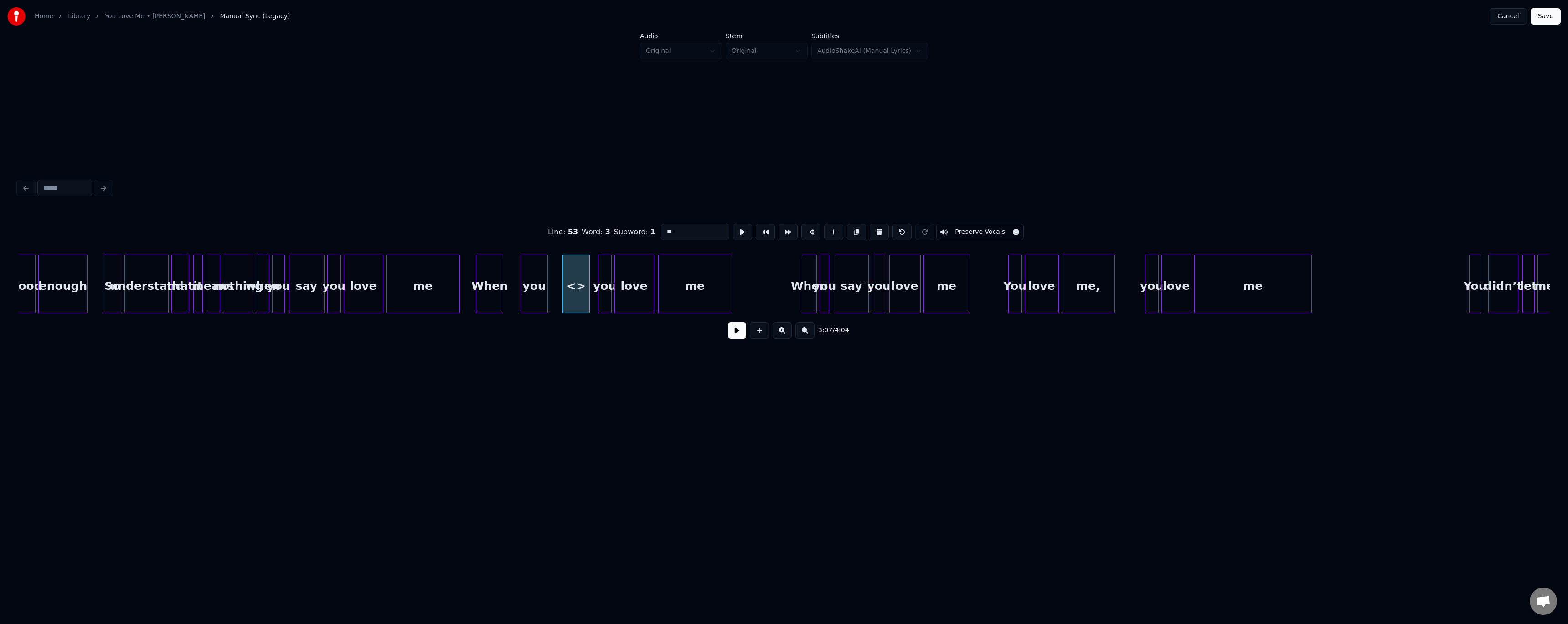
drag, startPoint x: 638, startPoint y: 228, endPoint x: 537, endPoint y: 228, distance: 101.0
click at [357, 228] on div "Line : 53 Word : 3 Subword : 1 ** Preserve Vocals" at bounding box center [784, 232] width 1531 height 46
type input "***"
click at [357, 255] on button at bounding box center [737, 330] width 18 height 16
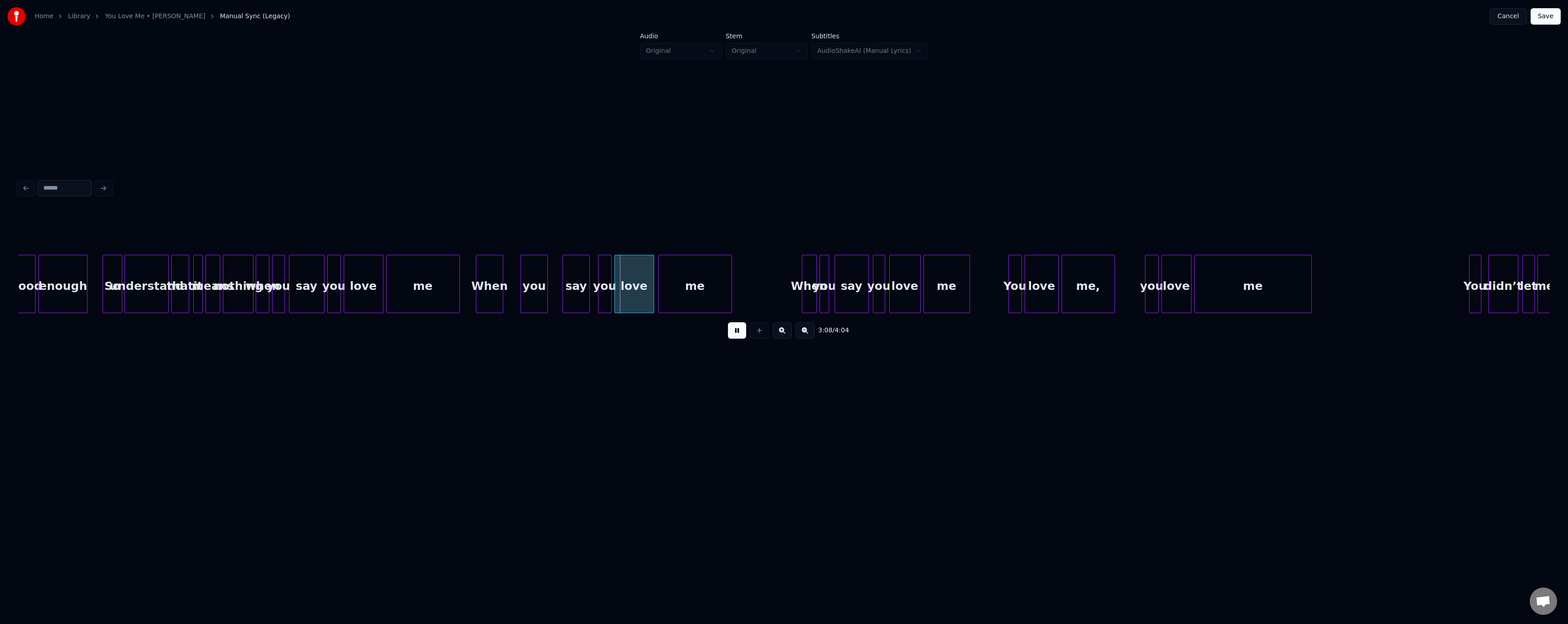
click at [357, 255] on button at bounding box center [737, 330] width 18 height 16
click at [357, 255] on div "say" at bounding box center [581, 286] width 26 height 62
click at [357, 255] on div "you" at bounding box center [551, 286] width 26 height 62
click at [357, 255] on div "you" at bounding box center [557, 284] width 15 height 58
click at [357, 255] on div "When" at bounding box center [533, 286] width 26 height 62
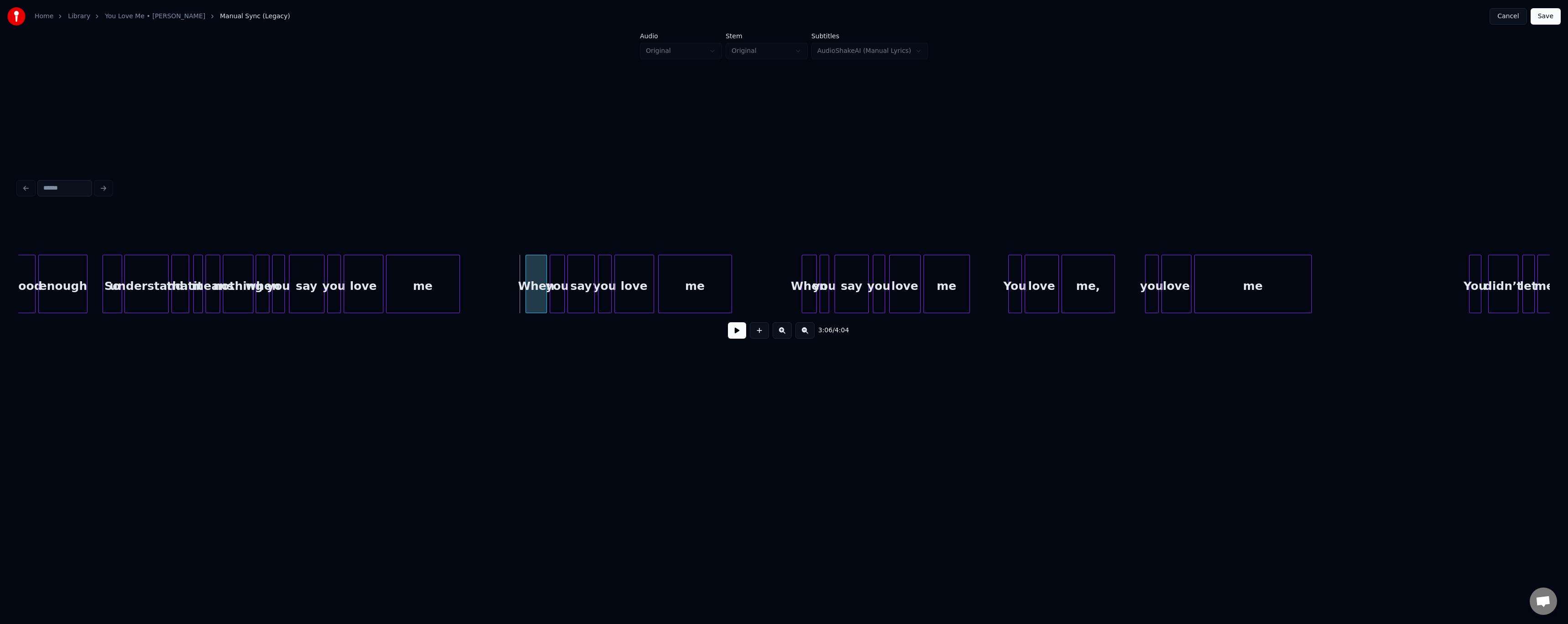
click at [357, 255] on div at bounding box center [527, 284] width 2 height 57
click at [357, 255] on button at bounding box center [737, 330] width 18 height 16
click at [357, 255] on div "When" at bounding box center [536, 286] width 21 height 62
click at [357, 255] on button at bounding box center [737, 330] width 18 height 16
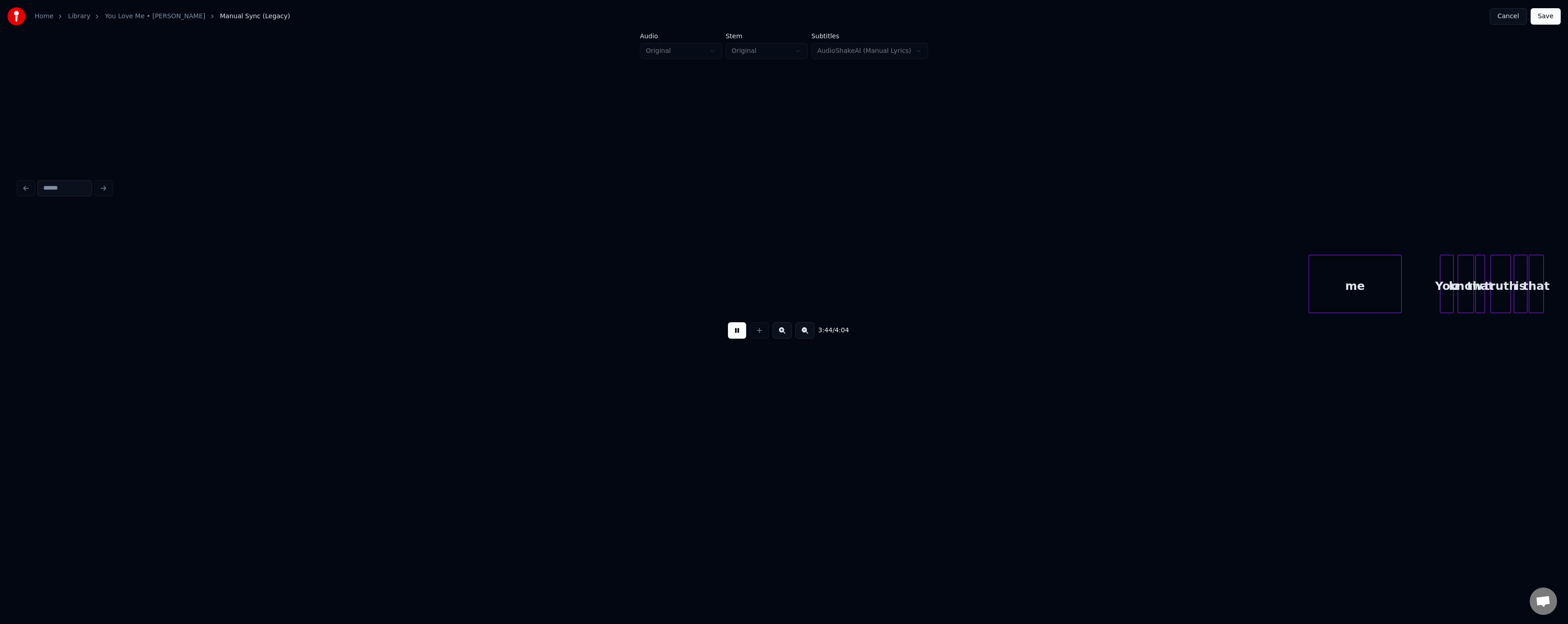
scroll to position [0, 15169]
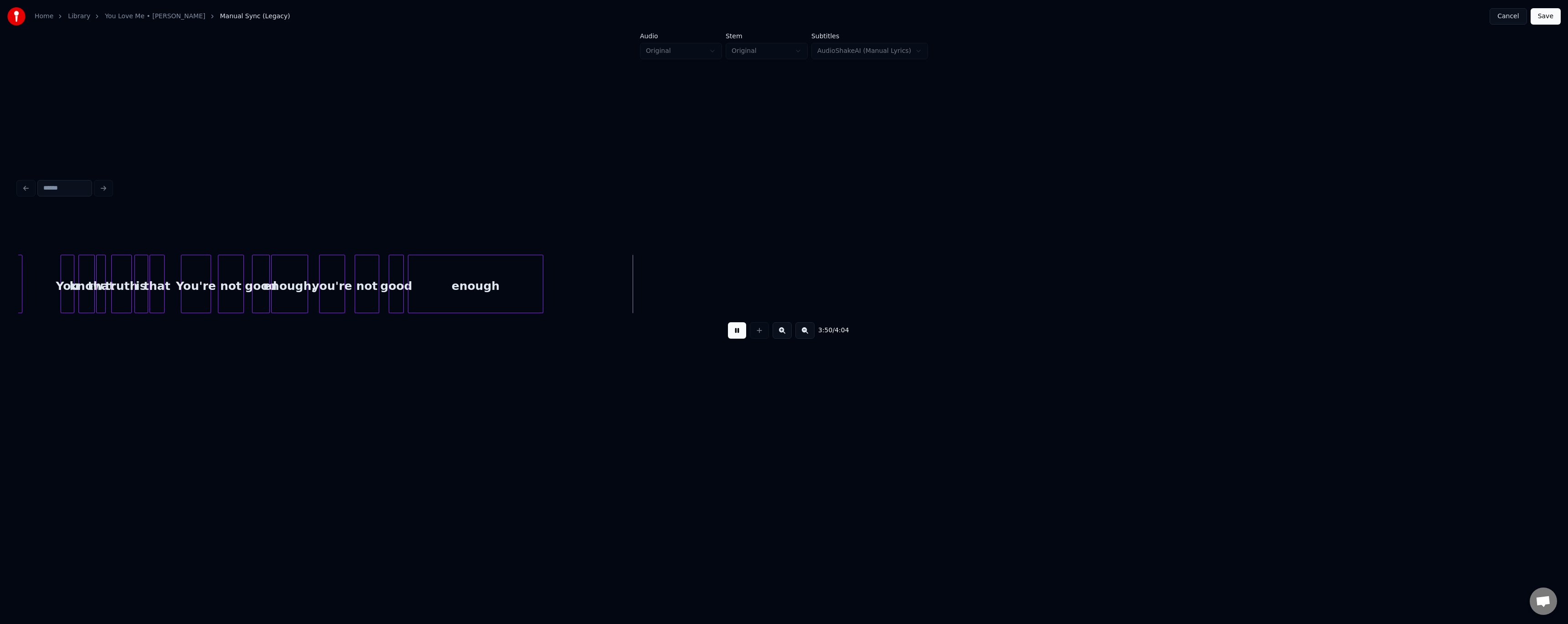
click at [357, 15] on button "Save" at bounding box center [1545, 16] width 30 height 16
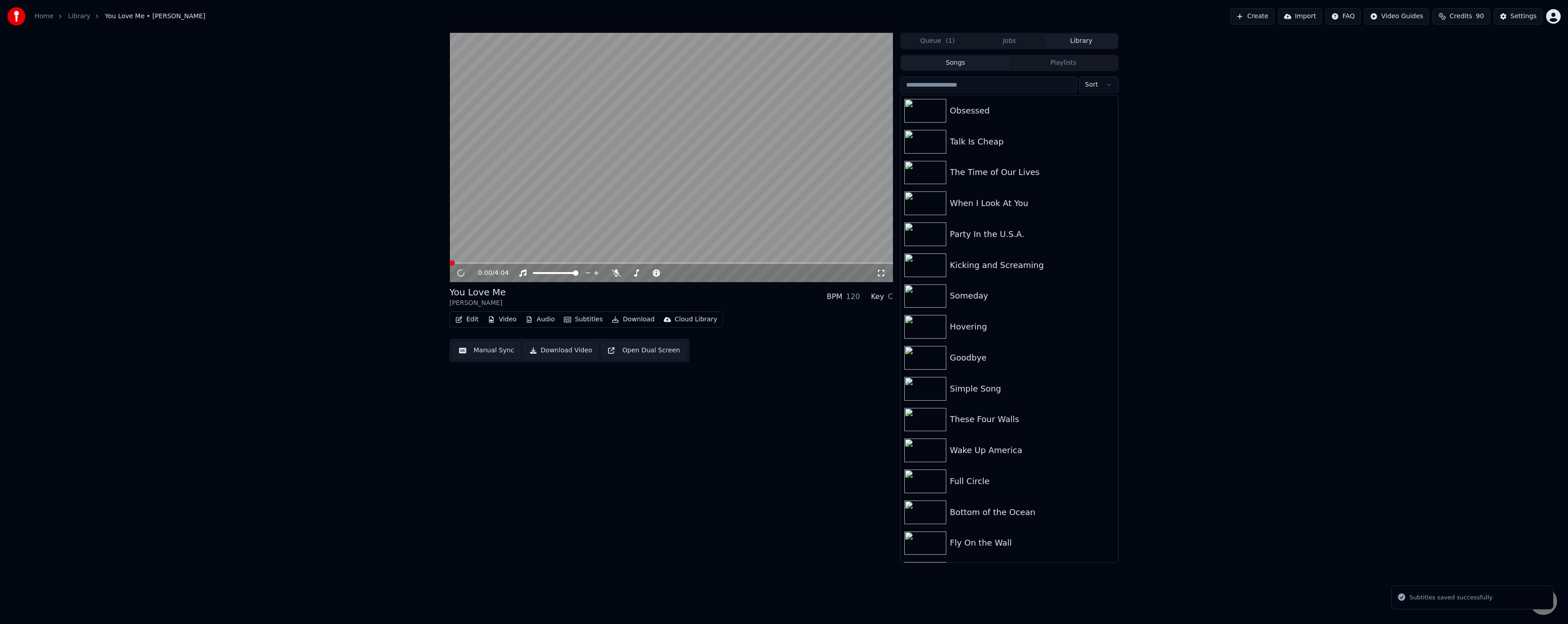
click at [357, 255] on button "Download" at bounding box center [633, 319] width 50 height 13
click at [357, 255] on div "Video [.mp4]" at bounding box center [641, 339] width 41 height 9
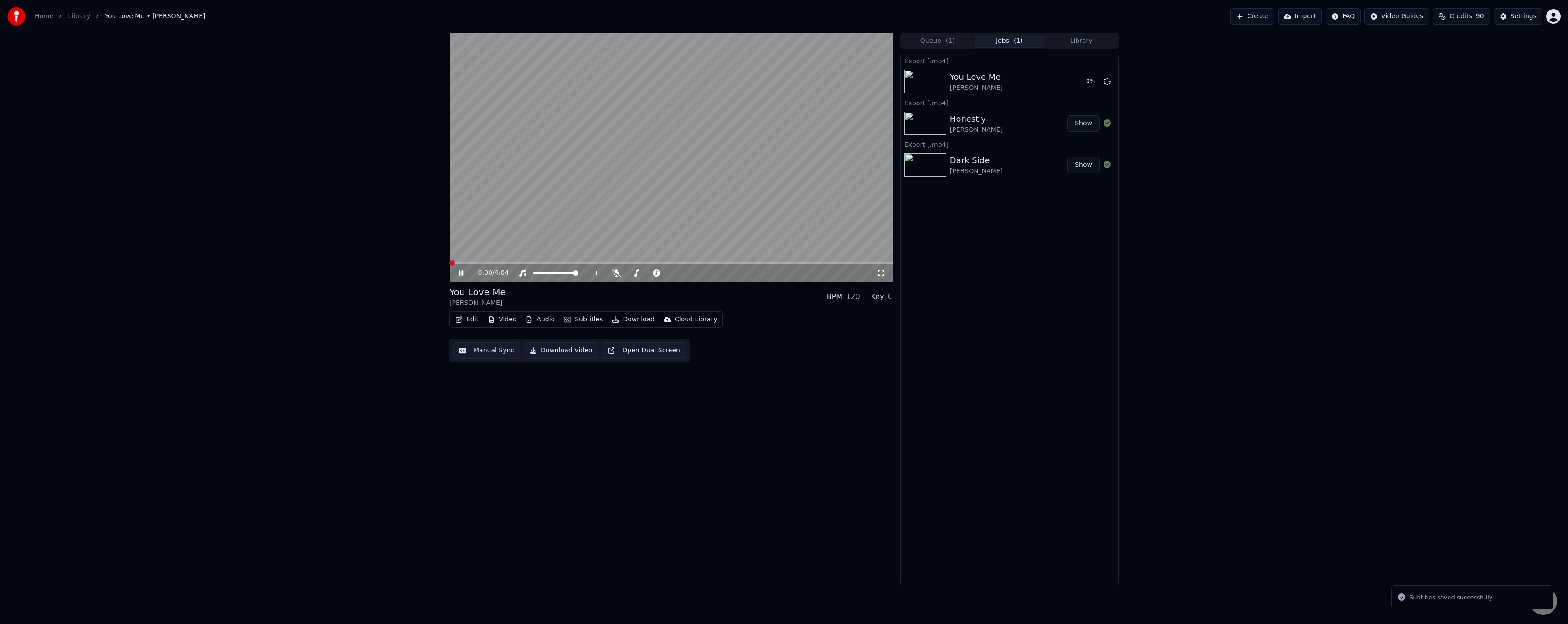
click at [357, 255] on icon at bounding box center [467, 273] width 21 height 7
click at [357, 39] on button "Library" at bounding box center [1081, 41] width 72 height 13
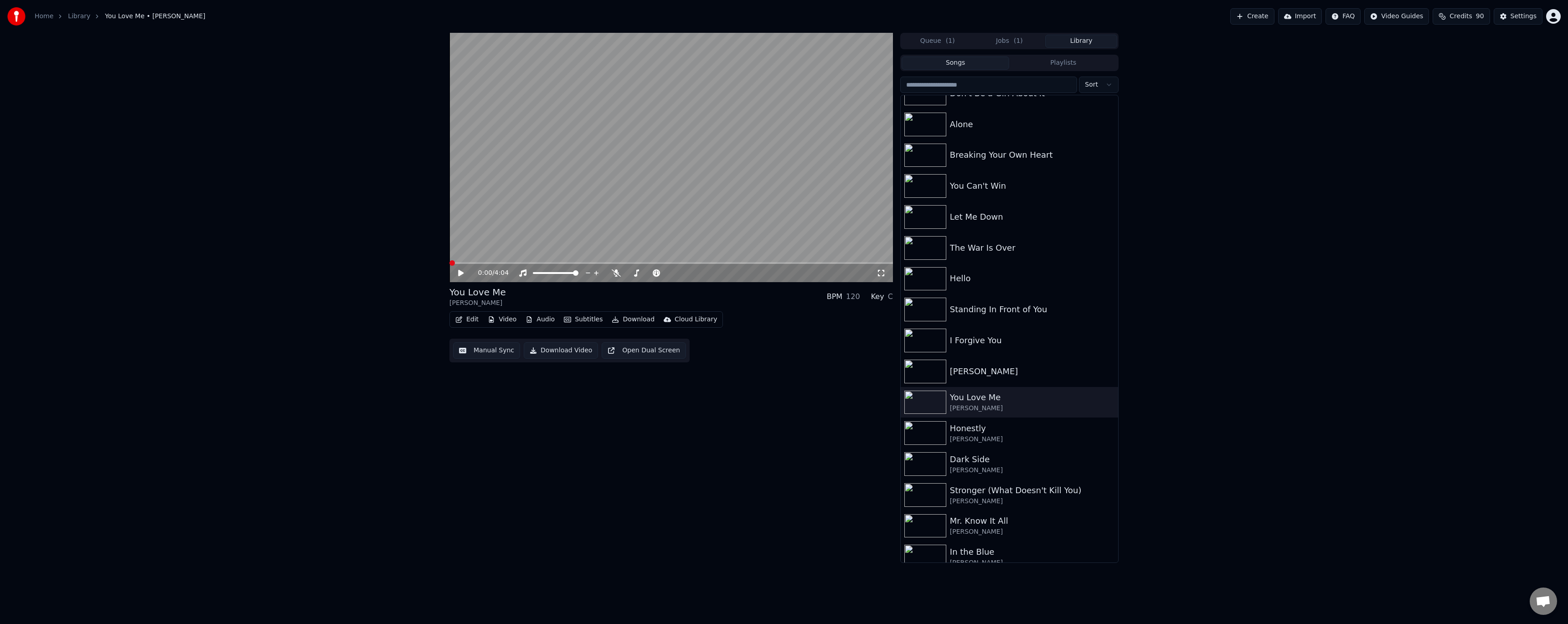
scroll to position [6610, 0]
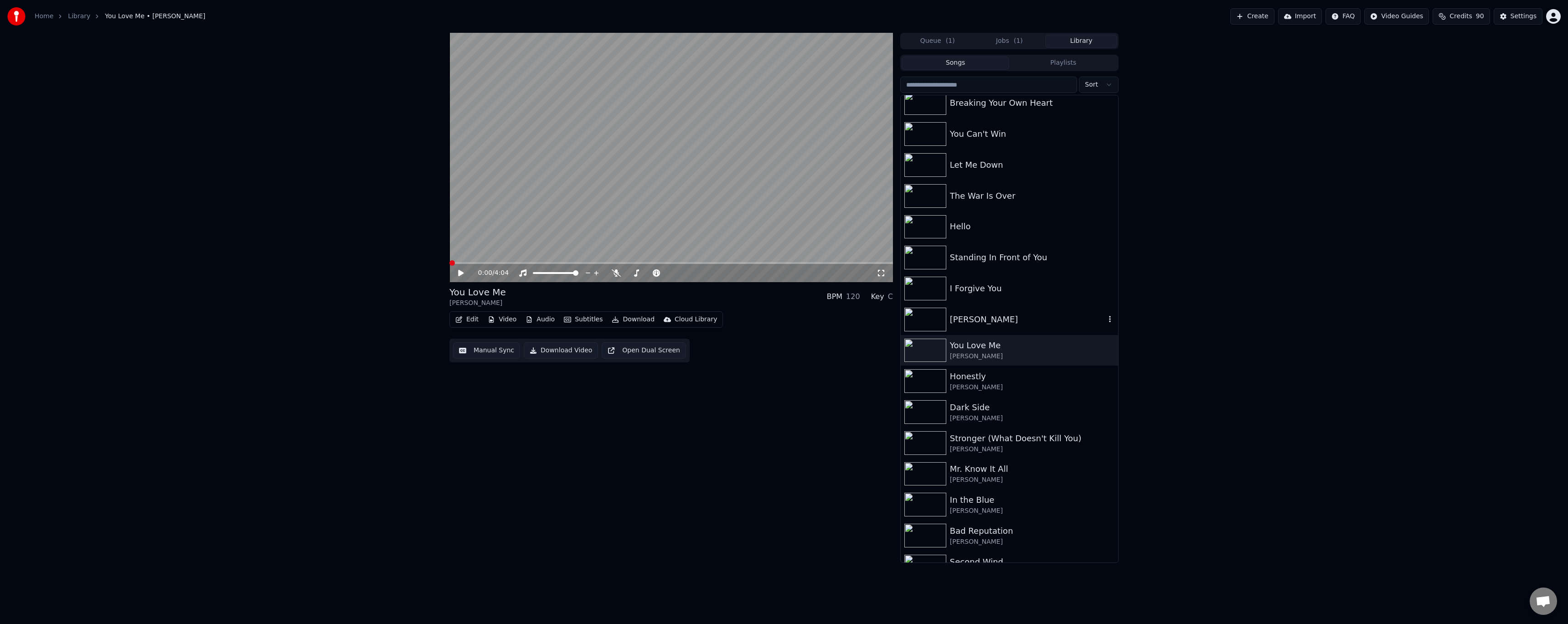
click at [357, 255] on div "[PERSON_NAME]" at bounding box center [1009, 319] width 217 height 31
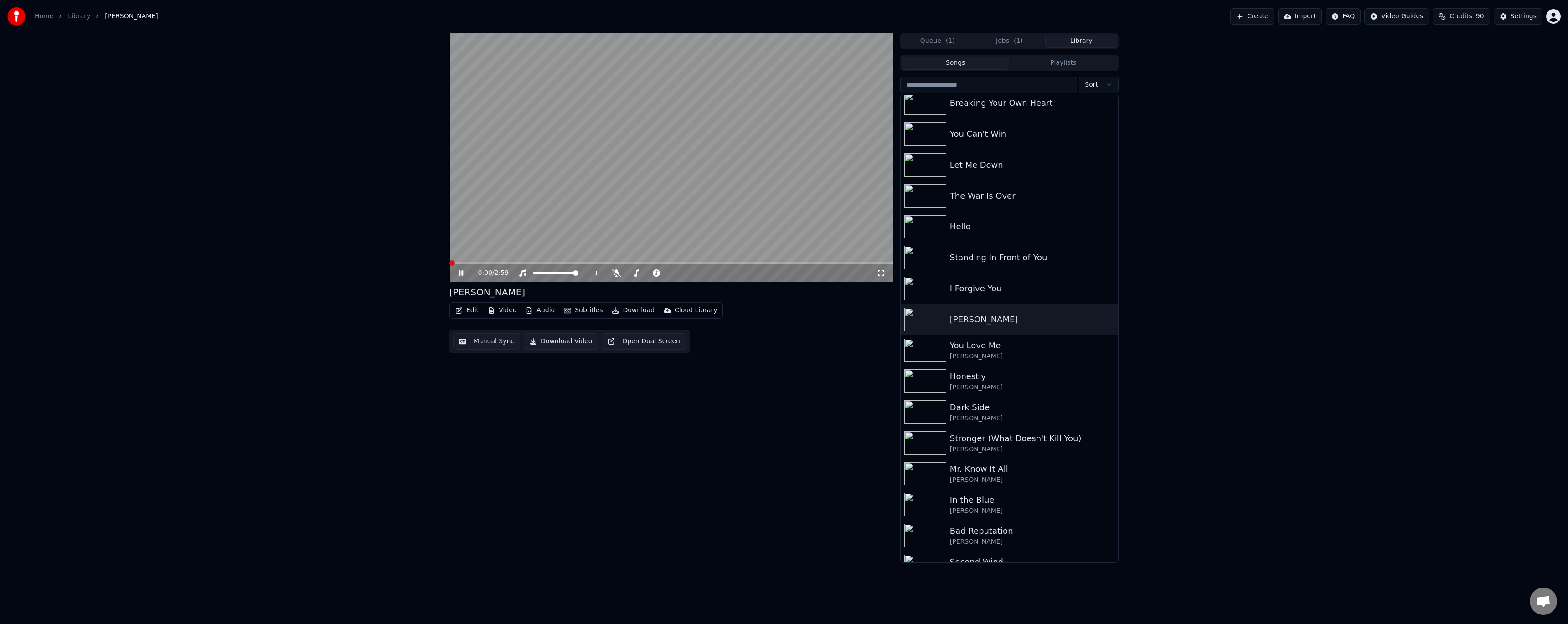
click at [357, 255] on icon at bounding box center [460, 273] width 4 height 5
